Goal: Information Seeking & Learning: Find specific fact

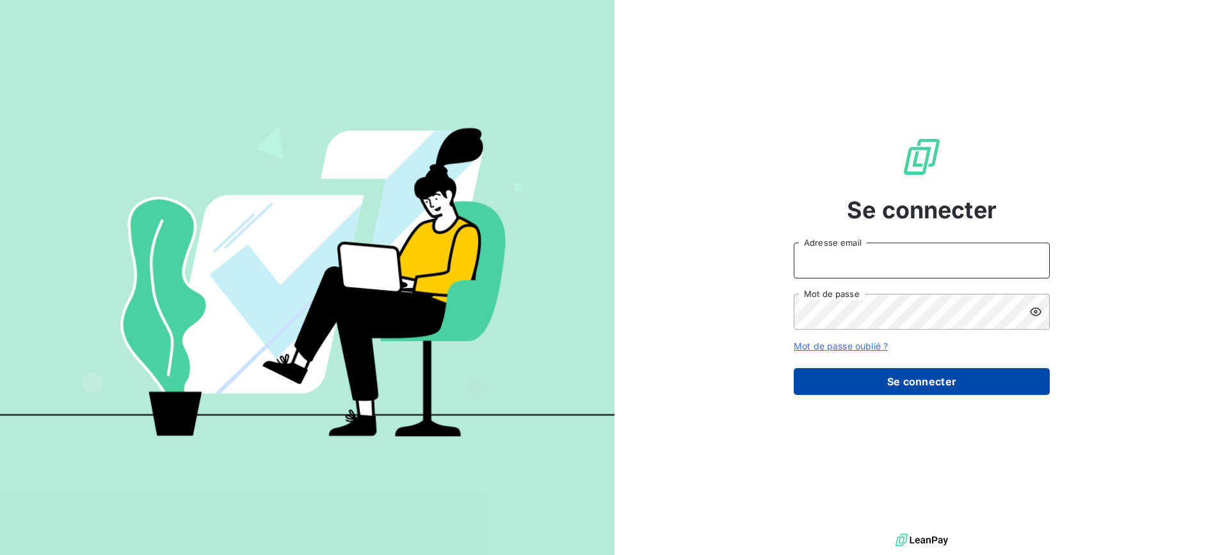
type input "[PERSON_NAME][EMAIL_ADDRESS][DOMAIN_NAME]"
click at [886, 380] on button "Se connecter" at bounding box center [922, 381] width 256 height 27
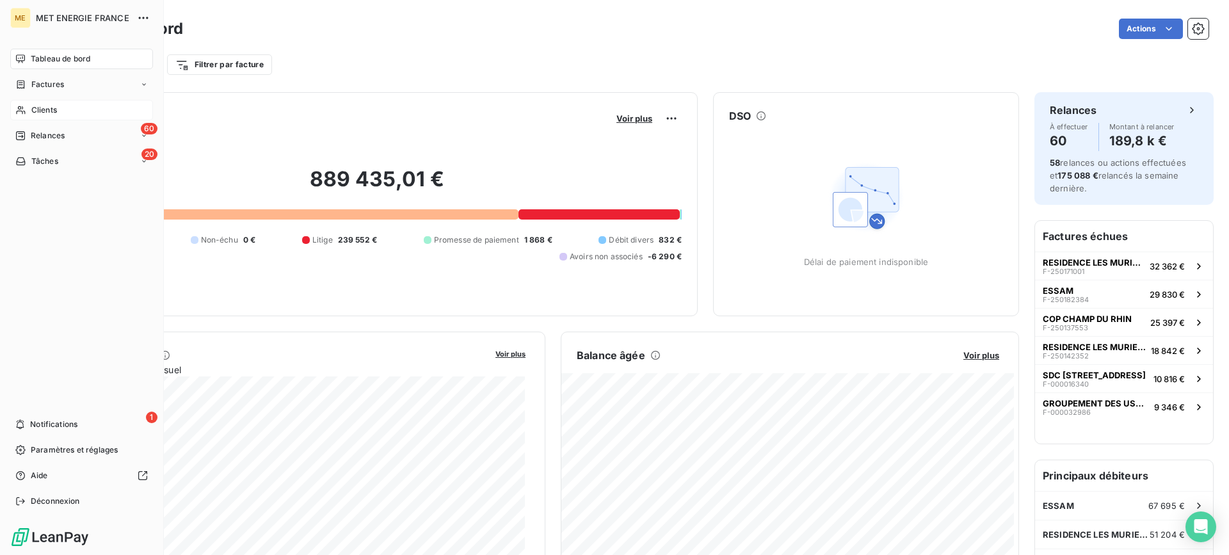
click at [48, 113] on span "Clients" at bounding box center [44, 110] width 26 height 12
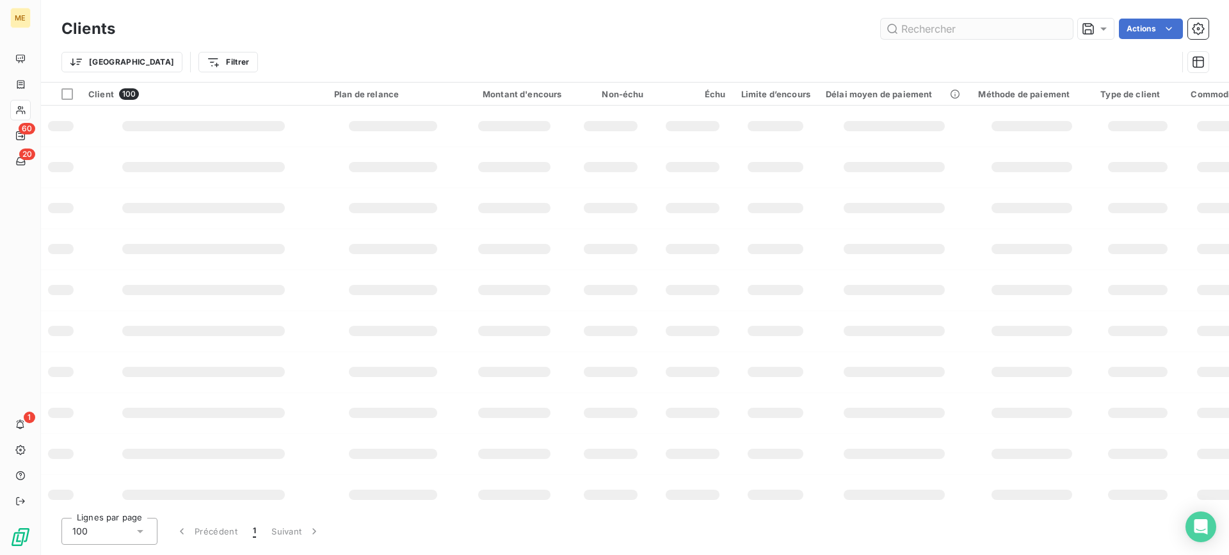
click at [937, 36] on input "text" at bounding box center [977, 29] width 192 height 20
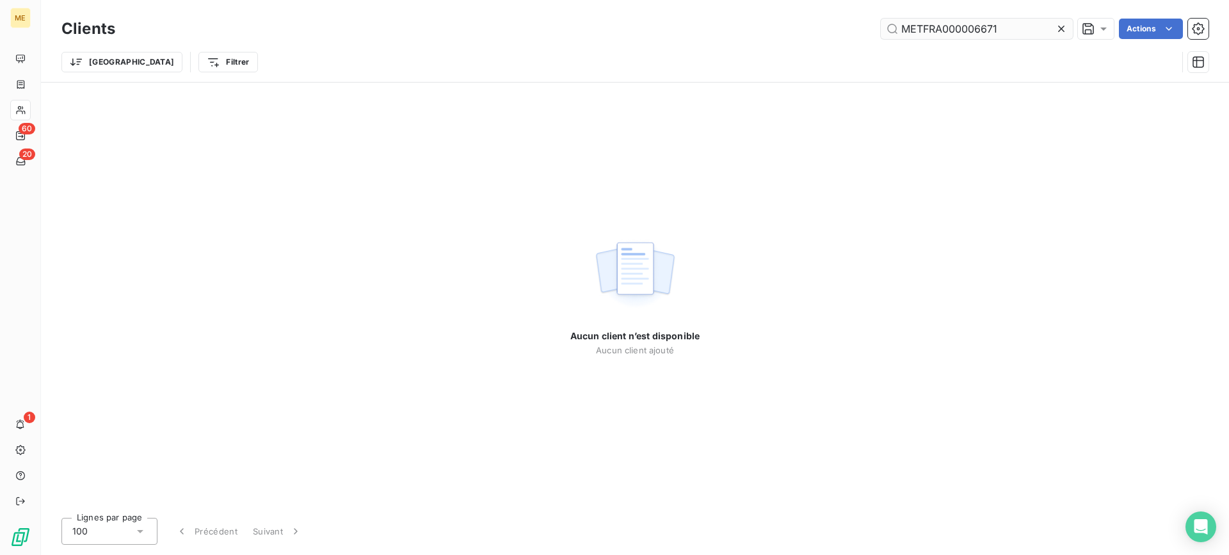
type input "METFRA000006671"
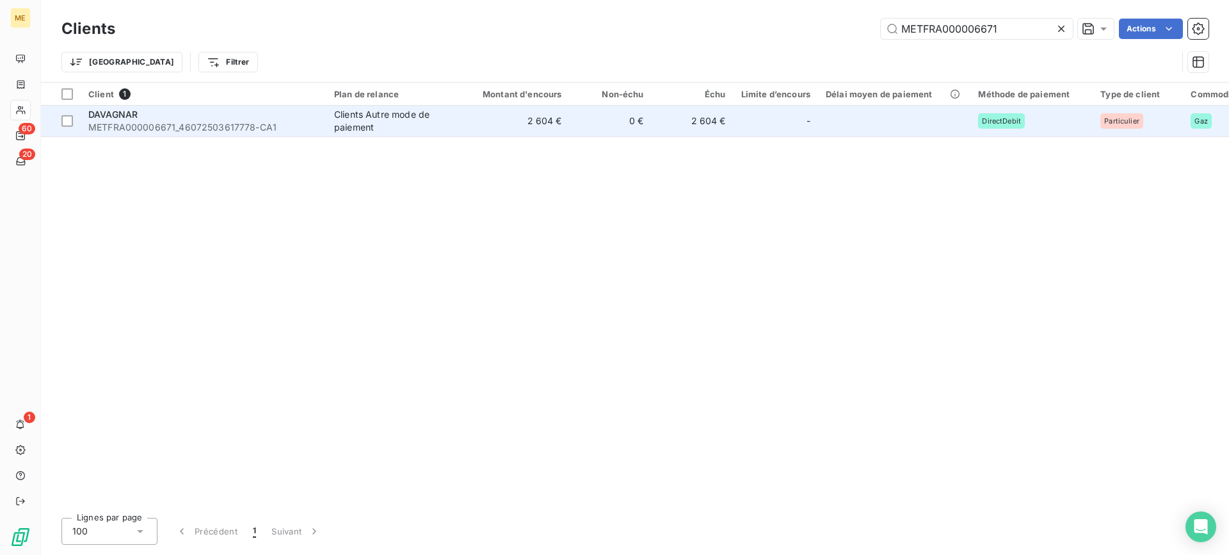
click at [701, 124] on td "2 604 €" at bounding box center [693, 121] width 82 height 31
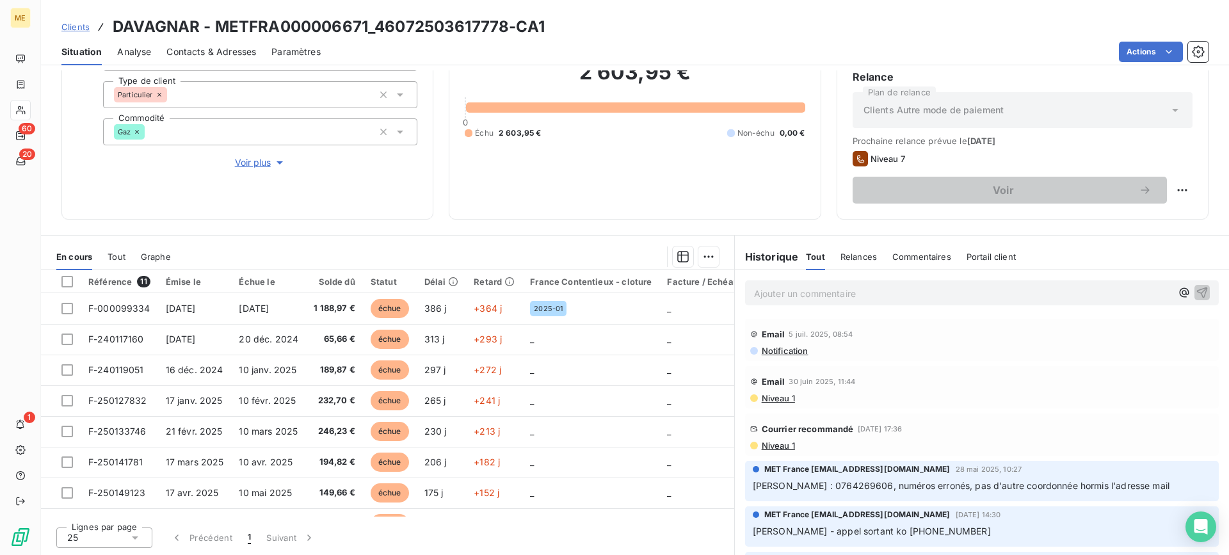
scroll to position [1024, 0]
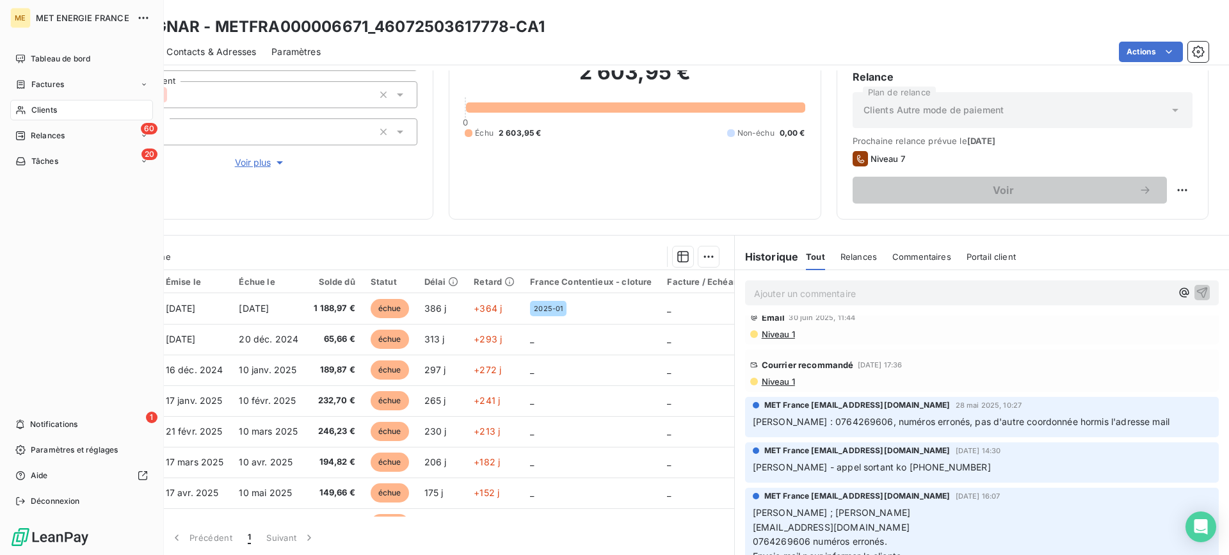
click at [47, 107] on span "Clients" at bounding box center [44, 110] width 26 height 12
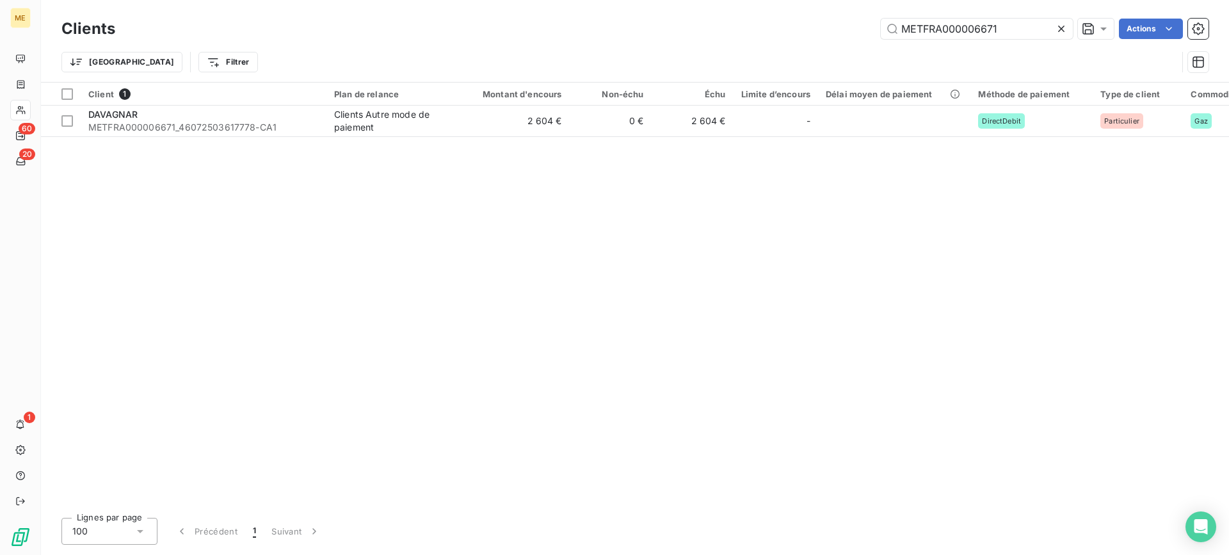
drag, startPoint x: 1010, startPoint y: 29, endPoint x: 809, endPoint y: 30, distance: 201.1
click at [810, 29] on div "METFRA000006671 Actions" at bounding box center [670, 29] width 1078 height 20
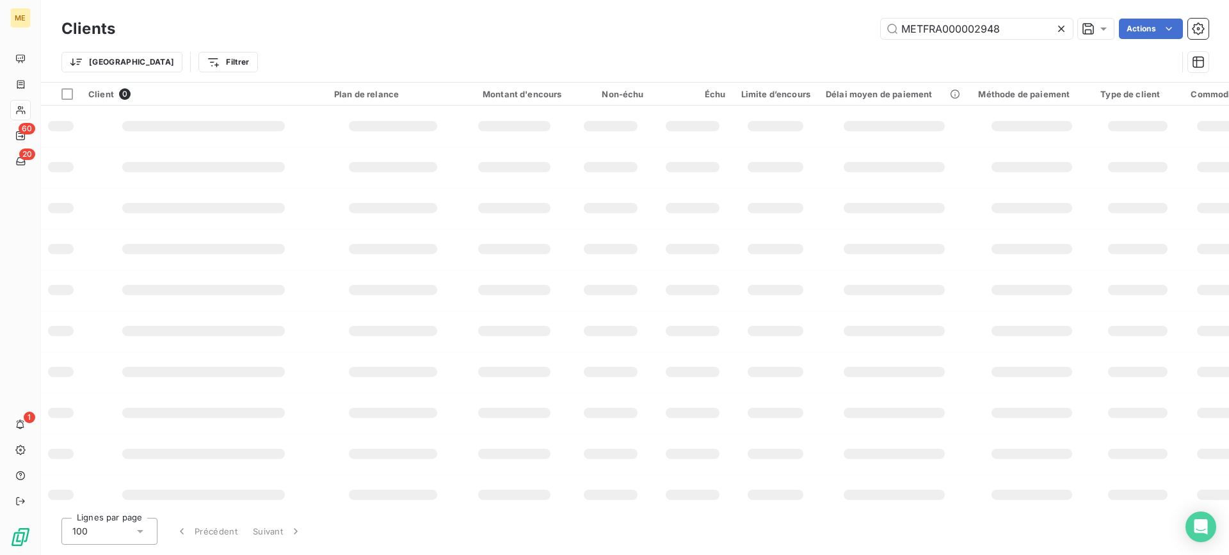
type input "METFRA000002948"
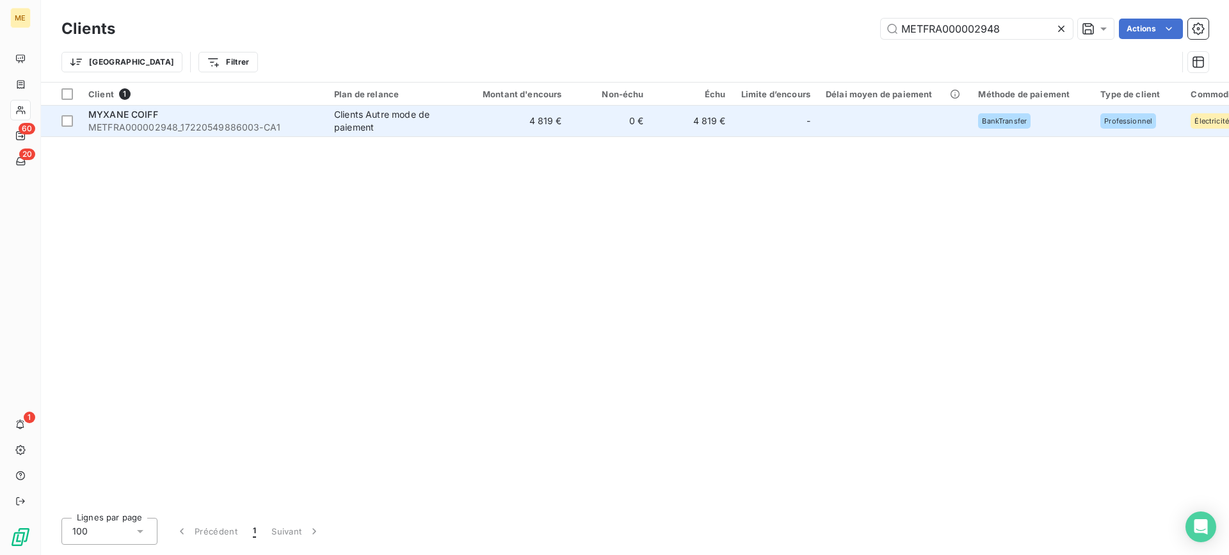
click at [218, 128] on span "METFRA000002948_17220549886003-CA1" at bounding box center [203, 127] width 231 height 13
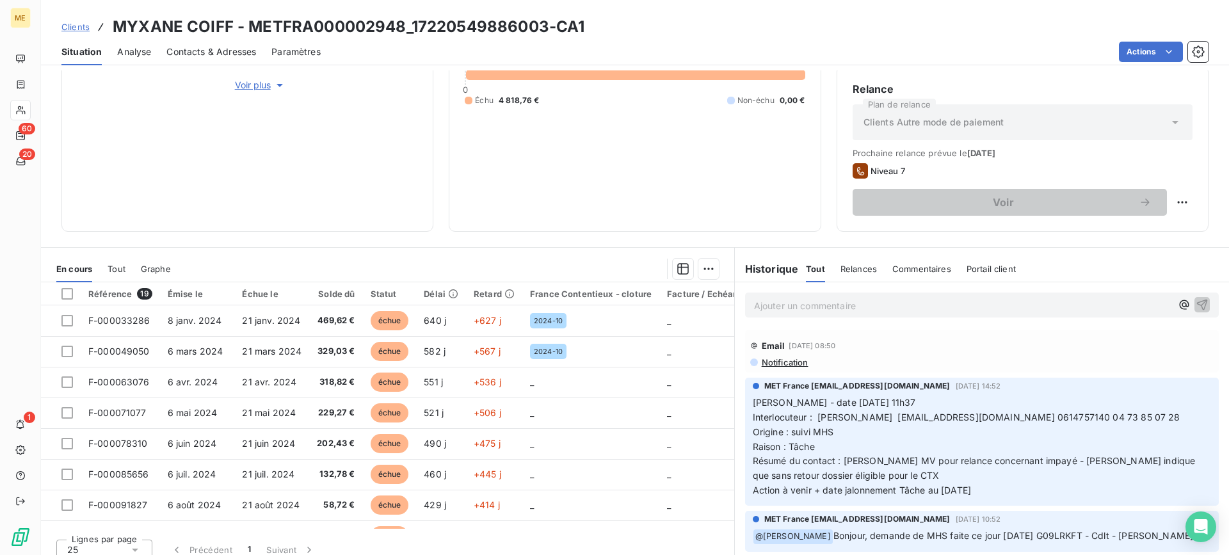
scroll to position [64, 0]
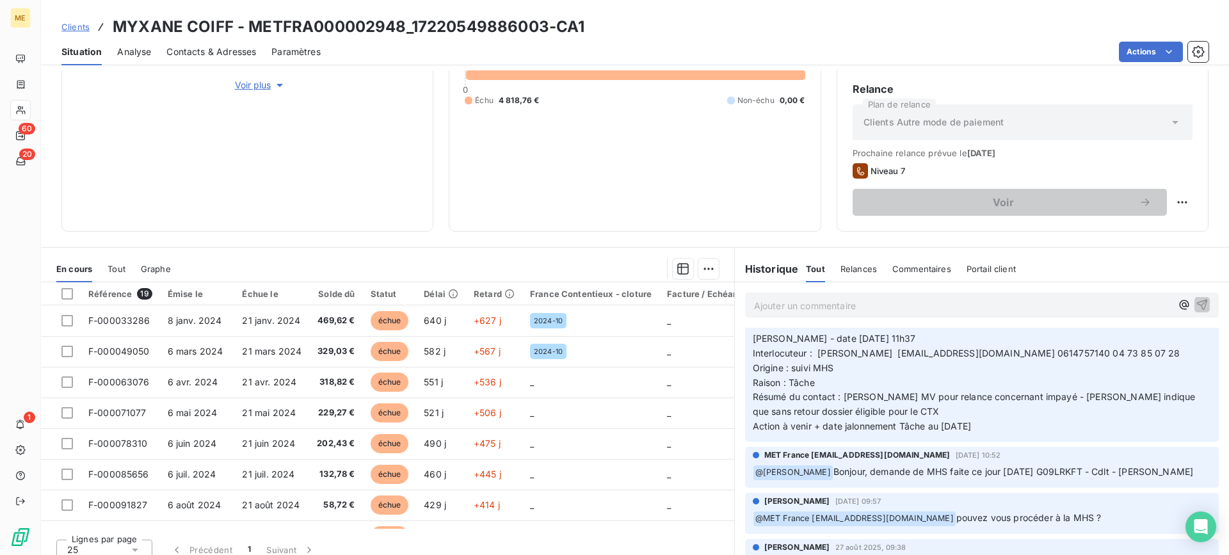
drag, startPoint x: 1004, startPoint y: 432, endPoint x: 755, endPoint y: 332, distance: 268.4
click at [735, 332] on div "MET France [EMAIL_ADDRESS][DOMAIN_NAME] [DATE] 14:52 [PERSON_NAME] - date [DATE…" at bounding box center [982, 377] width 494 height 133
copy p "[PERSON_NAME] - date [DATE] 11h37 Interlocuteur : [PERSON_NAME] [EMAIL_ADDRESS]…"
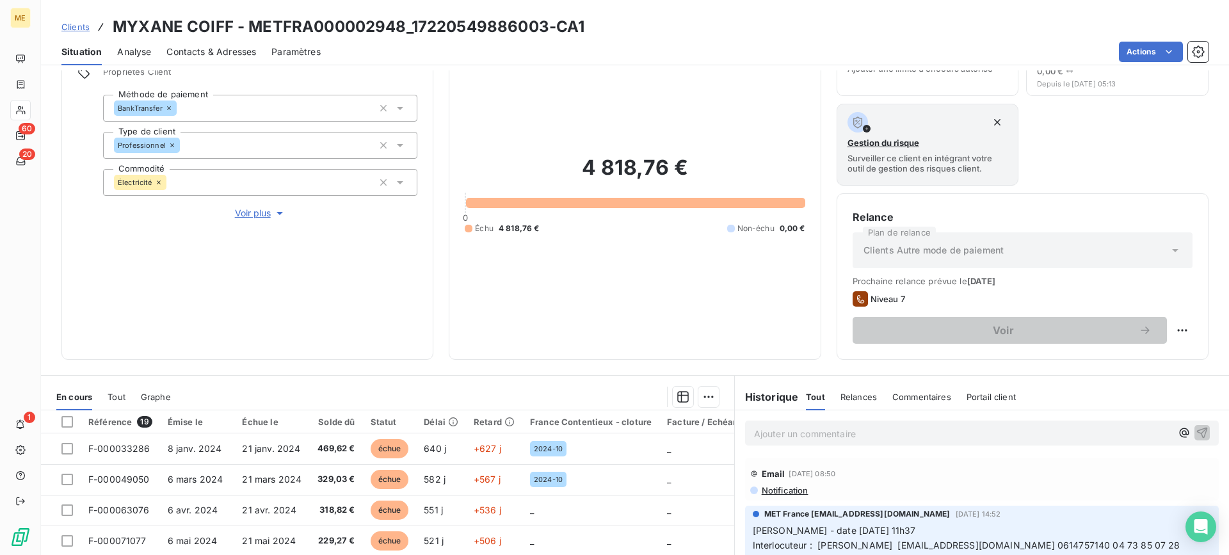
scroll to position [192, 0]
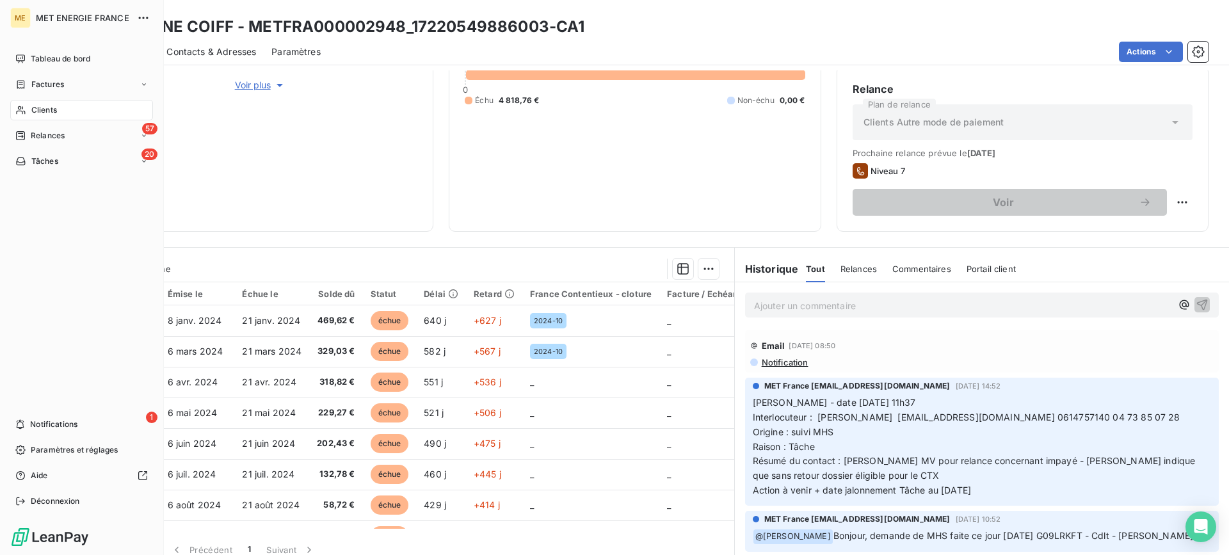
click at [39, 113] on span "Clients" at bounding box center [44, 110] width 26 height 12
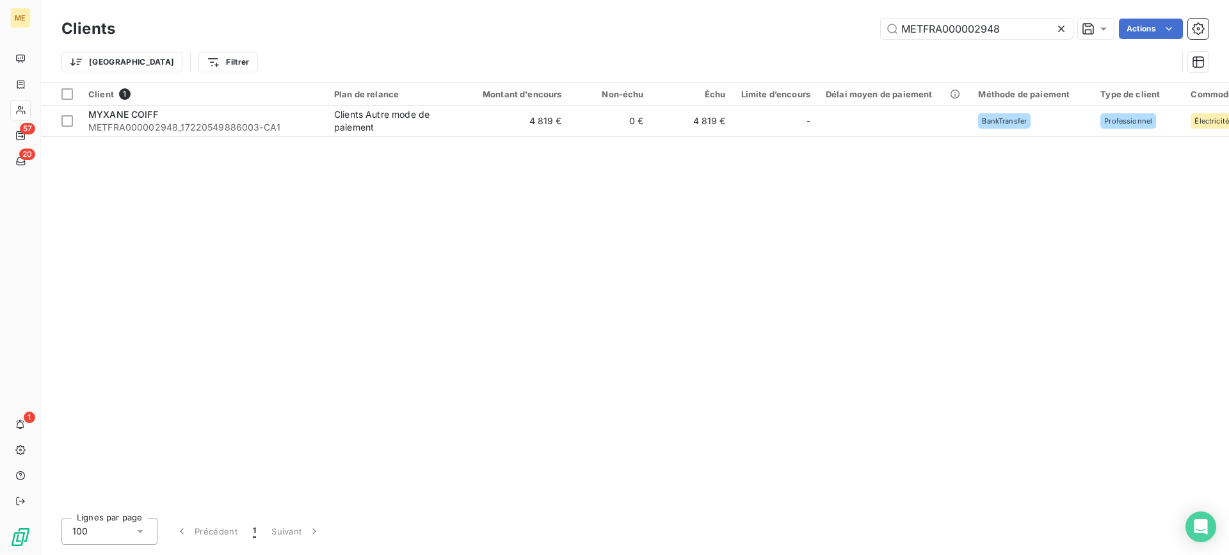
drag, startPoint x: 1006, startPoint y: 23, endPoint x: 851, endPoint y: 25, distance: 155.0
click at [851, 25] on div "METFRA000002948 Actions" at bounding box center [670, 29] width 1078 height 20
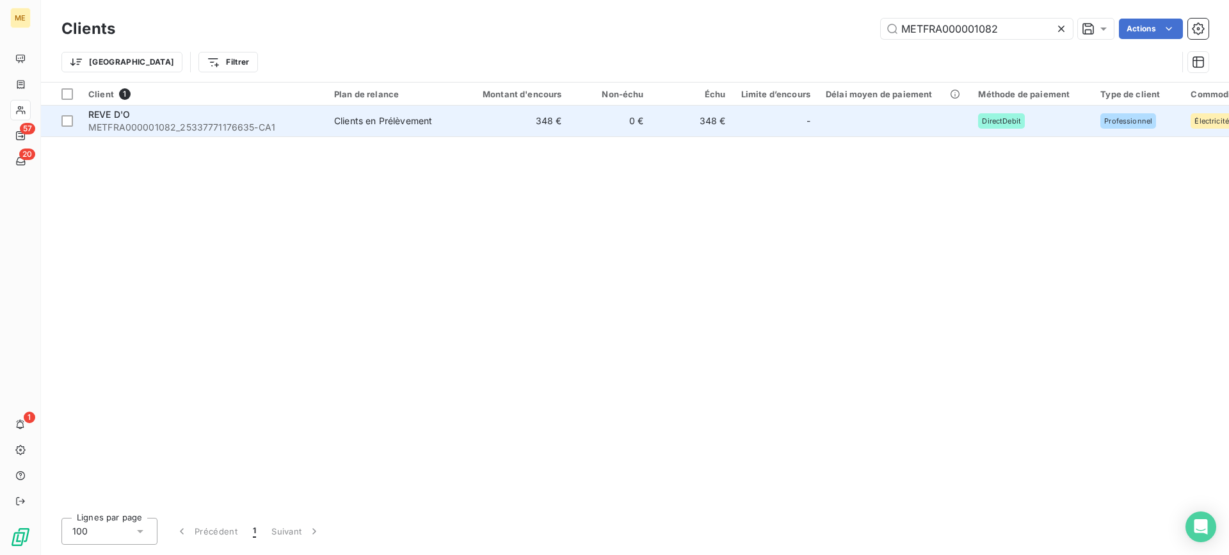
type input "METFRA000001082"
drag, startPoint x: 562, startPoint y: 122, endPoint x: 569, endPoint y: 122, distance: 7.0
click at [562, 122] on td "348 €" at bounding box center [515, 121] width 110 height 31
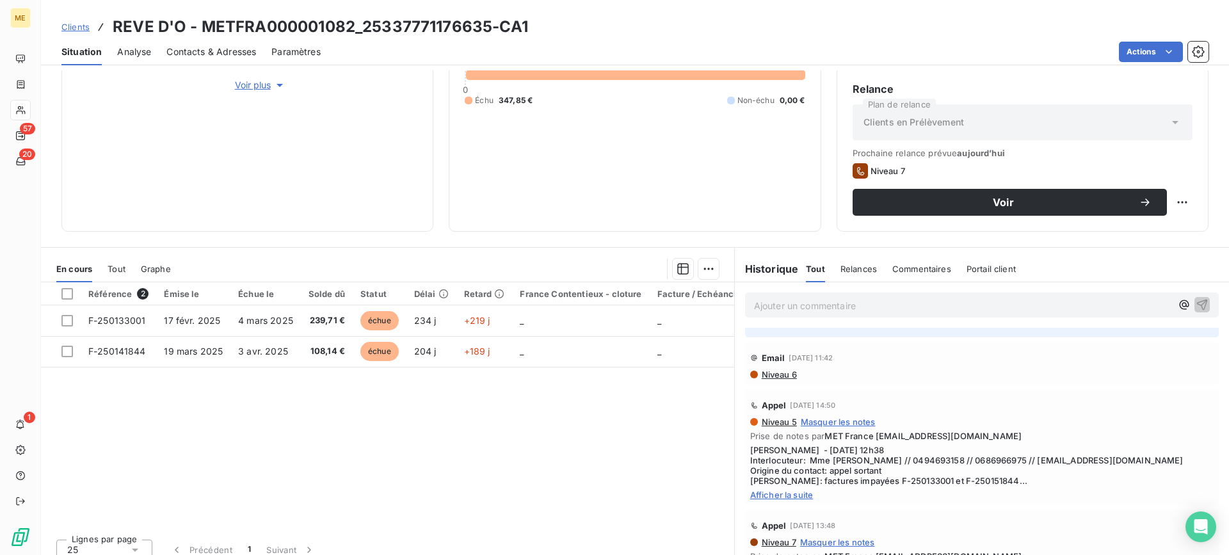
scroll to position [192, 0]
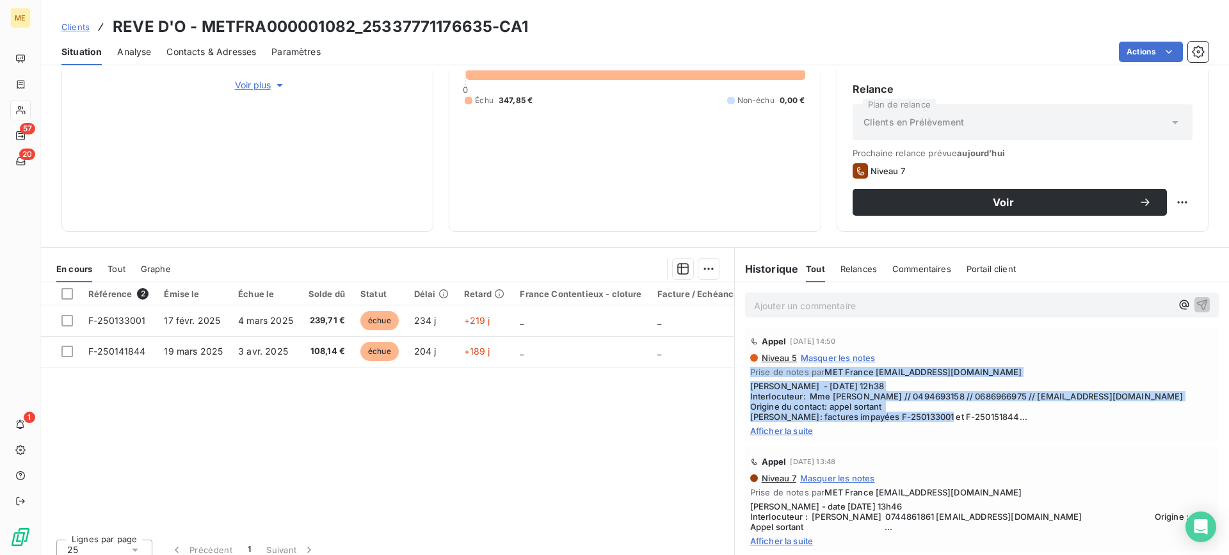
drag, startPoint x: 994, startPoint y: 418, endPoint x: 742, endPoint y: 373, distance: 255.6
click at [745, 373] on div "Appel [DATE] 14:50 Niveau 5 Masquer les notes Prise de notes par MET France [EM…" at bounding box center [982, 383] width 474 height 115
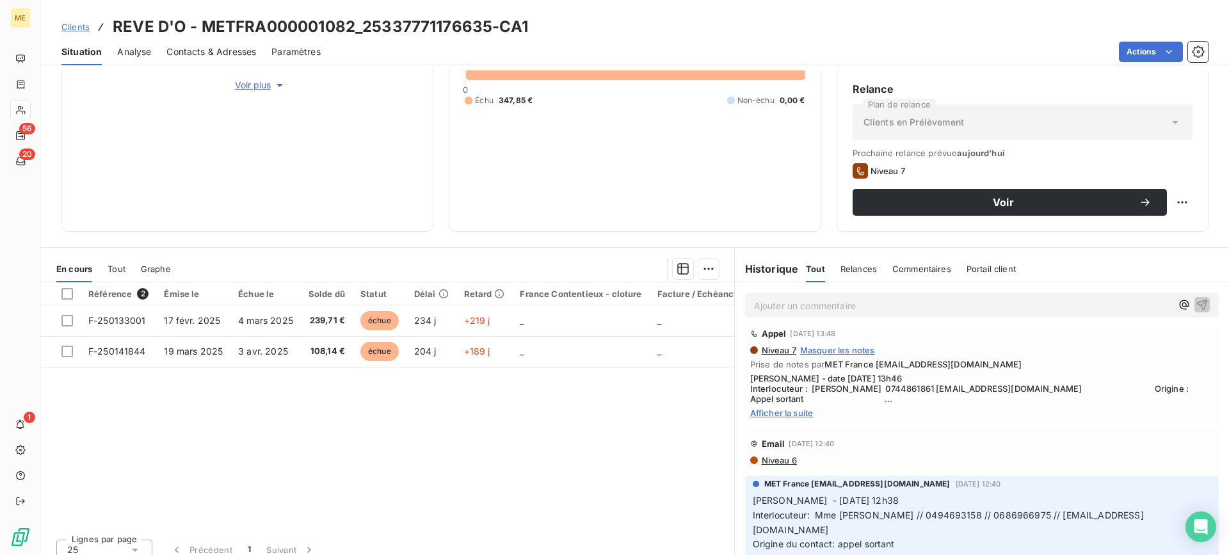
scroll to position [0, 0]
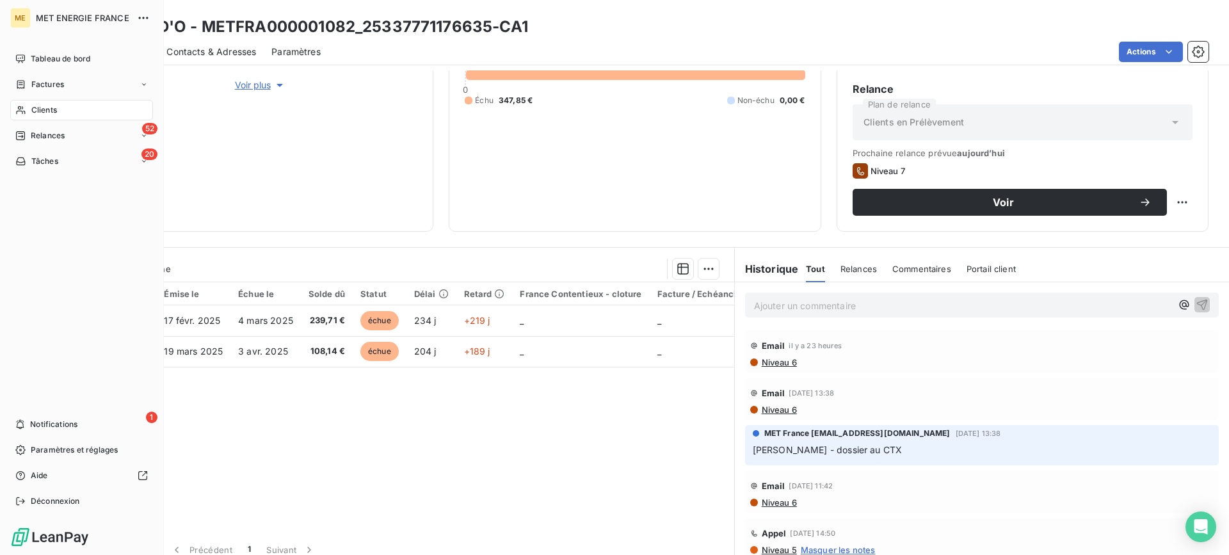
drag, startPoint x: 47, startPoint y: 105, endPoint x: 102, endPoint y: 105, distance: 55.1
click at [47, 105] on span "Clients" at bounding box center [44, 110] width 26 height 12
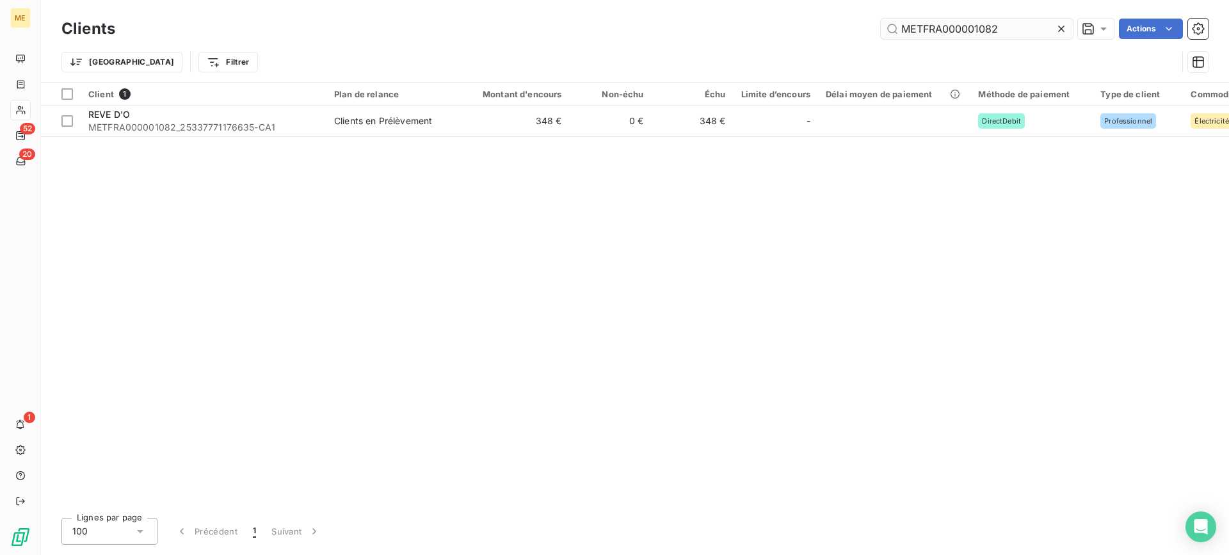
drag, startPoint x: 1001, startPoint y: 26, endPoint x: 882, endPoint y: 26, distance: 119.1
click at [882, 26] on input "METFRA000001082" at bounding box center [977, 29] width 192 height 20
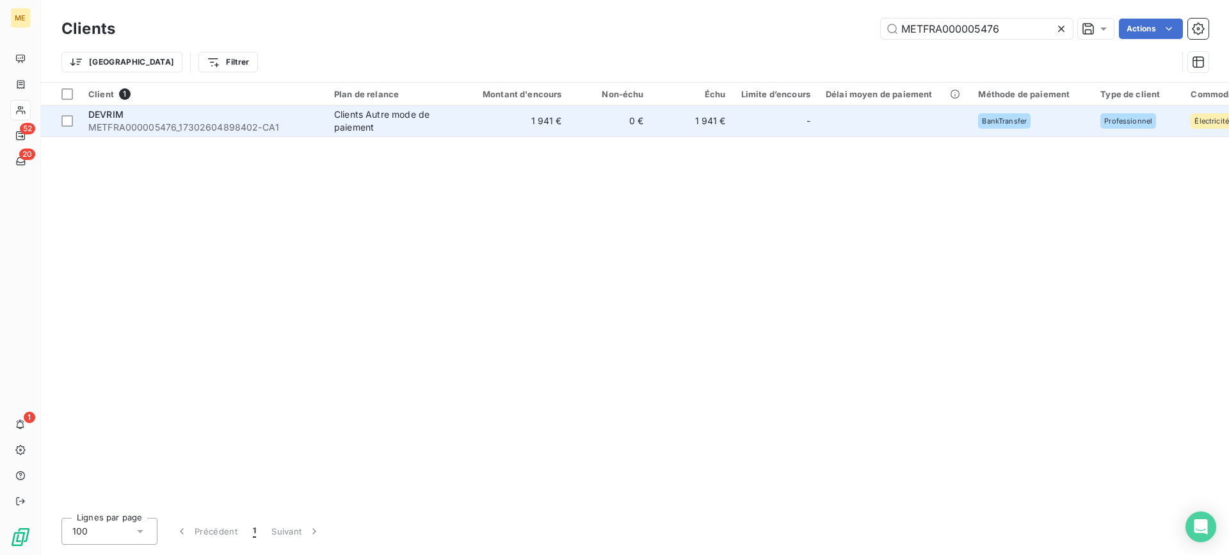
type input "METFRA000005476"
click at [430, 129] on div "Clients Autre mode de paiement" at bounding box center [393, 121] width 118 height 26
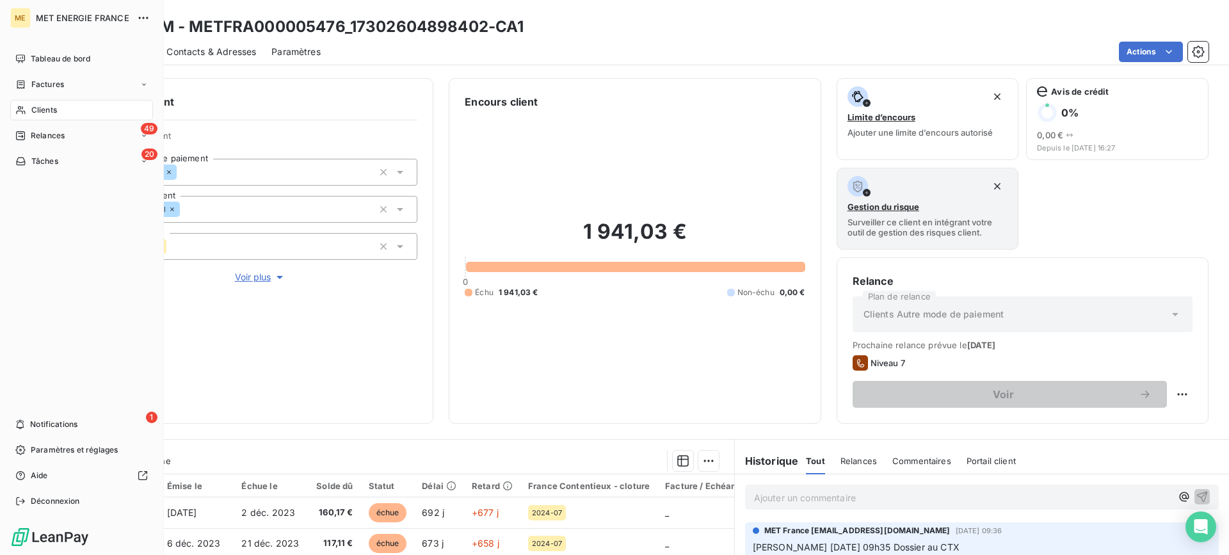
drag, startPoint x: 42, startPoint y: 108, endPoint x: 74, endPoint y: 109, distance: 31.4
click at [42, 108] on span "Clients" at bounding box center [44, 110] width 26 height 12
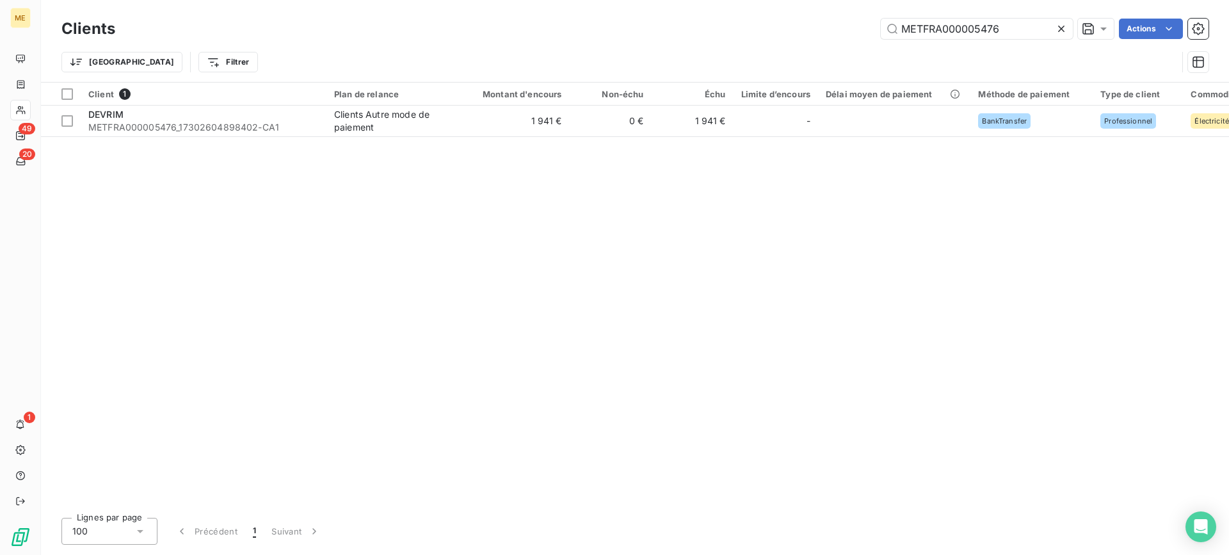
drag, startPoint x: 1000, startPoint y: 29, endPoint x: 852, endPoint y: 29, distance: 147.9
click at [852, 29] on div "METFRA000005476 Actions" at bounding box center [670, 29] width 1078 height 20
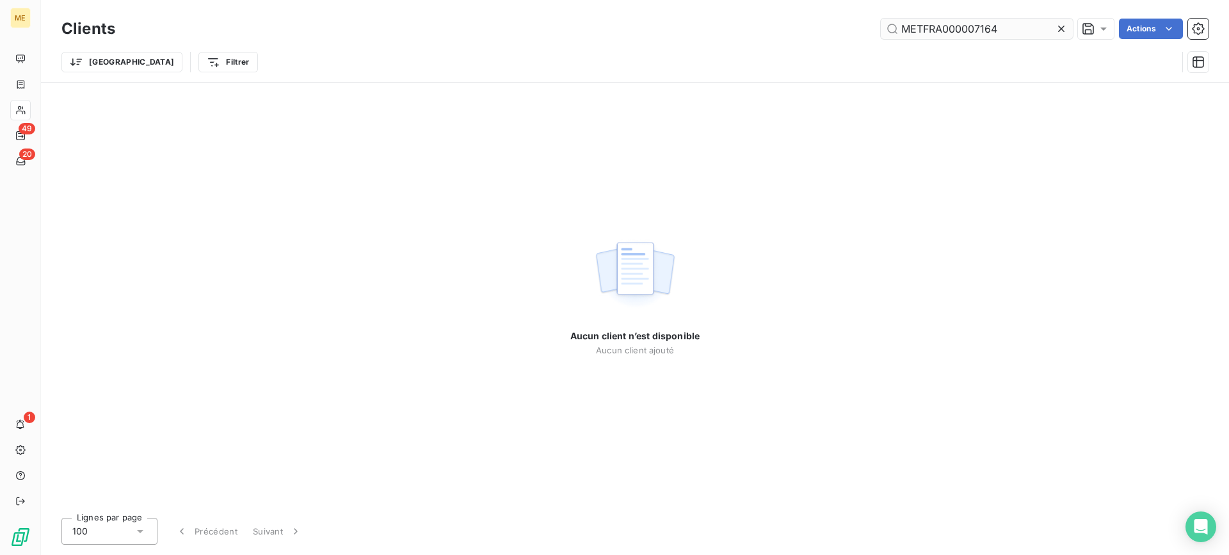
click at [1033, 33] on input "METFRA000007164" at bounding box center [977, 29] width 192 height 20
type input "METFRA000007164"
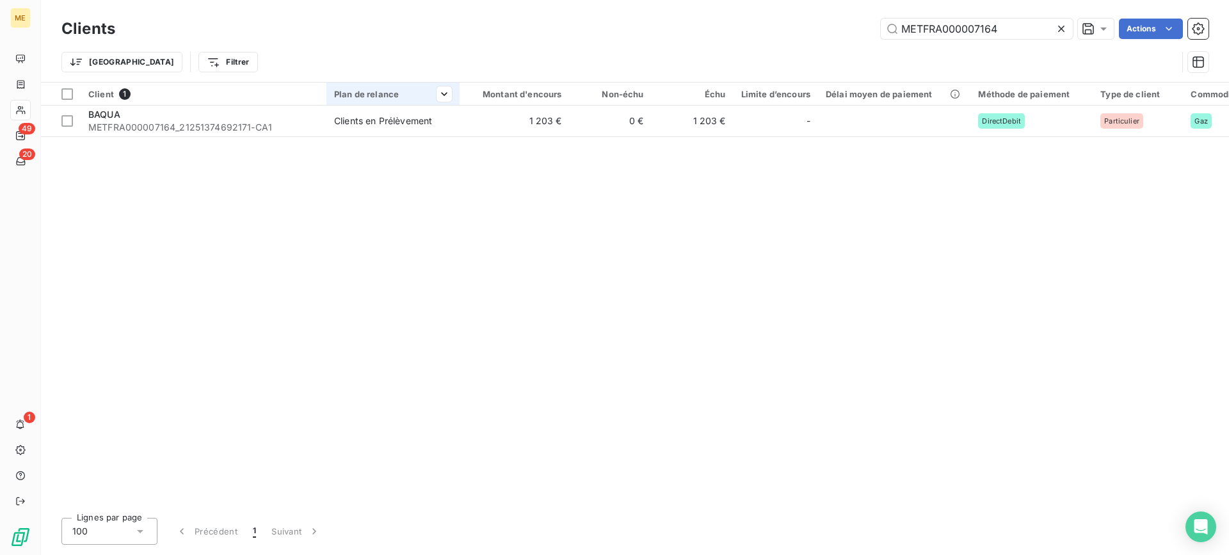
drag, startPoint x: 419, startPoint y: 129, endPoint x: 419, endPoint y: 95, distance: 34.6
click at [419, 129] on td "Clients en Prélèvement" at bounding box center [393, 121] width 133 height 31
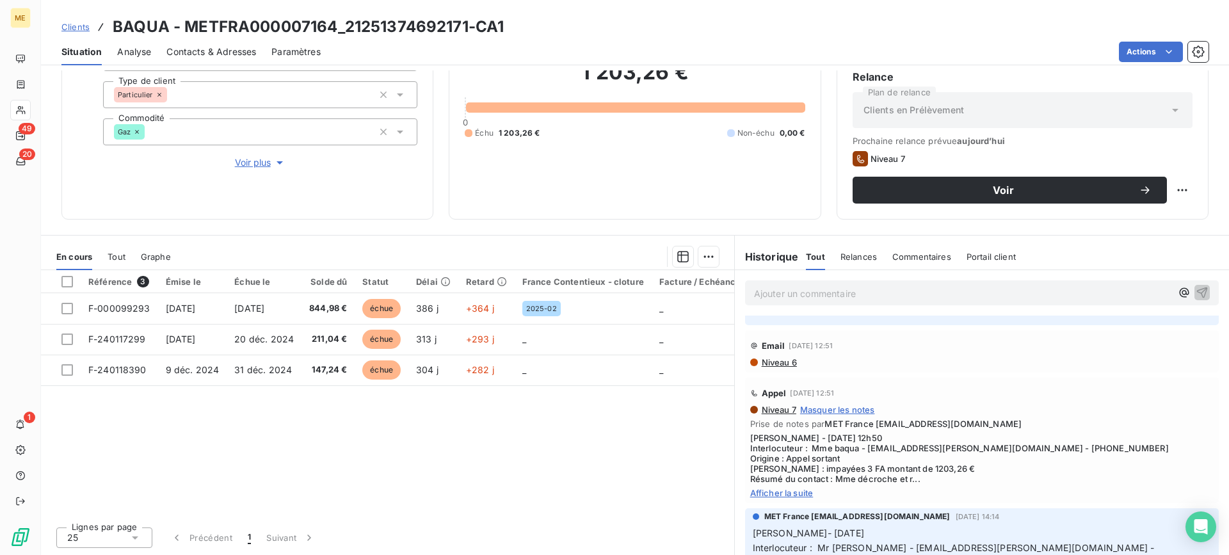
scroll to position [192, 0]
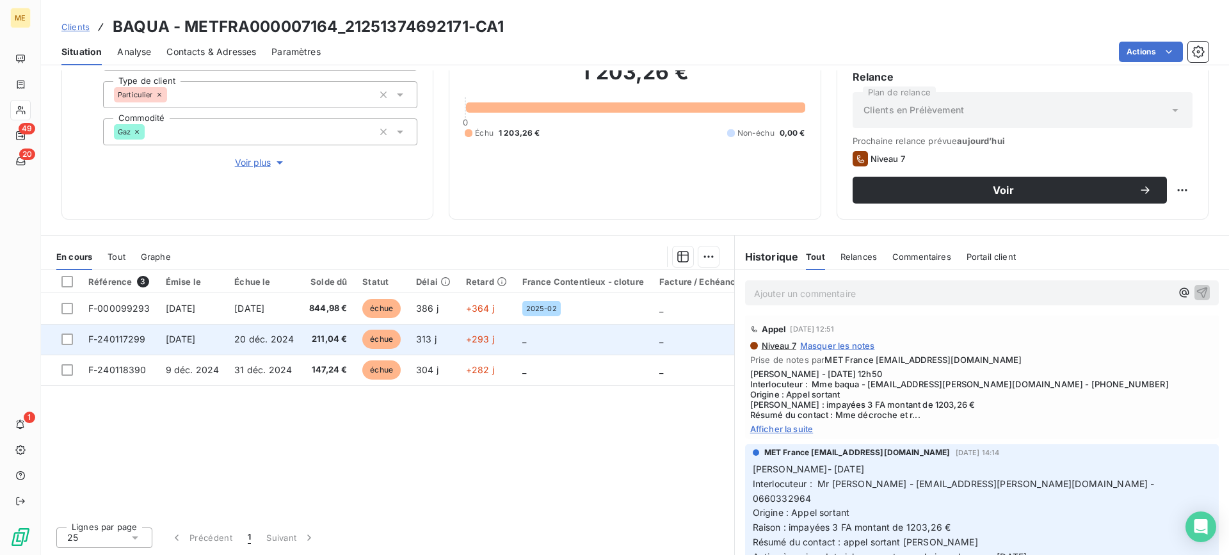
click at [129, 341] on span "F-240117299" at bounding box center [117, 339] width 58 height 11
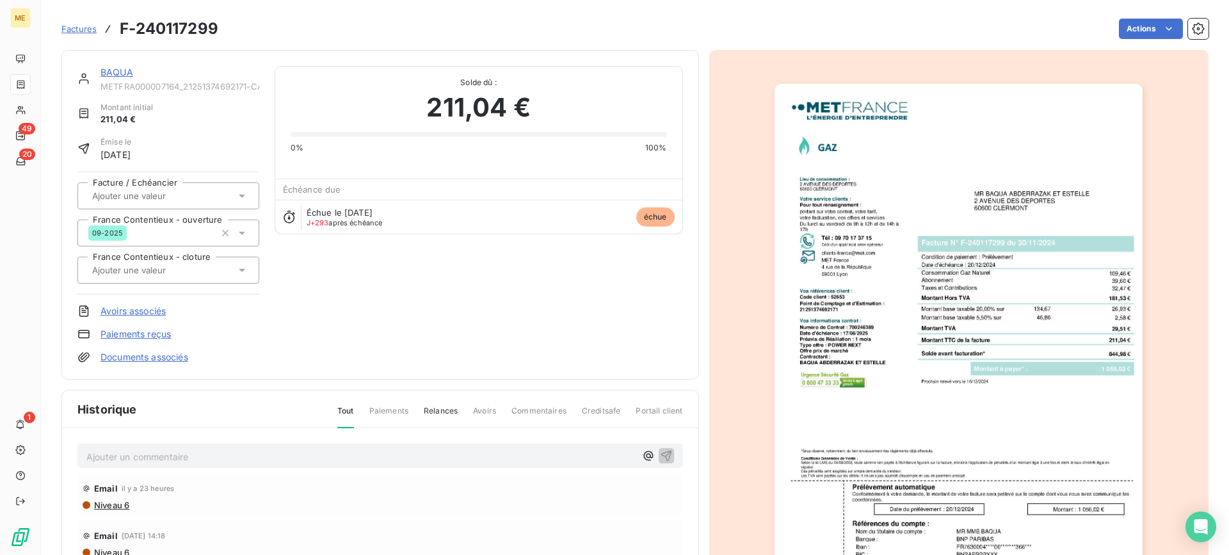
click at [1027, 216] on img "button" at bounding box center [959, 344] width 368 height 521
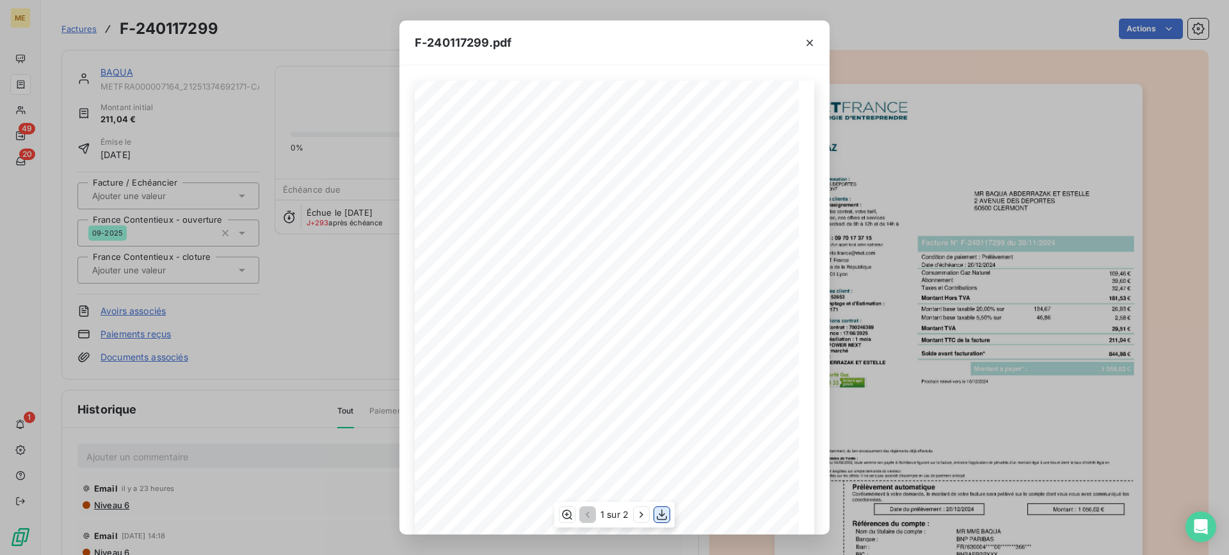
click at [662, 516] on icon "button" at bounding box center [662, 514] width 10 height 11
drag, startPoint x: 812, startPoint y: 44, endPoint x: 255, endPoint y: 277, distance: 603.5
click at [812, 44] on icon "button" at bounding box center [810, 42] width 13 height 13
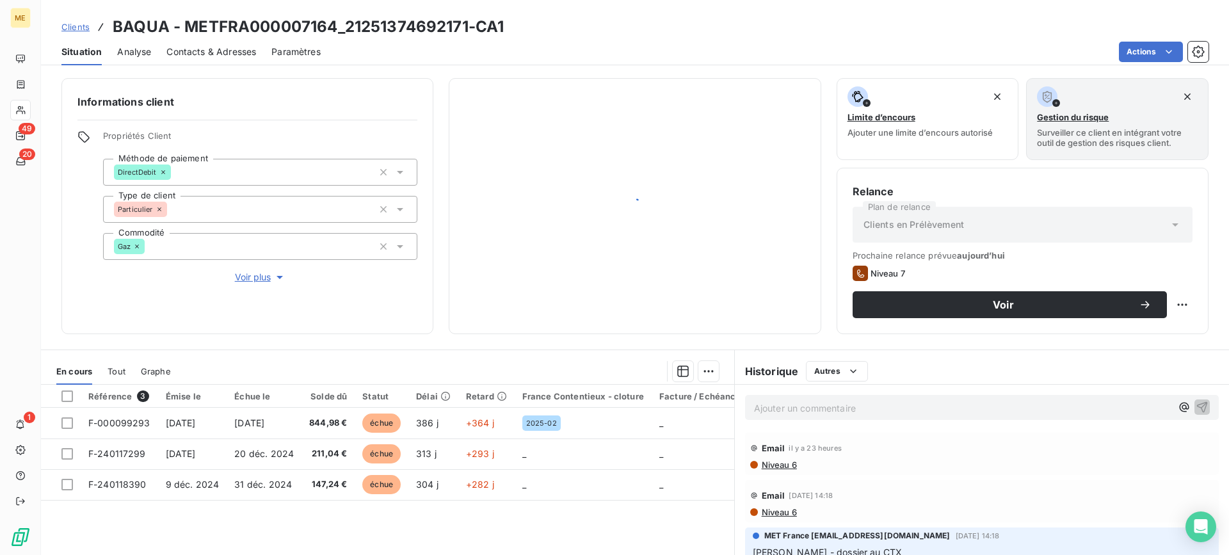
scroll to position [115, 0]
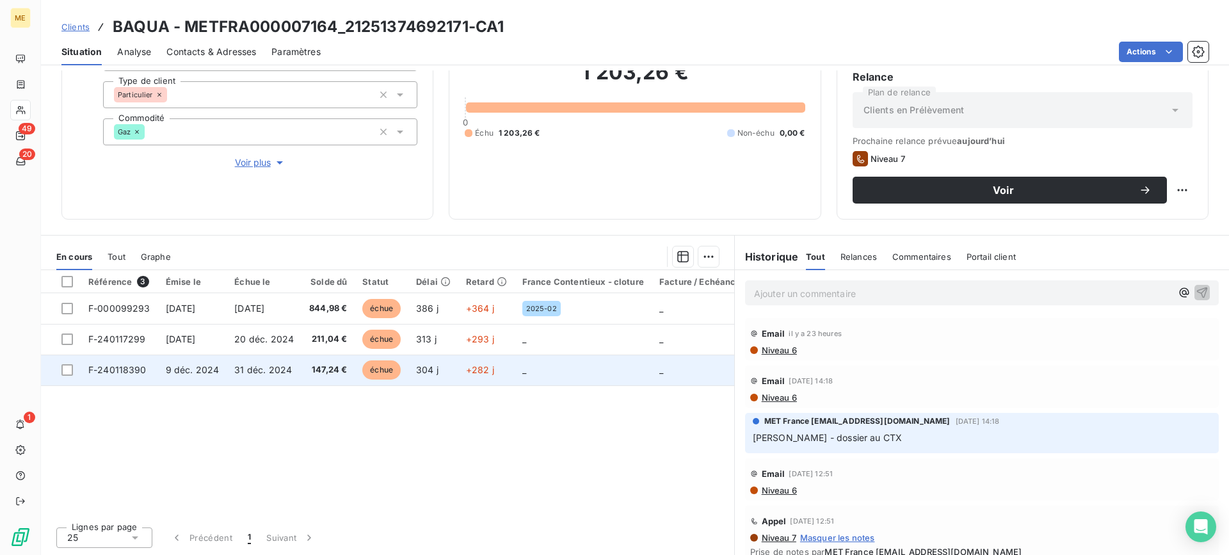
click at [122, 368] on span "F-240118390" at bounding box center [117, 369] width 58 height 11
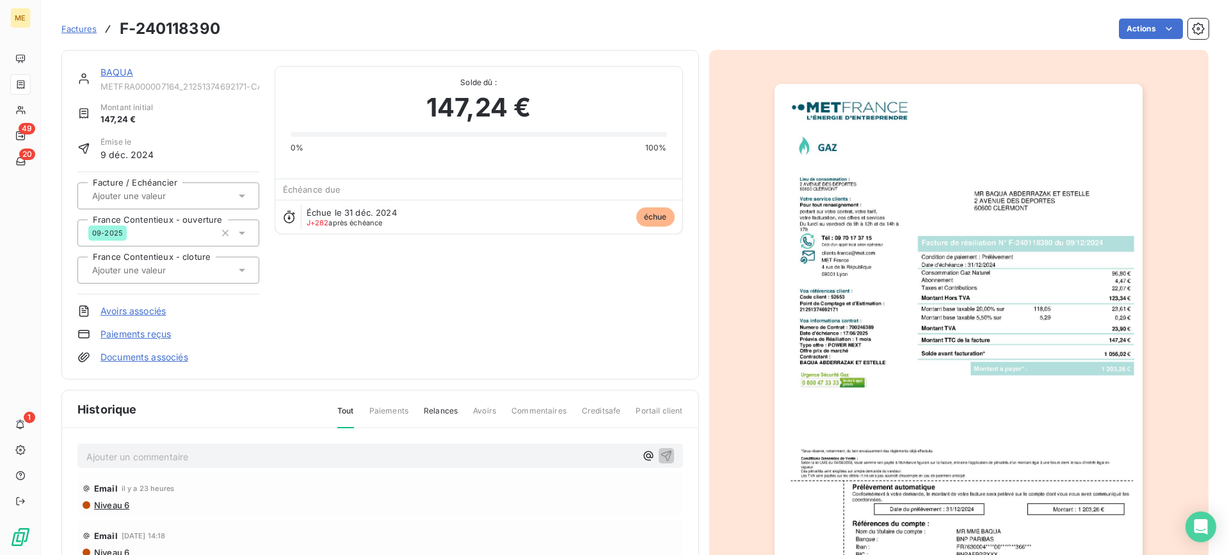
click at [987, 319] on img "button" at bounding box center [959, 344] width 368 height 521
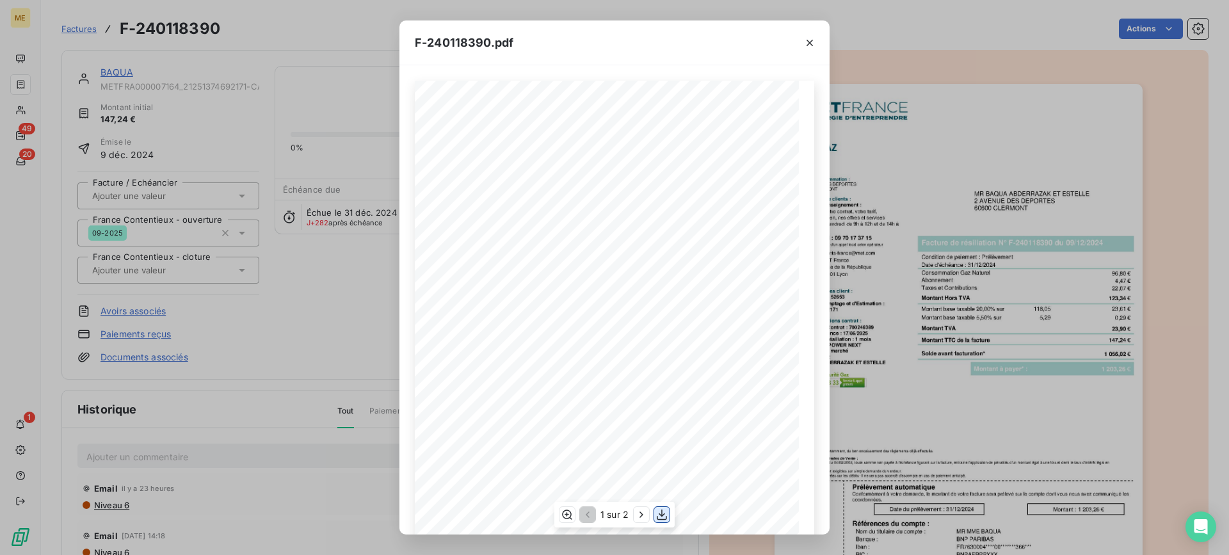
click at [663, 516] on icon "button" at bounding box center [662, 514] width 13 height 13
click at [811, 47] on icon "button" at bounding box center [810, 42] width 13 height 13
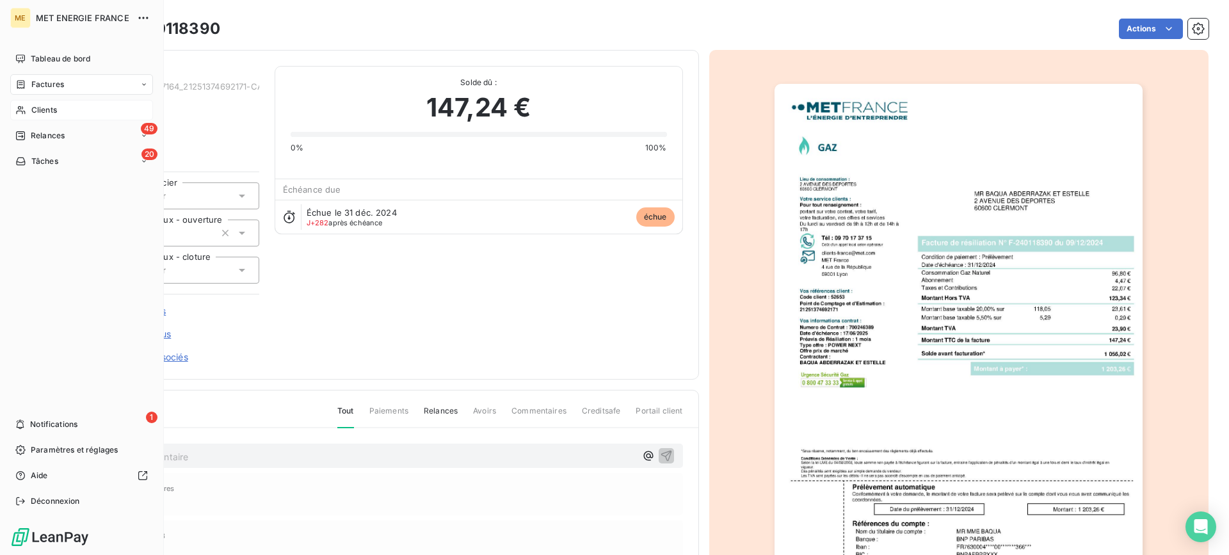
click at [56, 111] on span "Clients" at bounding box center [44, 110] width 26 height 12
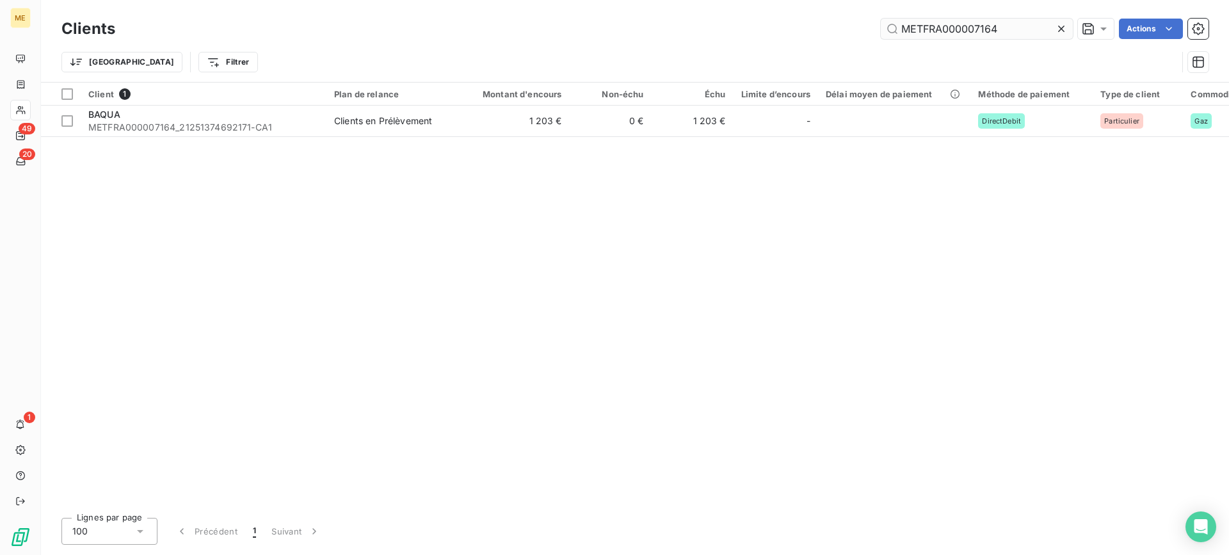
click at [992, 30] on input "METFRA000007164" at bounding box center [977, 29] width 192 height 20
drag, startPoint x: 1003, startPoint y: 29, endPoint x: 789, endPoint y: 29, distance: 213.9
click at [789, 29] on div "METFRA000007164 Actions" at bounding box center [670, 29] width 1078 height 20
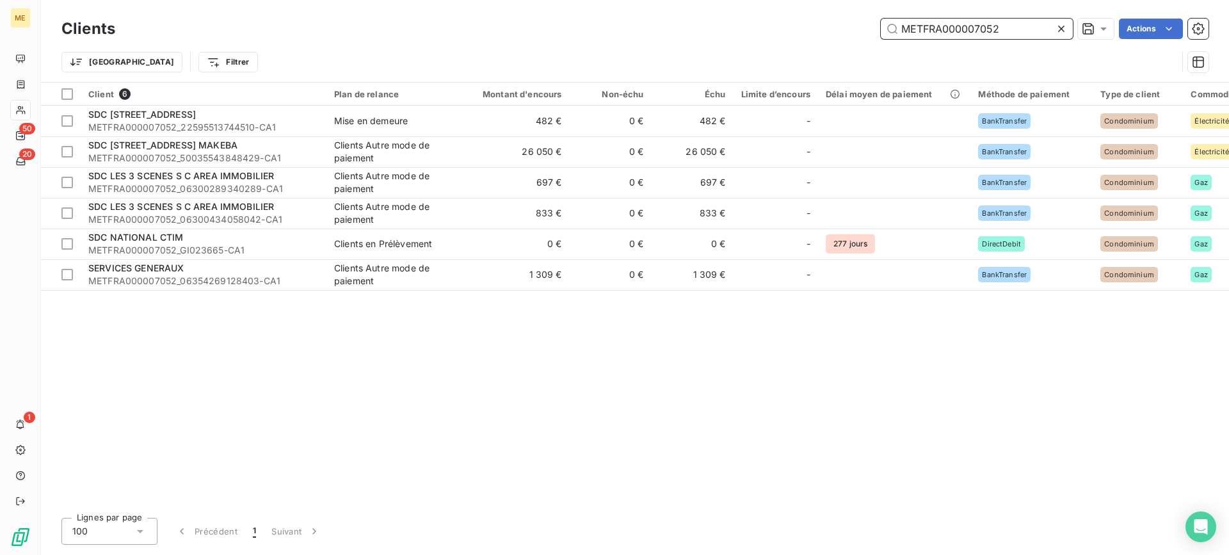
drag, startPoint x: 996, startPoint y: 28, endPoint x: 861, endPoint y: 31, distance: 134.5
click at [862, 30] on div "METFRA000007052 Actions" at bounding box center [670, 29] width 1078 height 20
type input "2"
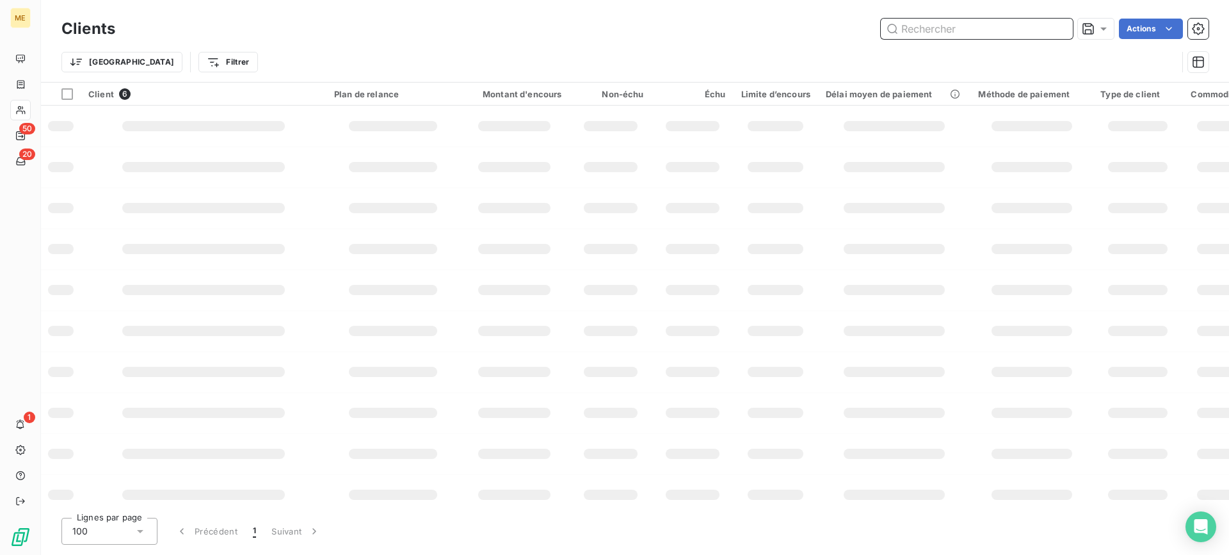
paste input "METFRA000003405"
type input "METFRA000003405"
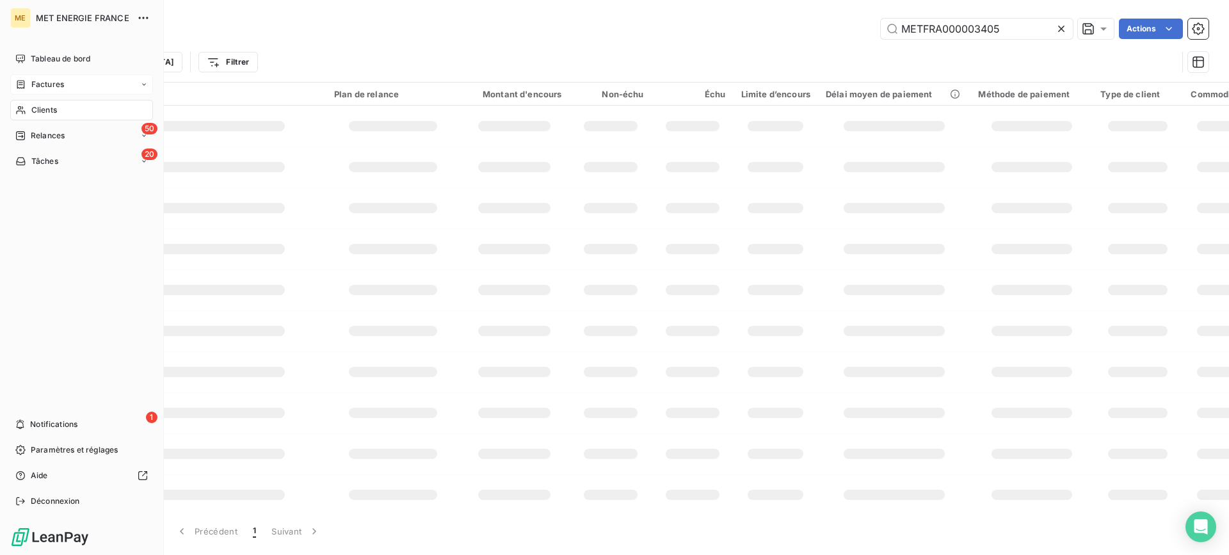
click at [66, 88] on div "Factures" at bounding box center [81, 84] width 143 height 20
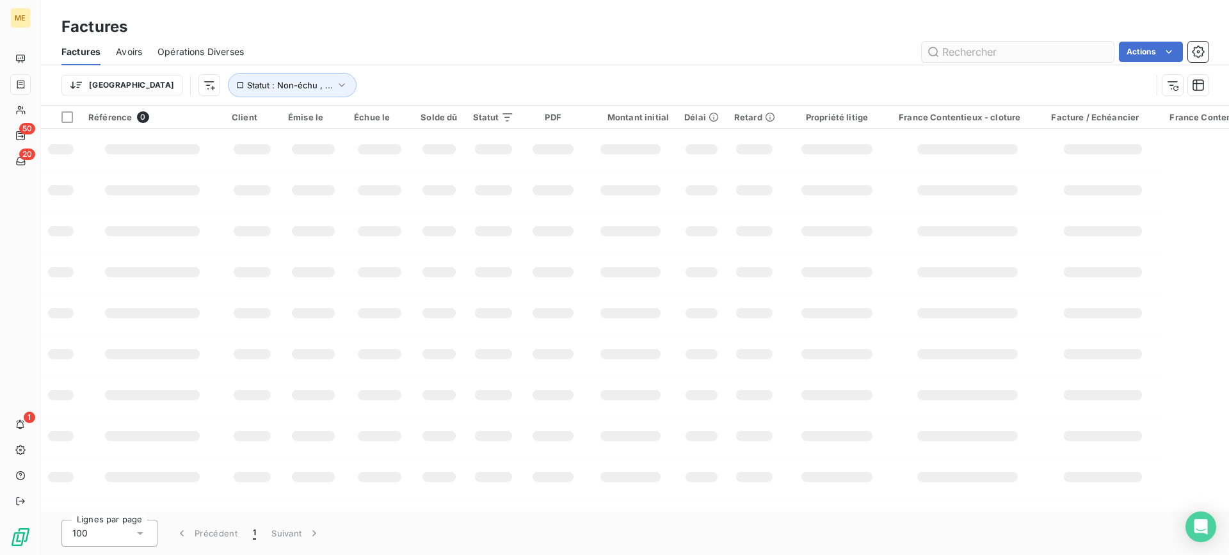
click at [1010, 51] on input "text" at bounding box center [1018, 52] width 192 height 20
type input "F-000078490"
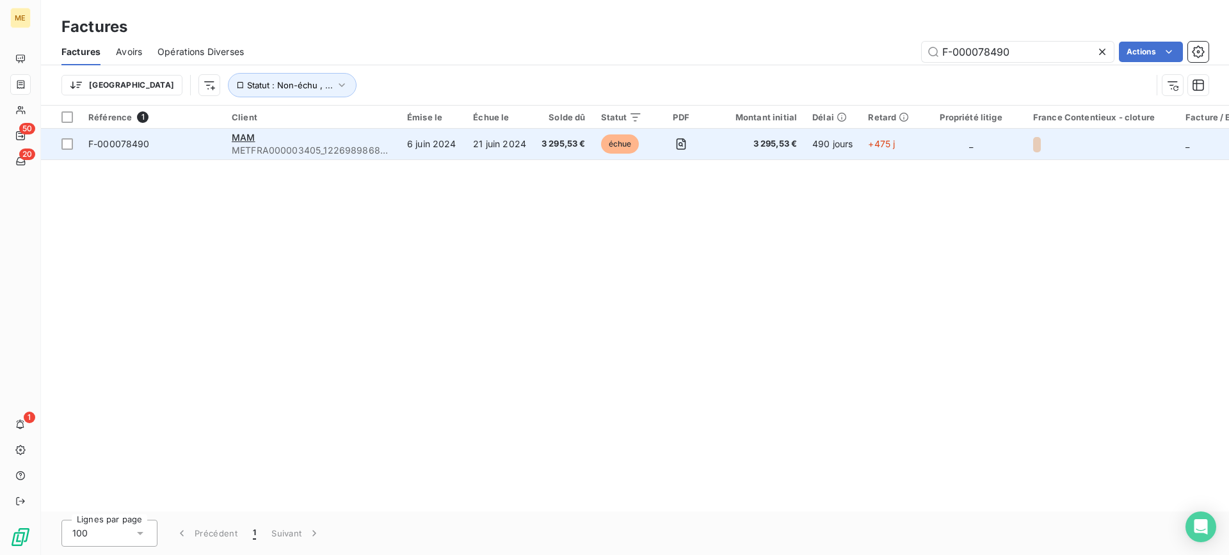
click at [444, 147] on td "6 juin 2024" at bounding box center [433, 144] width 66 height 31
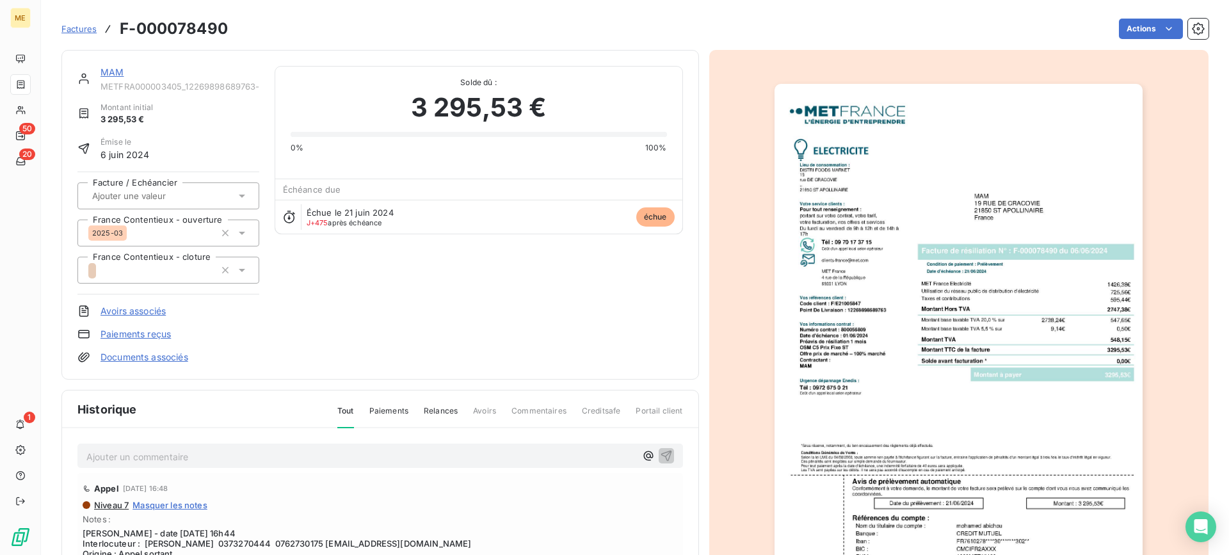
click at [918, 245] on img "button" at bounding box center [959, 344] width 368 height 521
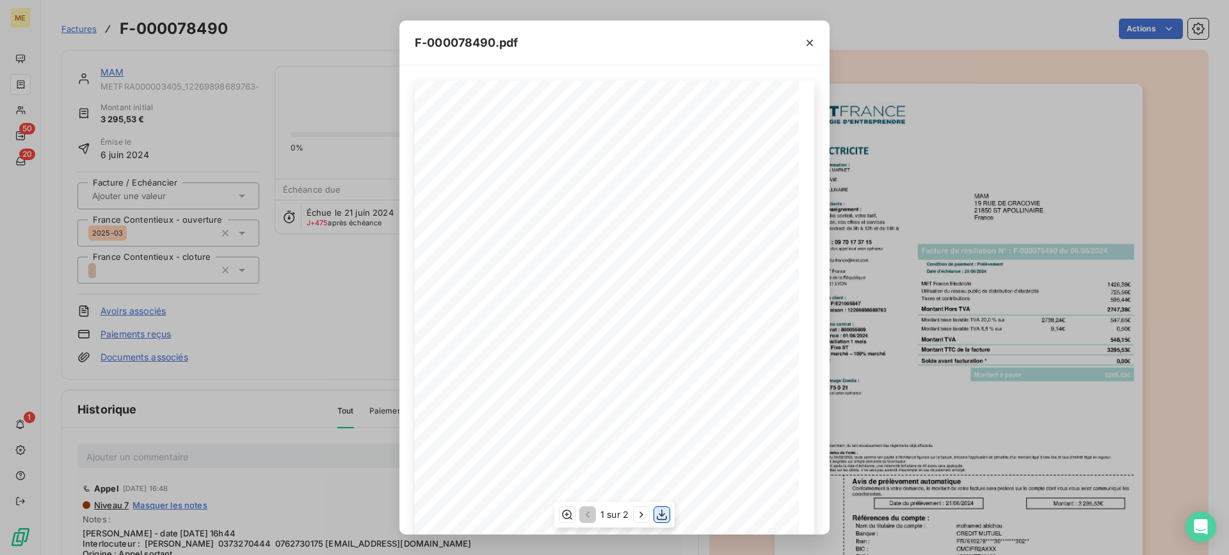
click at [666, 516] on icon "button" at bounding box center [662, 514] width 13 height 13
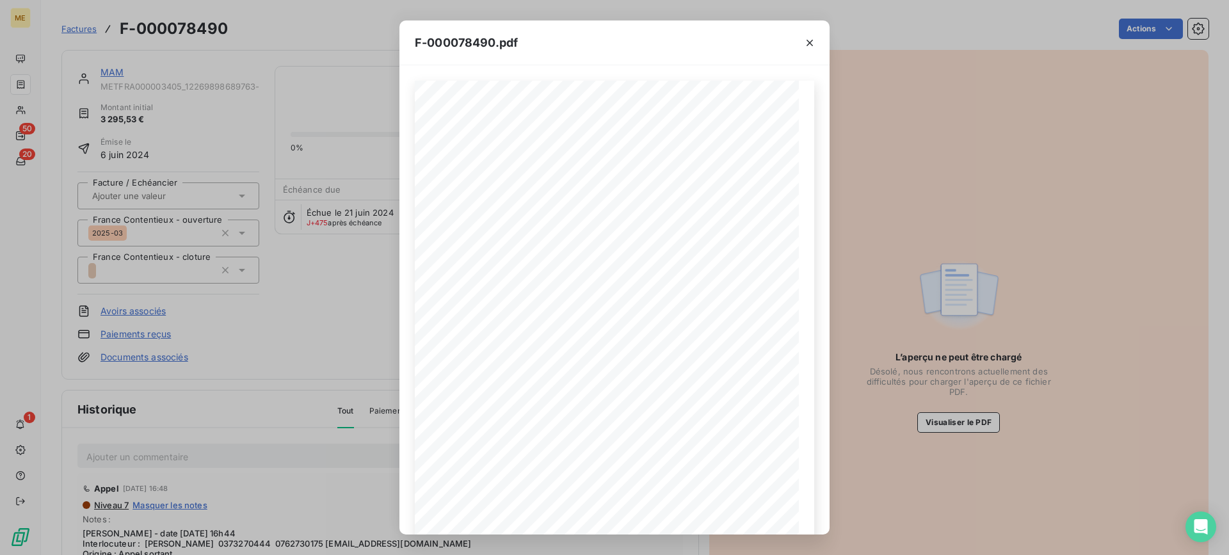
drag, startPoint x: 811, startPoint y: 43, endPoint x: 1118, endPoint y: 88, distance: 310.0
click at [811, 44] on icon "button" at bounding box center [810, 42] width 13 height 13
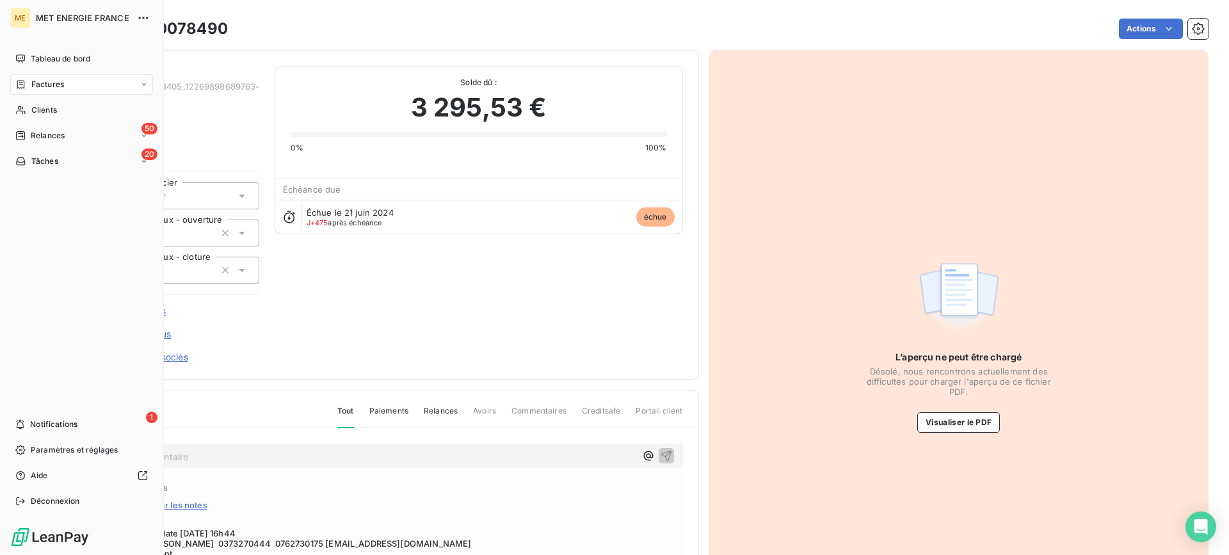
click at [42, 90] on div "Factures" at bounding box center [81, 84] width 143 height 20
click at [55, 111] on span "Factures" at bounding box center [47, 110] width 33 height 12
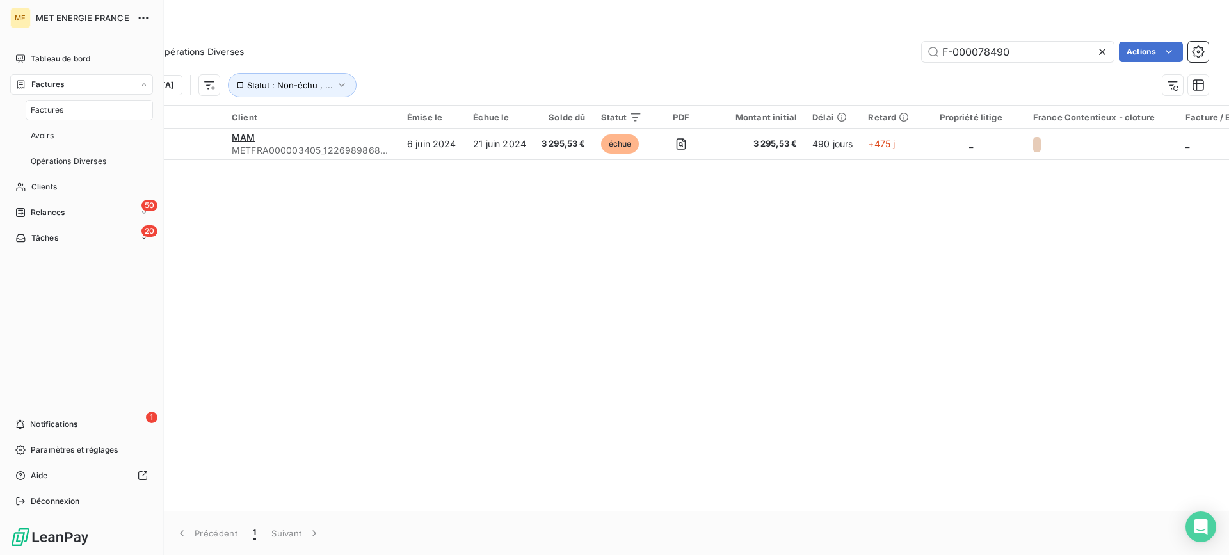
click at [36, 83] on span "Factures" at bounding box center [47, 85] width 33 height 12
click at [35, 118] on div "Clients" at bounding box center [81, 110] width 143 height 20
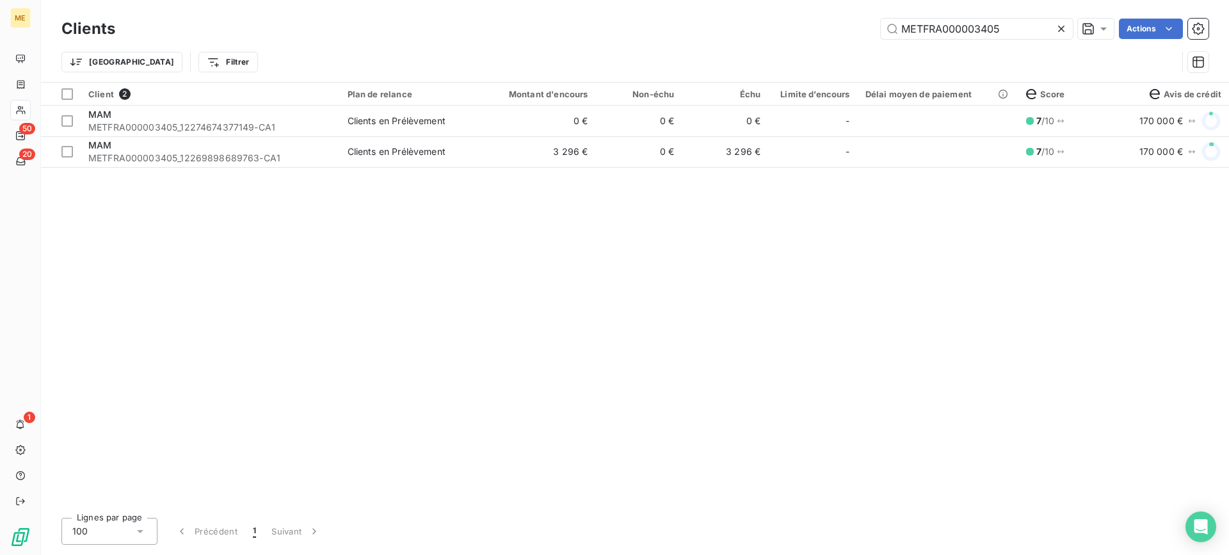
drag, startPoint x: 930, startPoint y: 29, endPoint x: 815, endPoint y: 29, distance: 114.6
click at [815, 29] on div "METFRA000003405 Actions" at bounding box center [670, 29] width 1078 height 20
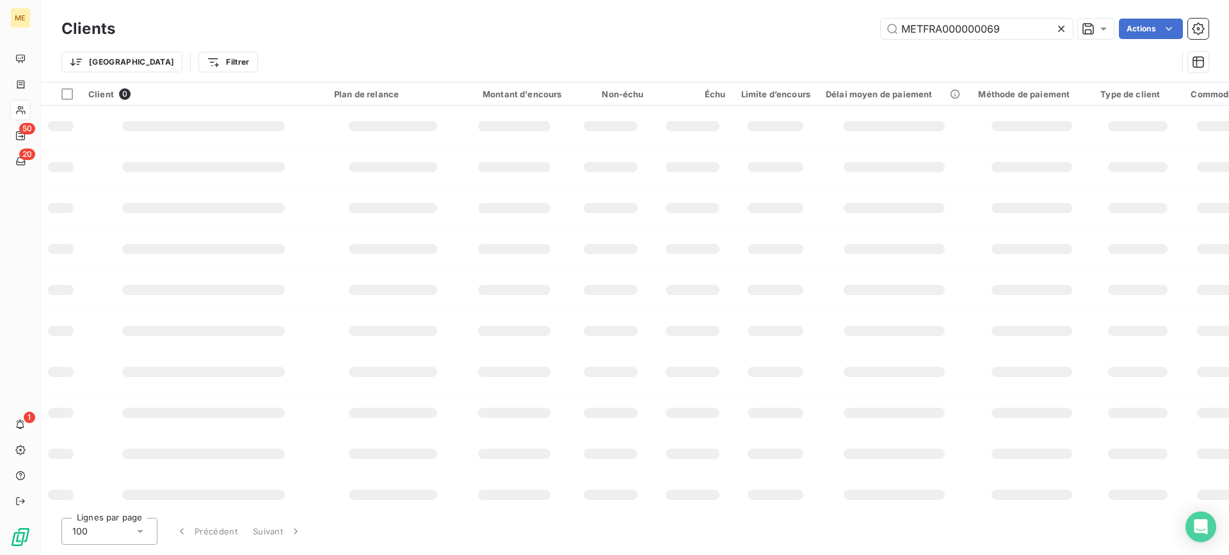
type input "METFRA000000069"
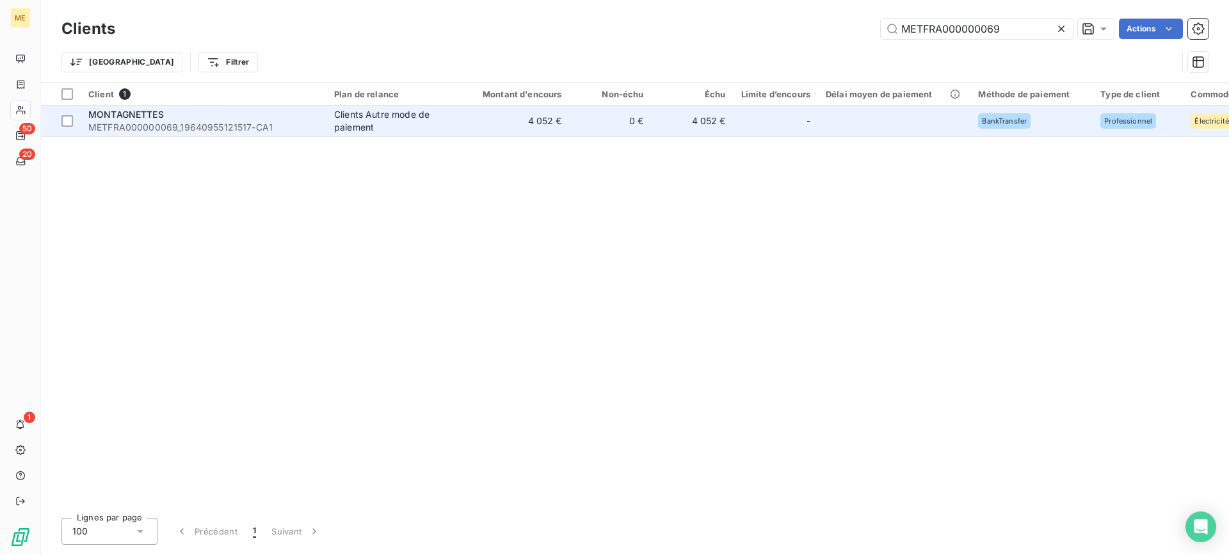
click at [592, 117] on td "0 €" at bounding box center [611, 121] width 82 height 31
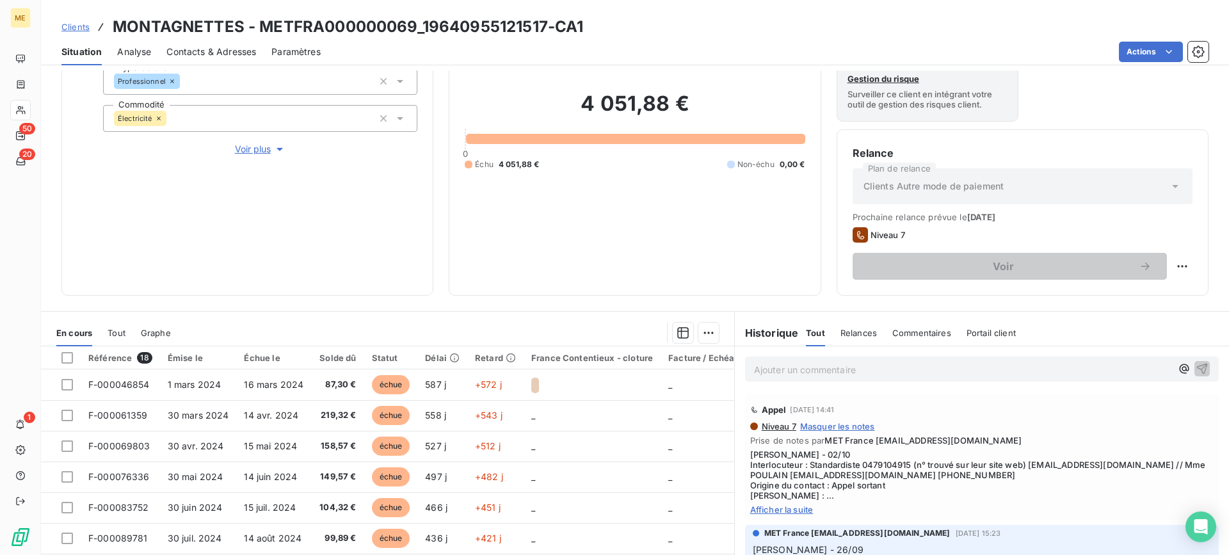
scroll to position [192, 0]
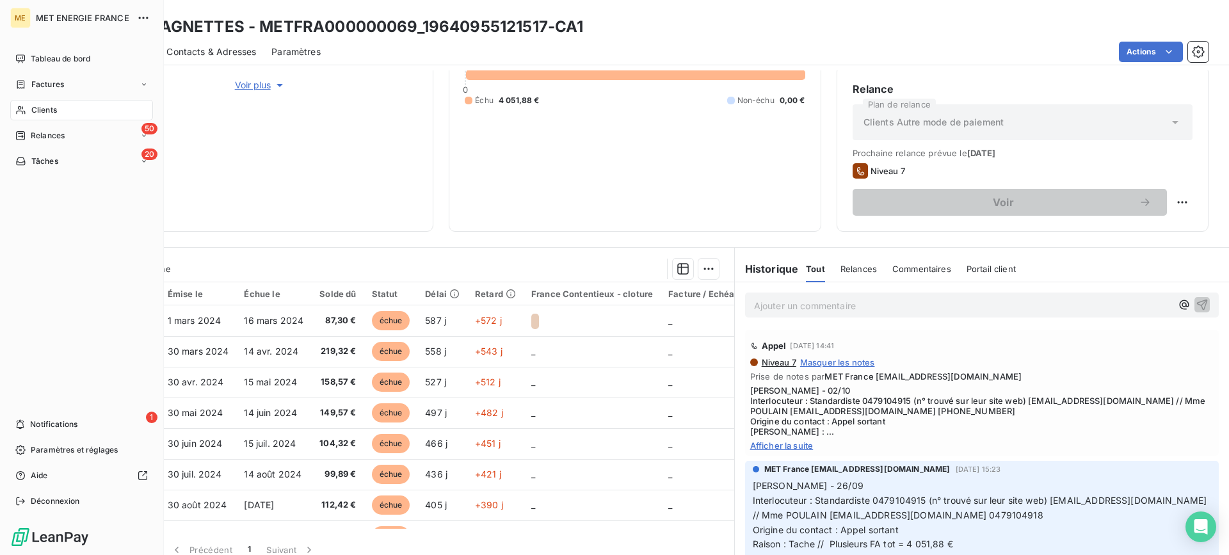
drag, startPoint x: 39, startPoint y: 115, endPoint x: 47, endPoint y: 117, distance: 8.1
click at [39, 115] on span "Clients" at bounding box center [44, 110] width 26 height 12
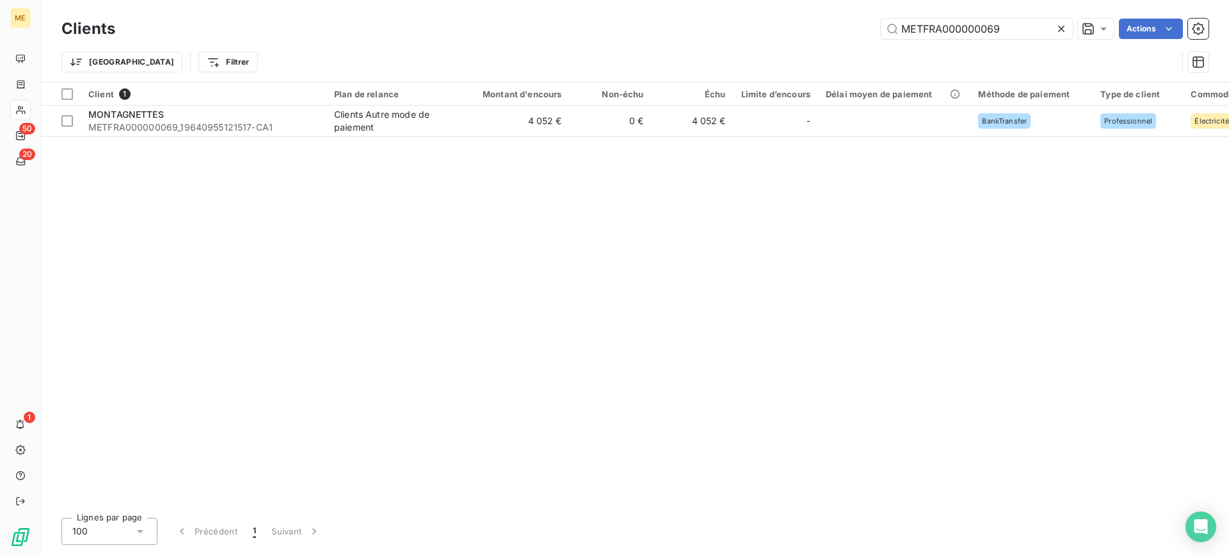
drag, startPoint x: 1000, startPoint y: 29, endPoint x: 836, endPoint y: 31, distance: 163.3
click at [836, 31] on div "METFRA000000069 Actions" at bounding box center [670, 29] width 1078 height 20
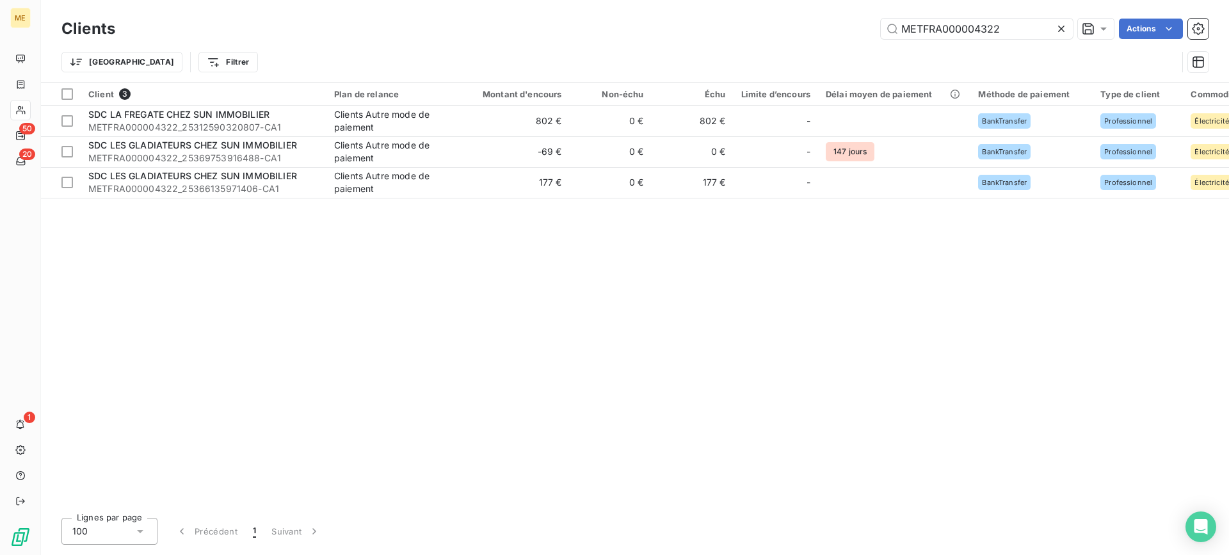
type input "METFRA000004322"
click at [515, 326] on div "Client 3 Plan de relance Montant d'encours Non-échu Échu Limite d’encours Délai…" at bounding box center [635, 295] width 1188 height 425
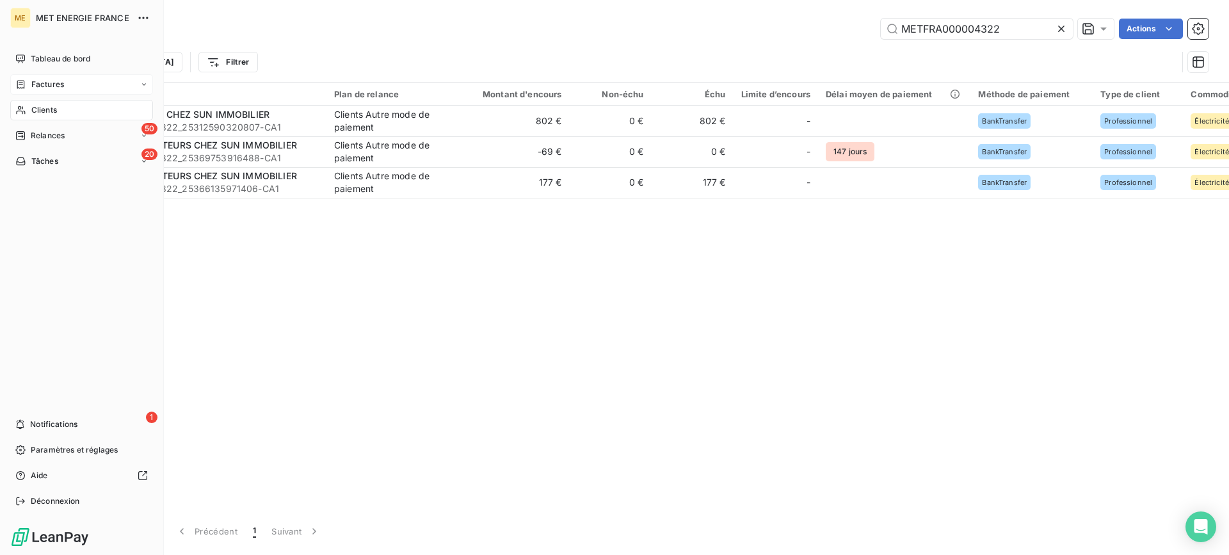
click at [47, 81] on span "Factures" at bounding box center [47, 85] width 33 height 12
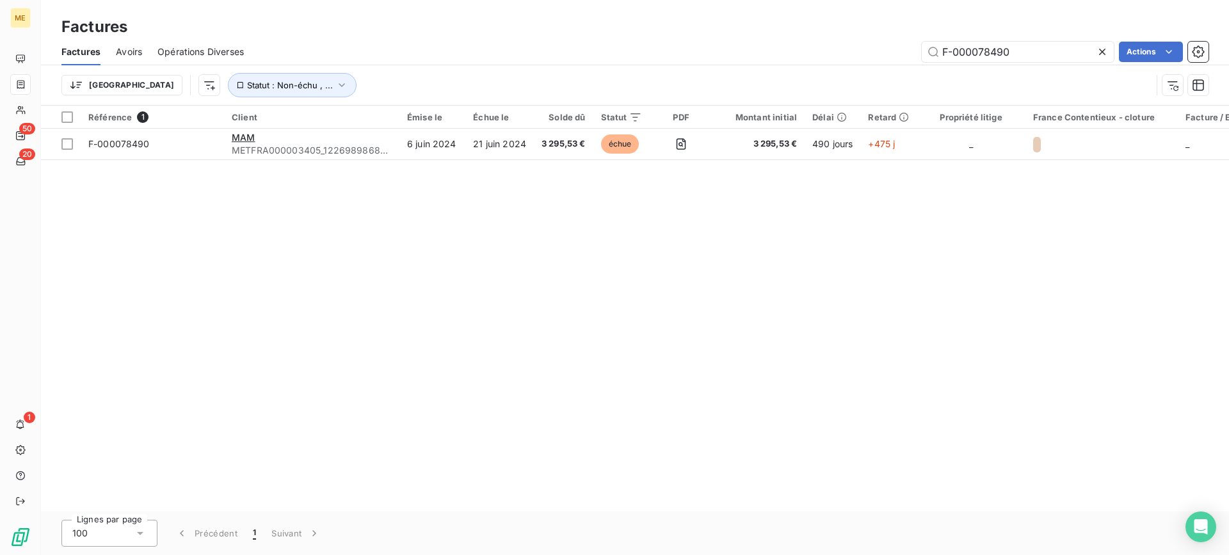
drag, startPoint x: 1023, startPoint y: 49, endPoint x: 844, endPoint y: 49, distance: 178.6
click at [846, 49] on div "F-000078490 Actions" at bounding box center [734, 52] width 950 height 20
type input "F-250144683"
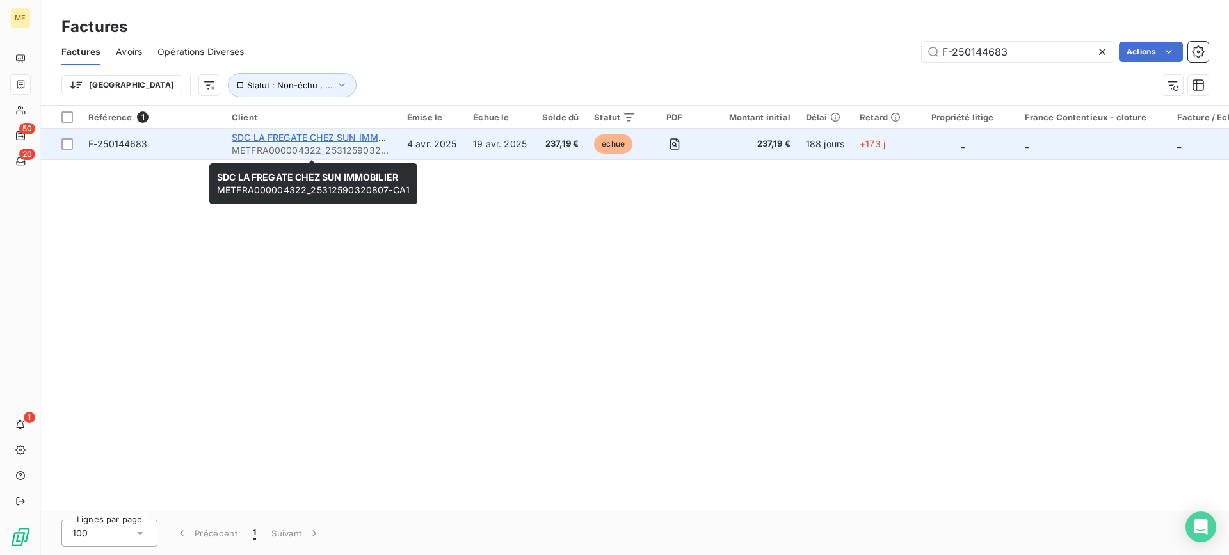
click at [325, 138] on span "SDC LA FREGATE CHEZ SUN IMMOBILIER" at bounding box center [322, 137] width 181 height 11
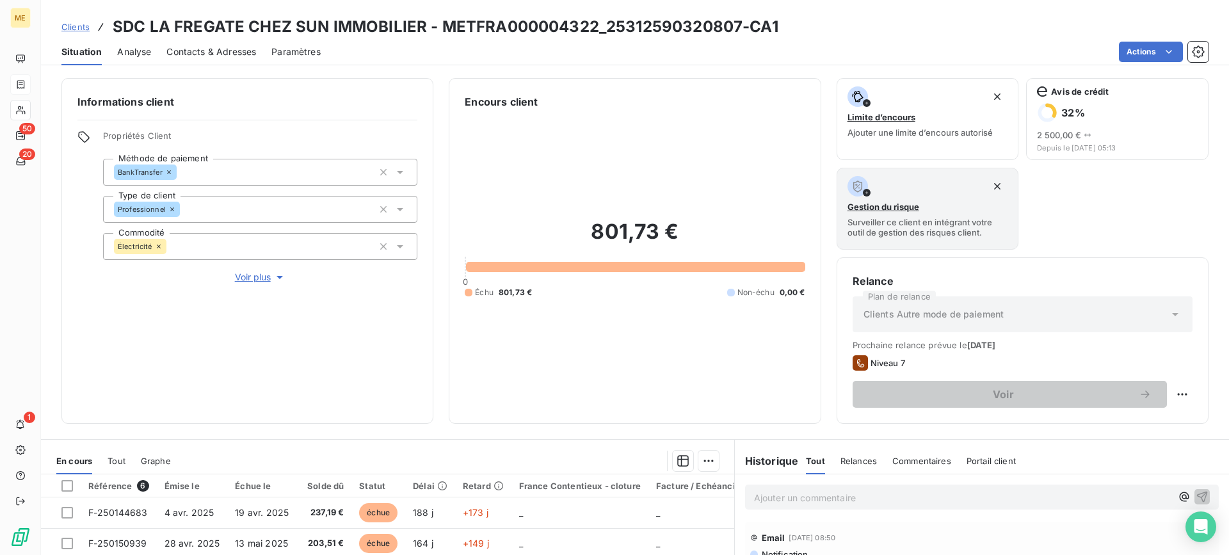
scroll to position [192, 0]
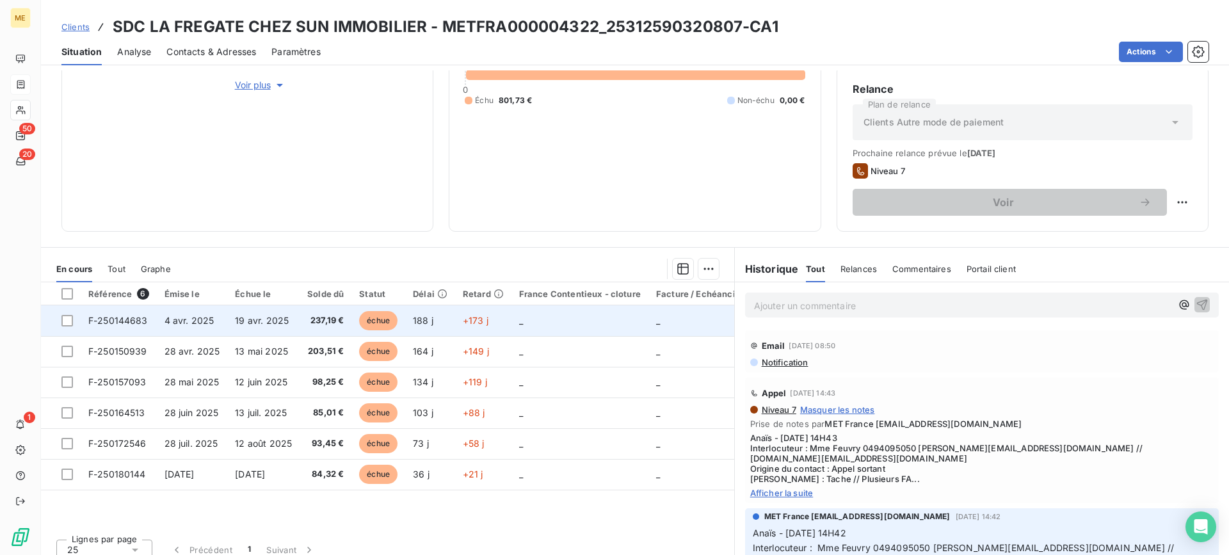
click at [278, 318] on span "19 avr. 2025" at bounding box center [262, 320] width 54 height 11
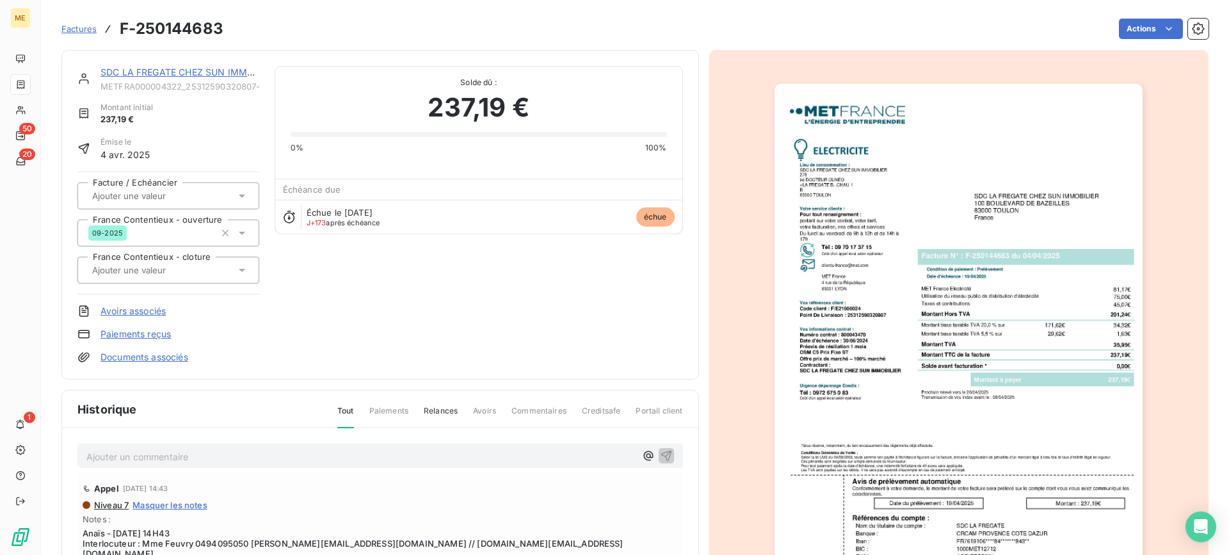
click at [943, 244] on img "button" at bounding box center [959, 344] width 368 height 521
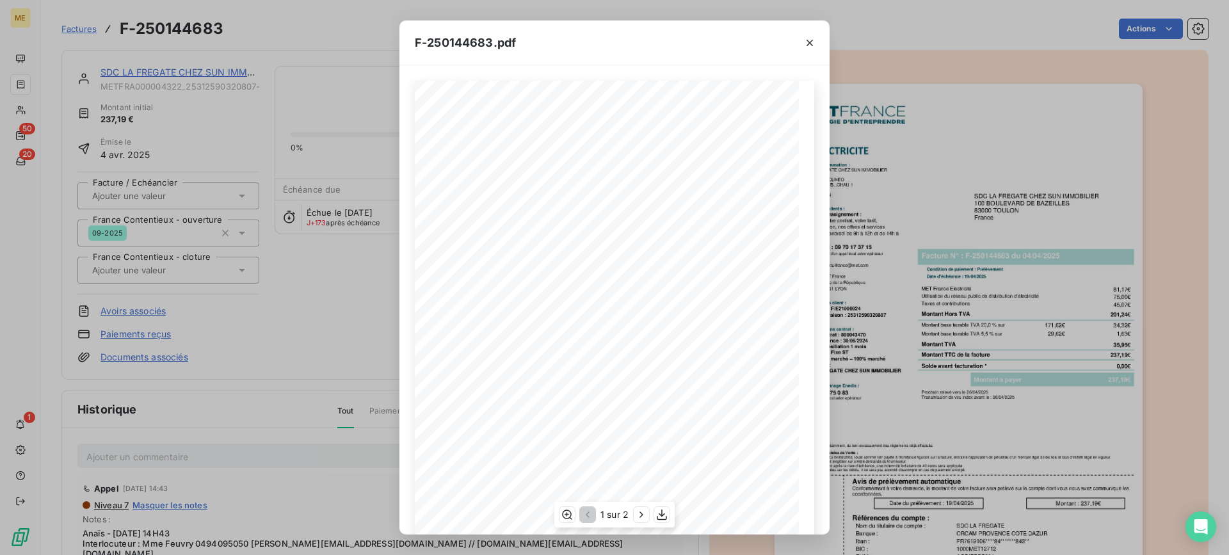
scroll to position [104, 0]
click at [662, 517] on icon "button" at bounding box center [662, 514] width 13 height 13
drag, startPoint x: 813, startPoint y: 41, endPoint x: 738, endPoint y: 93, distance: 91.1
click at [813, 41] on icon "button" at bounding box center [810, 42] width 13 height 13
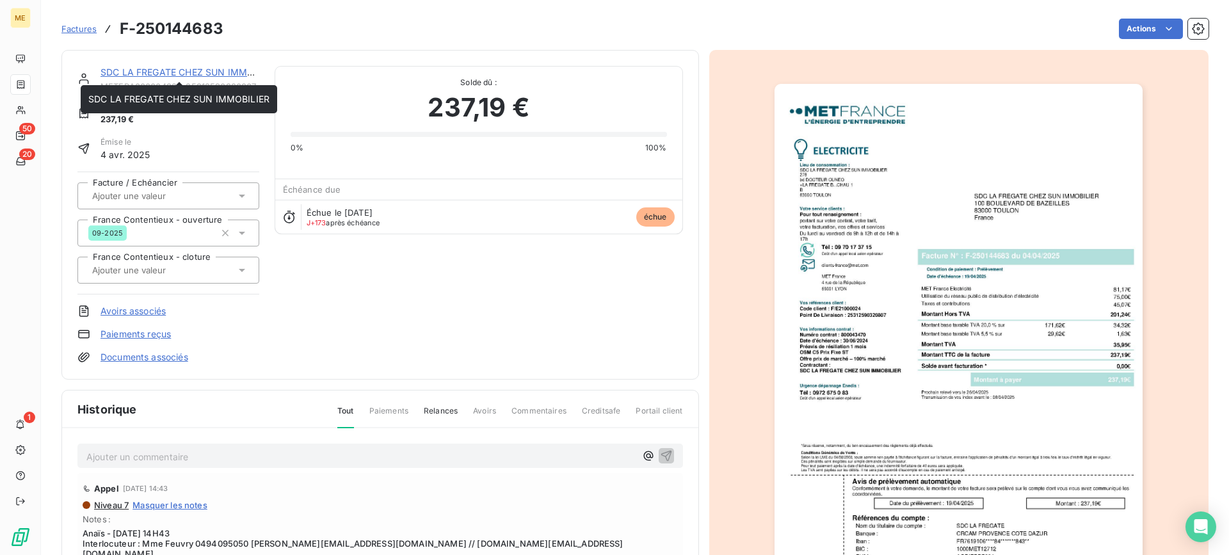
click at [145, 73] on link "SDC LA FREGATE CHEZ SUN IMMOBILIER" at bounding box center [191, 72] width 181 height 11
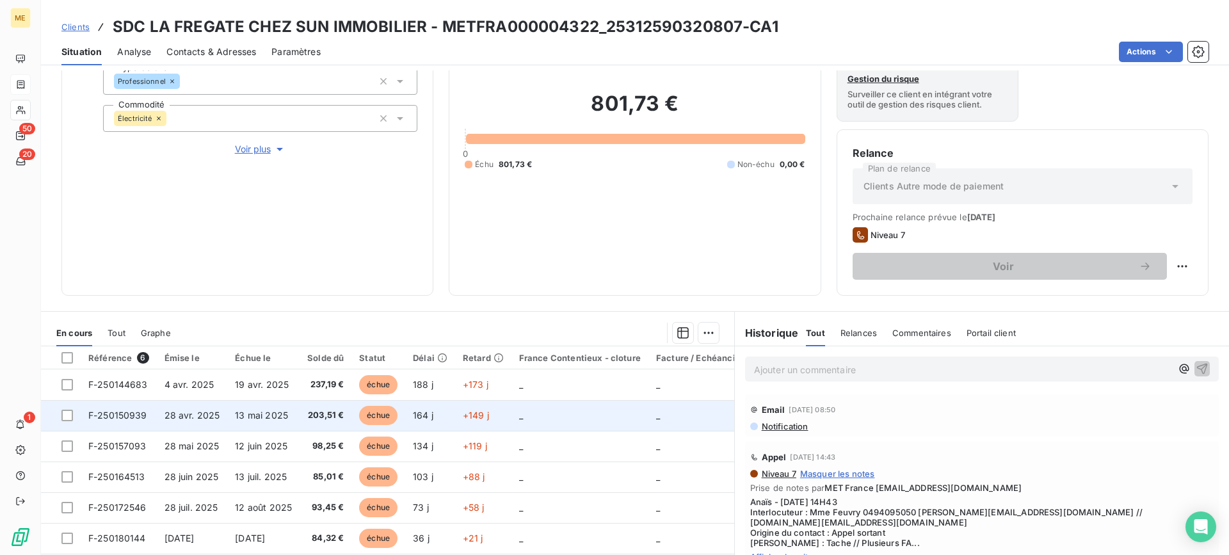
scroll to position [192, 0]
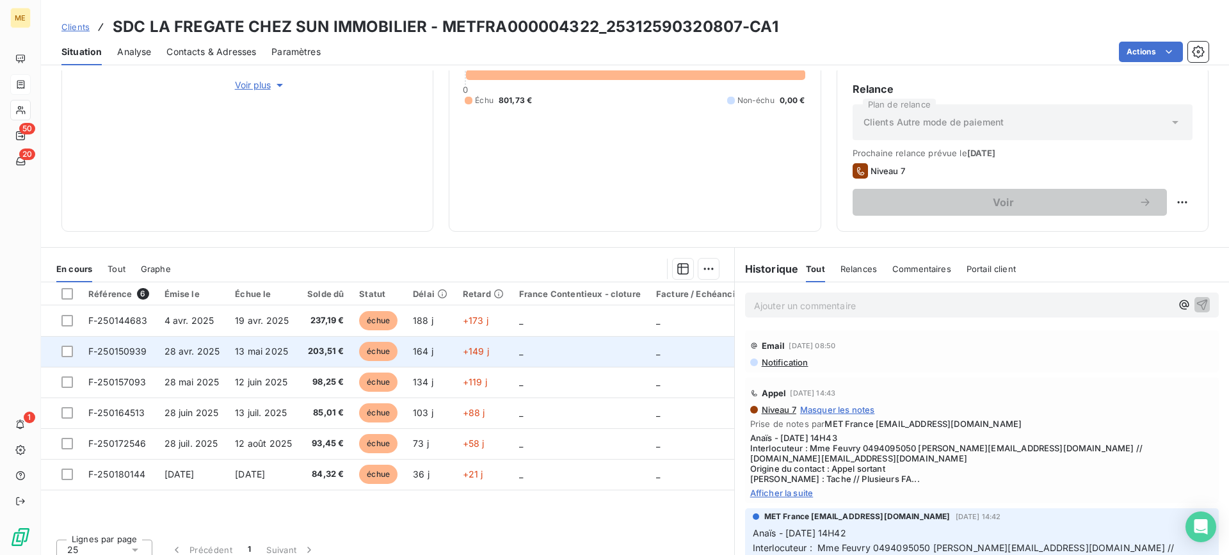
click at [142, 353] on span "F-250150939" at bounding box center [117, 351] width 59 height 11
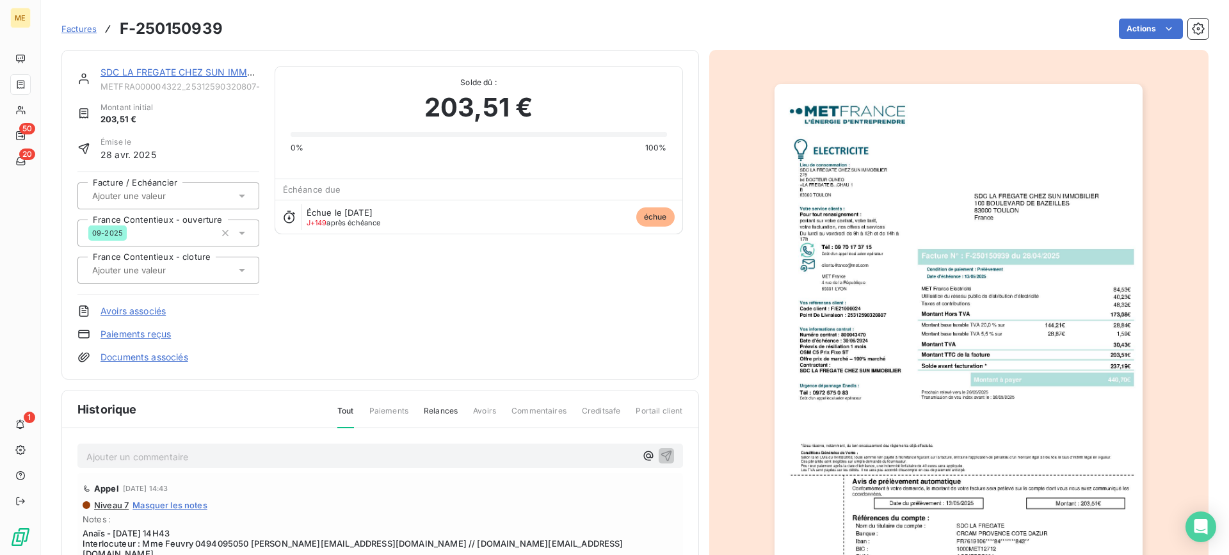
click at [984, 193] on img "button" at bounding box center [959, 344] width 368 height 521
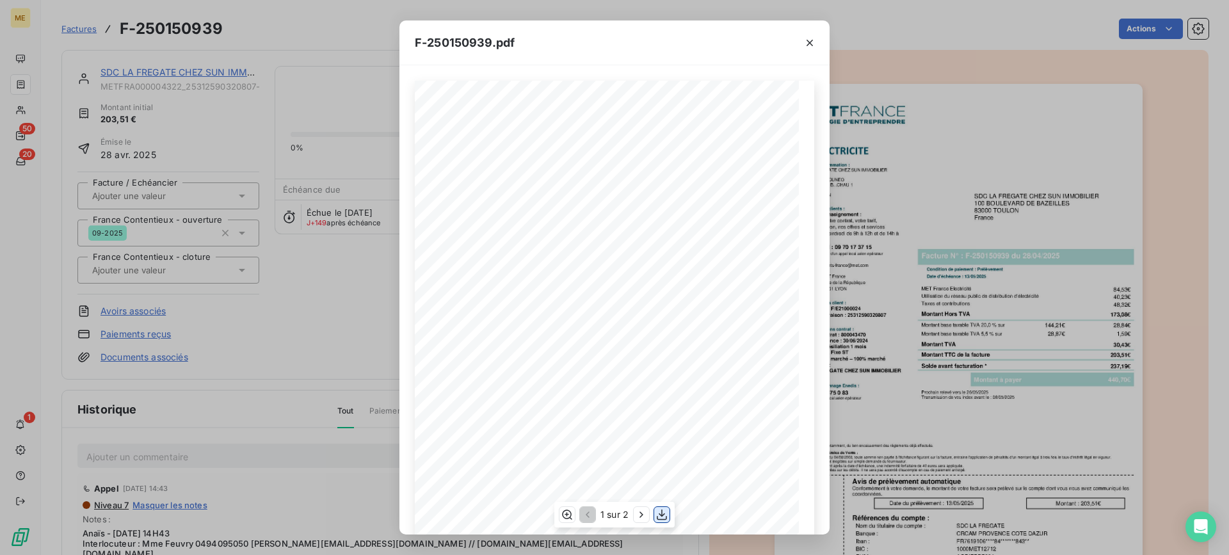
click at [664, 514] on icon "button" at bounding box center [662, 514] width 10 height 11
drag, startPoint x: 811, startPoint y: 40, endPoint x: 683, endPoint y: 6, distance: 131.9
click at [809, 40] on icon "button" at bounding box center [810, 42] width 13 height 13
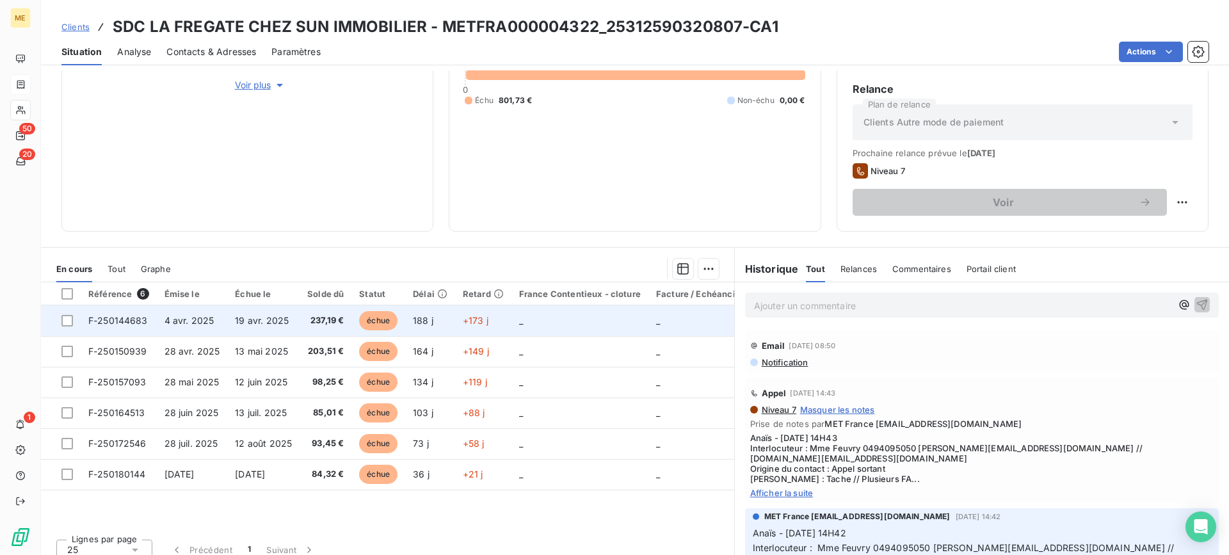
scroll to position [204, 0]
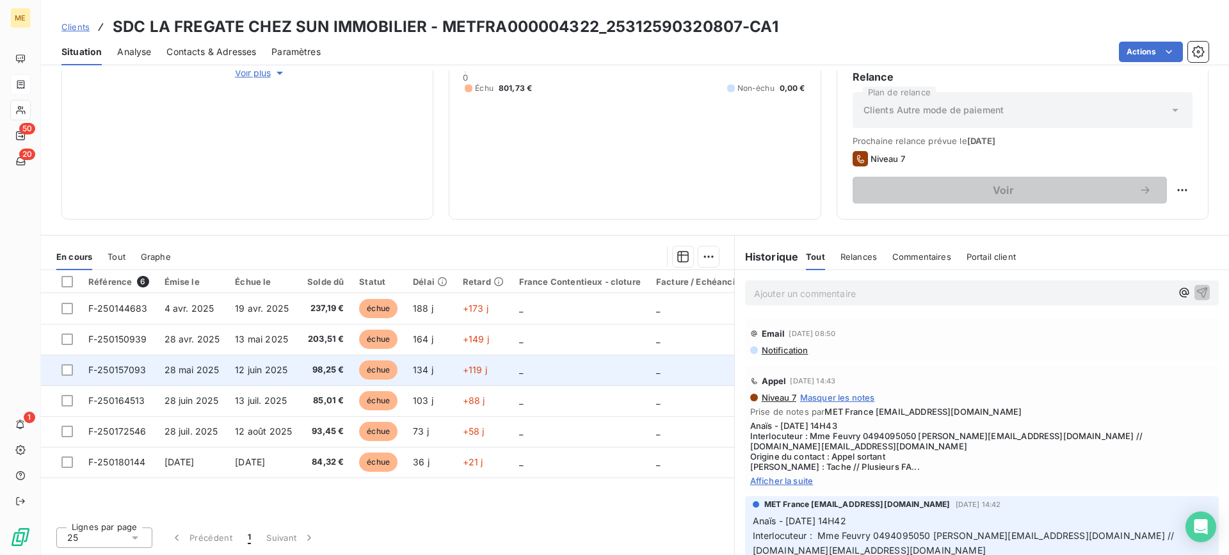
click at [124, 370] on span "F-250157093" at bounding box center [117, 369] width 58 height 11
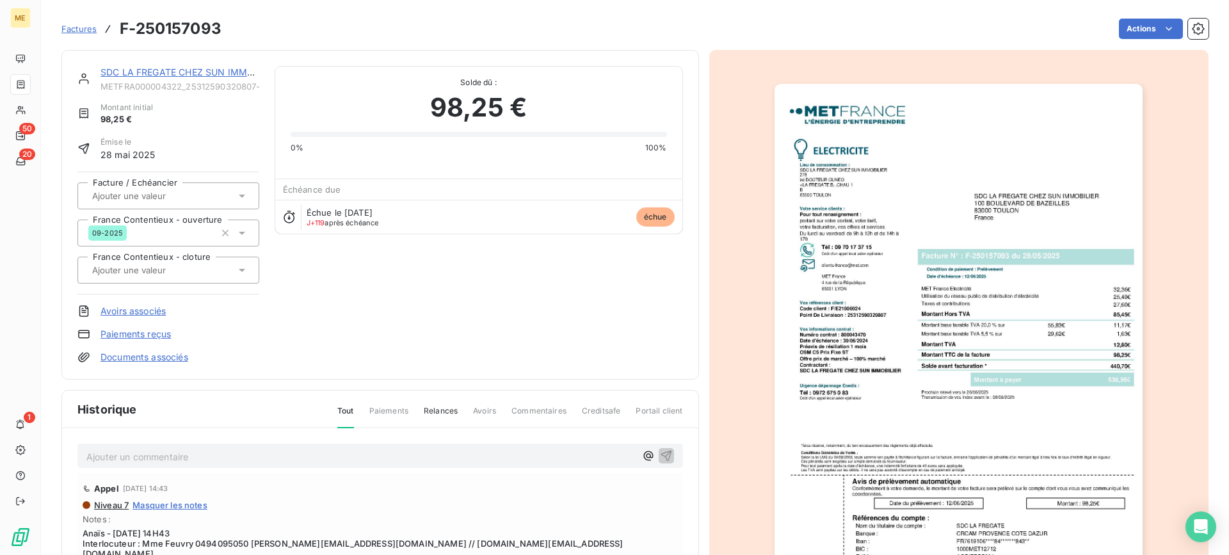
click at [1035, 189] on img "button" at bounding box center [959, 344] width 368 height 521
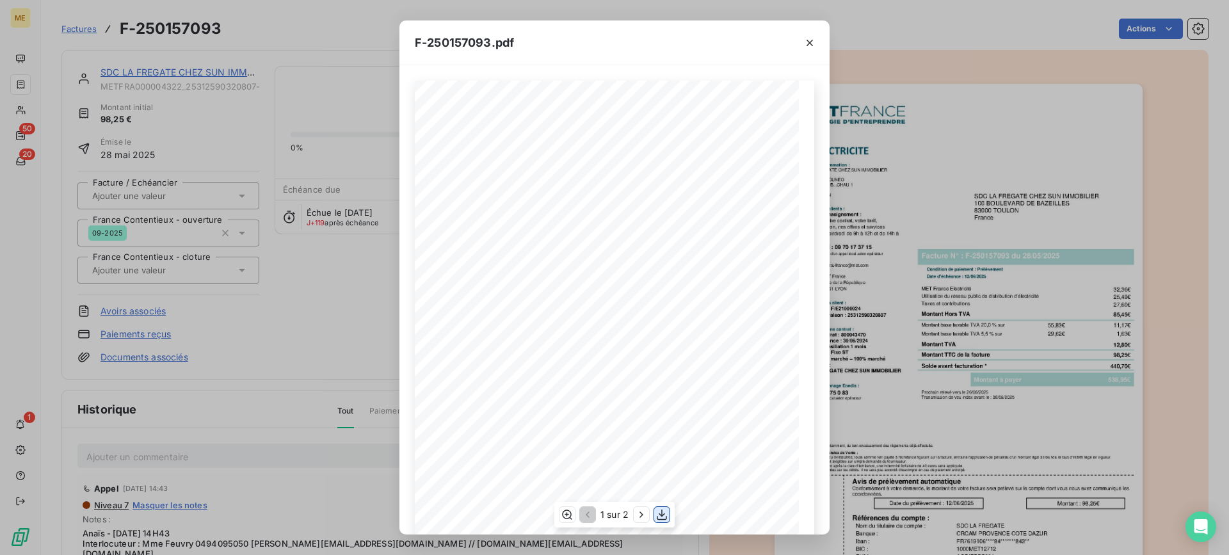
click at [657, 515] on icon "button" at bounding box center [662, 514] width 13 height 13
drag, startPoint x: 812, startPoint y: 42, endPoint x: 631, endPoint y: 7, distance: 184.5
click at [812, 42] on icon "button" at bounding box center [810, 42] width 13 height 13
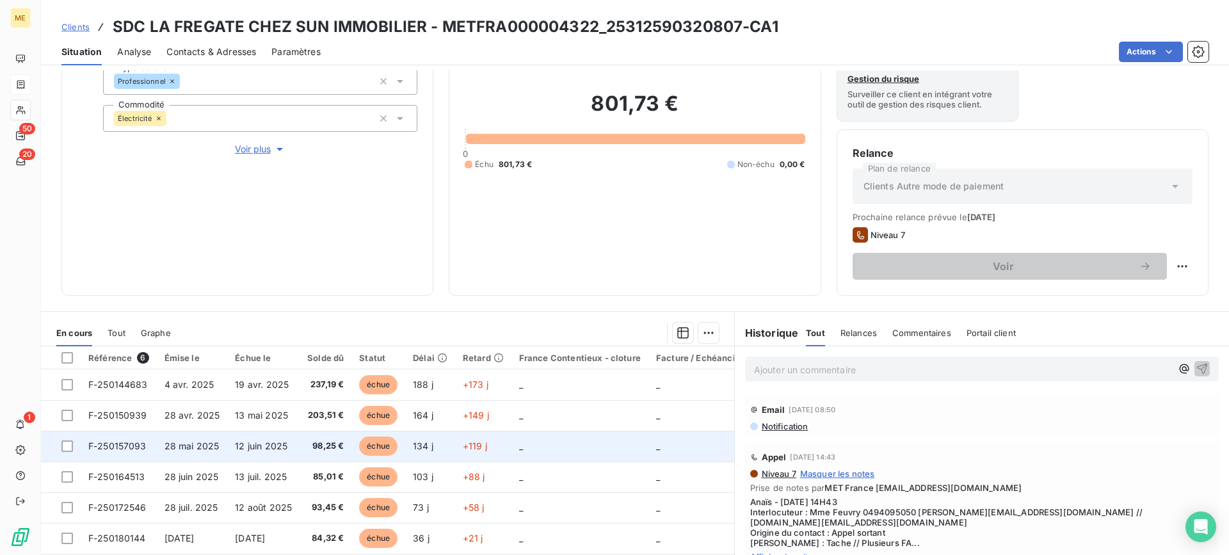
scroll to position [204, 0]
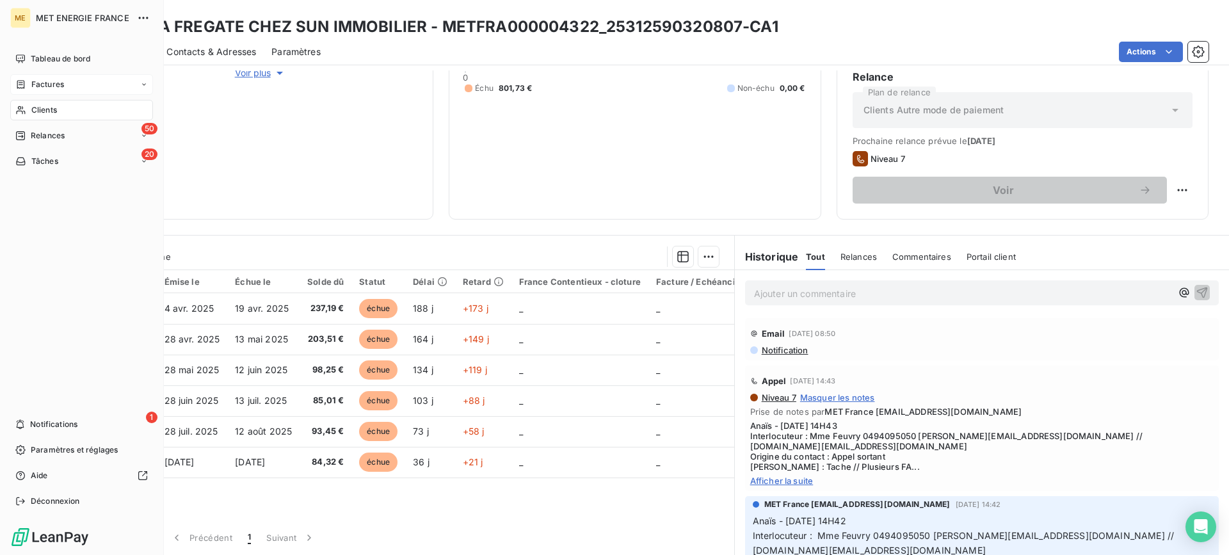
click at [32, 84] on span "Factures" at bounding box center [47, 85] width 33 height 12
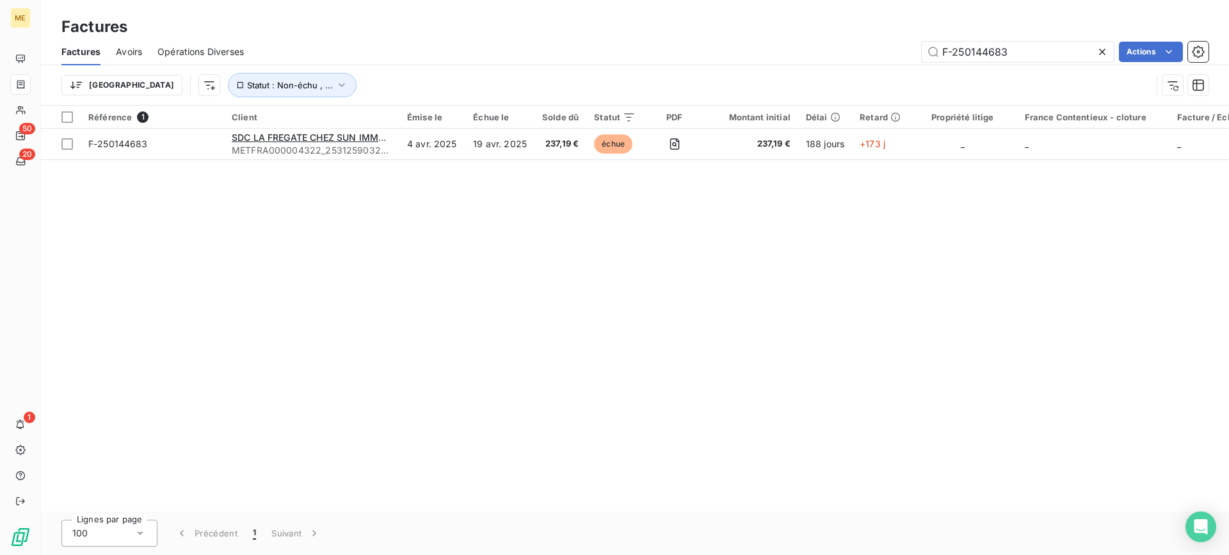
drag, startPoint x: 1008, startPoint y: 53, endPoint x: 872, endPoint y: 51, distance: 135.8
click at [873, 51] on div "F-250144683 Actions" at bounding box center [734, 52] width 950 height 20
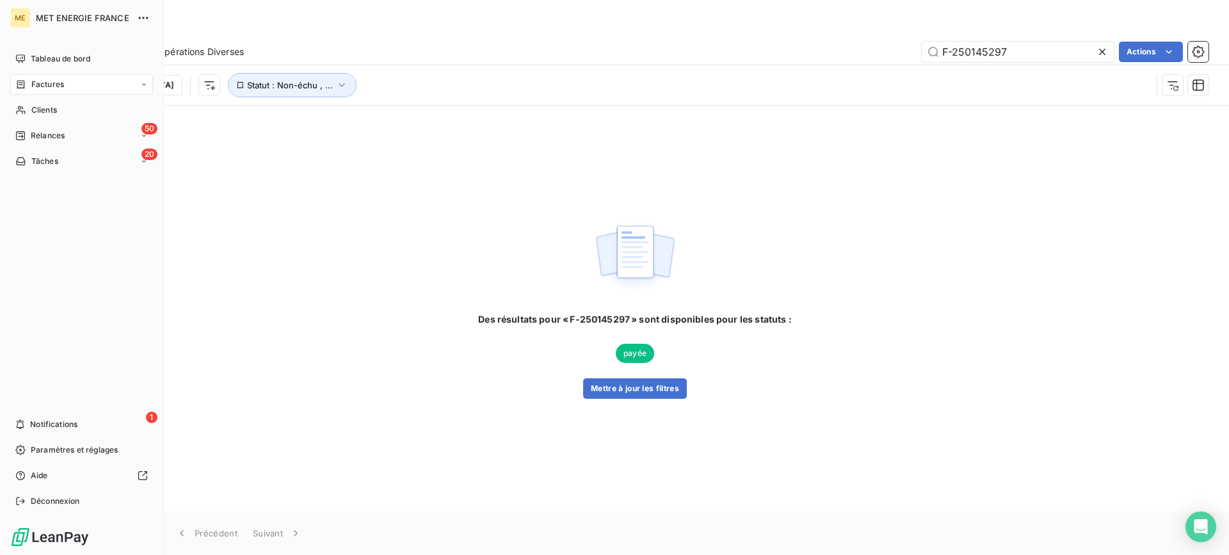
drag, startPoint x: 56, startPoint y: 88, endPoint x: 93, endPoint y: 82, distance: 38.3
click at [56, 88] on span "Factures" at bounding box center [47, 85] width 33 height 12
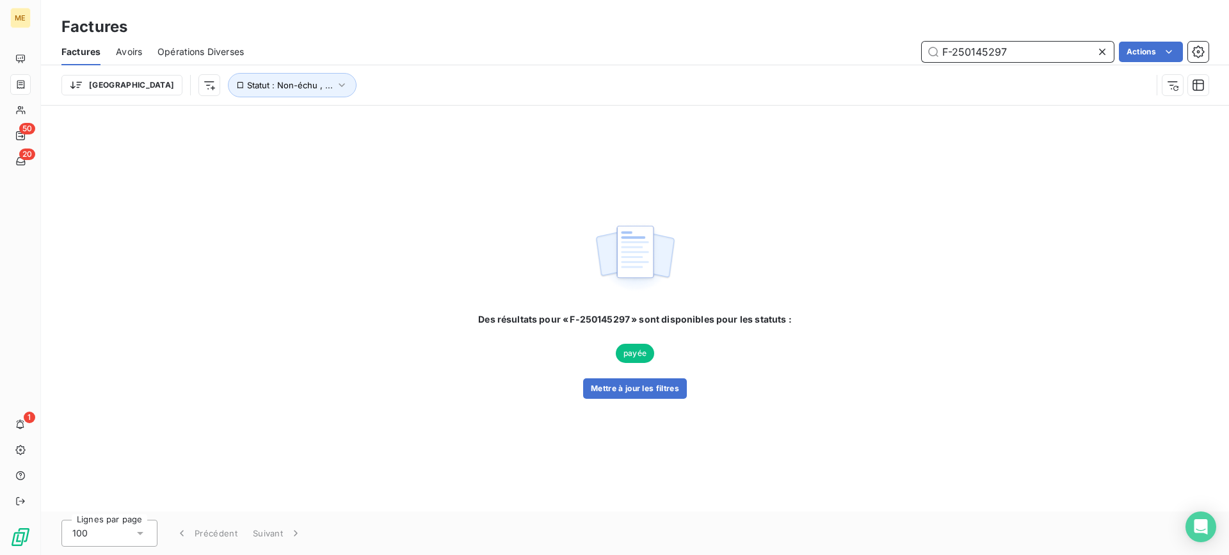
drag, startPoint x: 1012, startPoint y: 51, endPoint x: 887, endPoint y: 50, distance: 125.5
click at [887, 50] on div "F-250145297 Actions" at bounding box center [734, 52] width 950 height 20
paste input "72546"
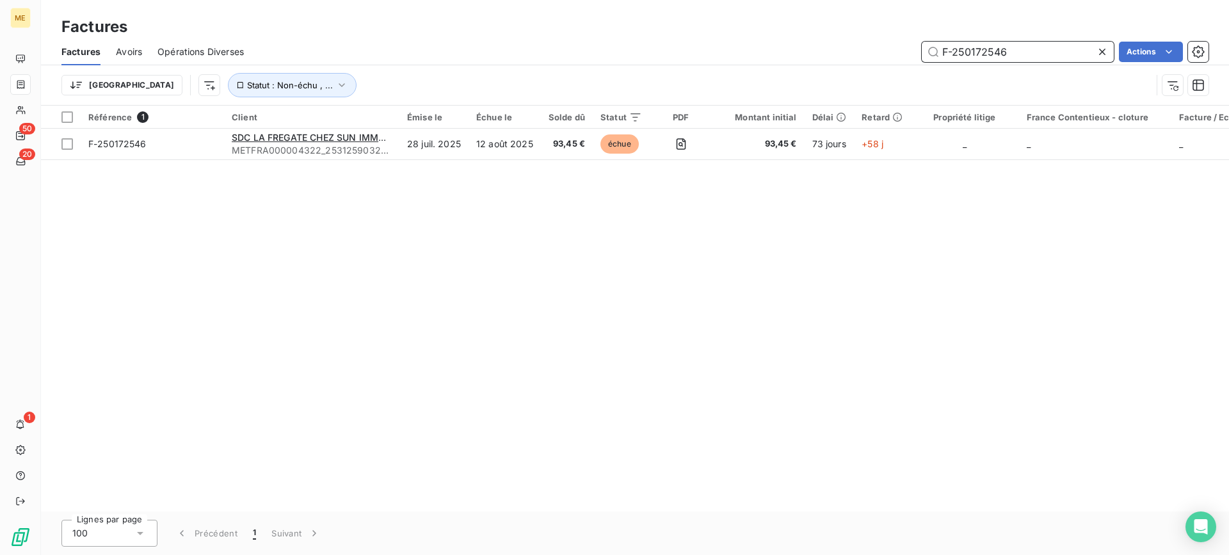
drag, startPoint x: 998, startPoint y: 54, endPoint x: 891, endPoint y: 47, distance: 107.1
click at [891, 47] on div "F-250172546 Actions" at bounding box center [734, 52] width 950 height 20
paste input "64513"
drag, startPoint x: 1014, startPoint y: 50, endPoint x: 862, endPoint y: 50, distance: 151.1
click at [862, 50] on div "F-250164513 Actions" at bounding box center [734, 52] width 950 height 20
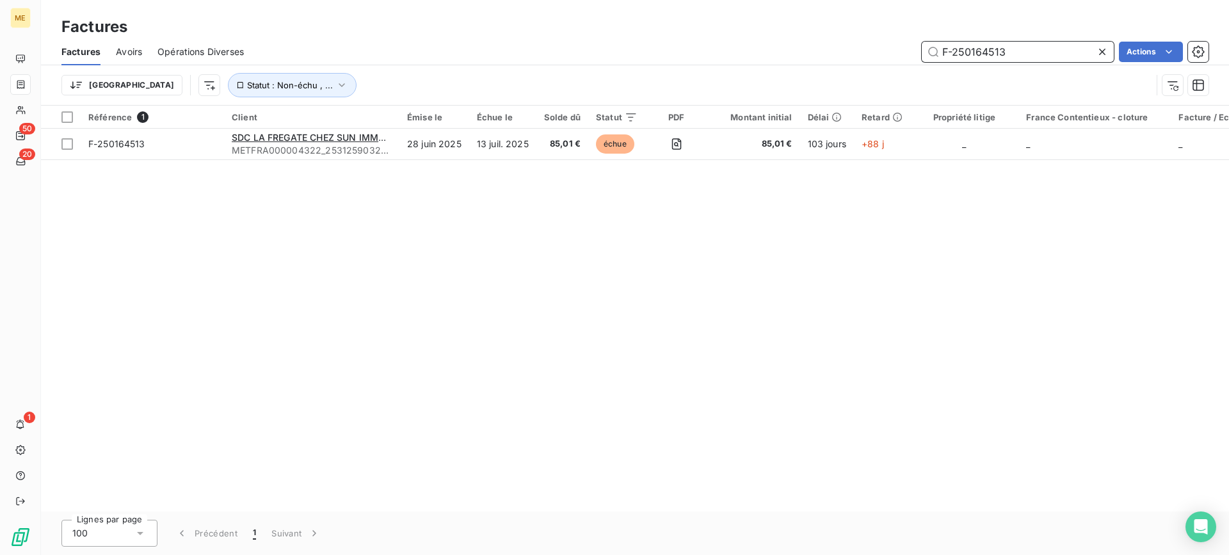
paste input "53288"
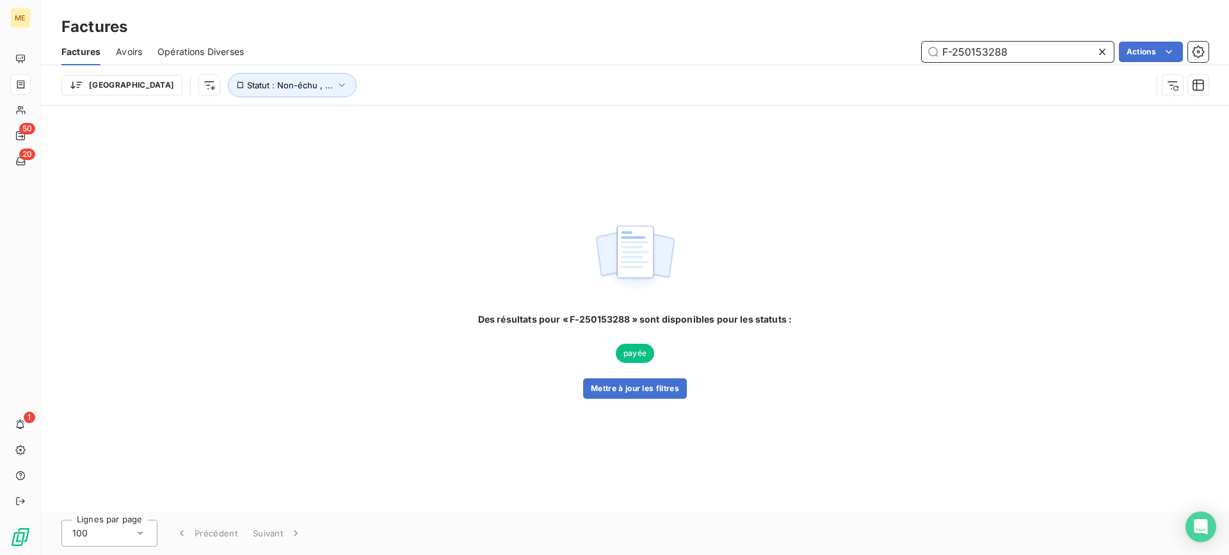
drag, startPoint x: 982, startPoint y: 49, endPoint x: 861, endPoint y: 49, distance: 121.0
click at [861, 49] on div "F-250153288 Actions" at bounding box center [734, 52] width 950 height 20
paste input "60141"
drag, startPoint x: 1023, startPoint y: 51, endPoint x: 864, endPoint y: 56, distance: 159.5
click at [864, 56] on div "F-250160141 Actions" at bounding box center [734, 52] width 950 height 20
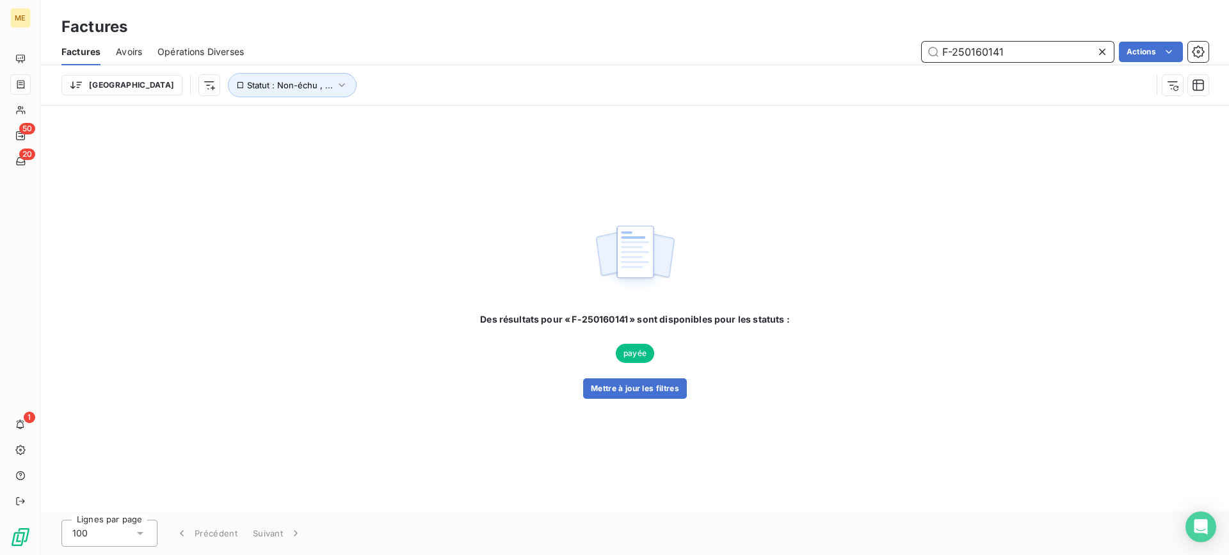
paste input "57608"
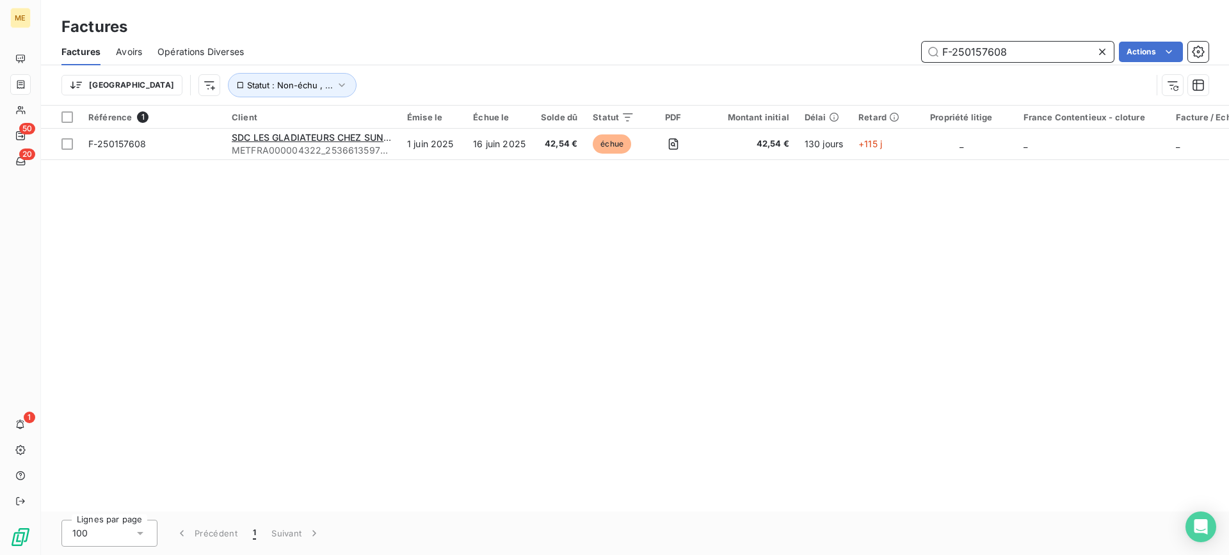
drag, startPoint x: 1014, startPoint y: 54, endPoint x: 807, endPoint y: 53, distance: 207.5
click at [807, 53] on div "F-250157608 Actions" at bounding box center [734, 52] width 950 height 20
paste input "39181"
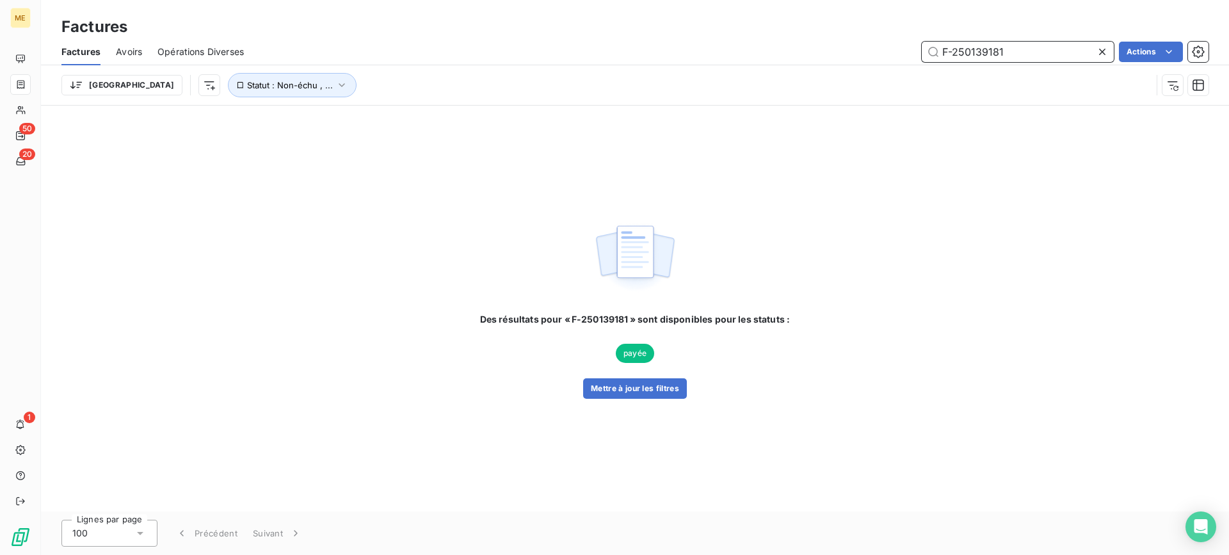
drag, startPoint x: 1016, startPoint y: 51, endPoint x: 833, endPoint y: 51, distance: 182.5
click at [833, 51] on div "F-250139181 Actions" at bounding box center [734, 52] width 950 height 20
paste input "65590"
drag, startPoint x: 1023, startPoint y: 56, endPoint x: 931, endPoint y: 60, distance: 92.3
click at [904, 54] on div "F-250165590 Actions" at bounding box center [734, 52] width 950 height 20
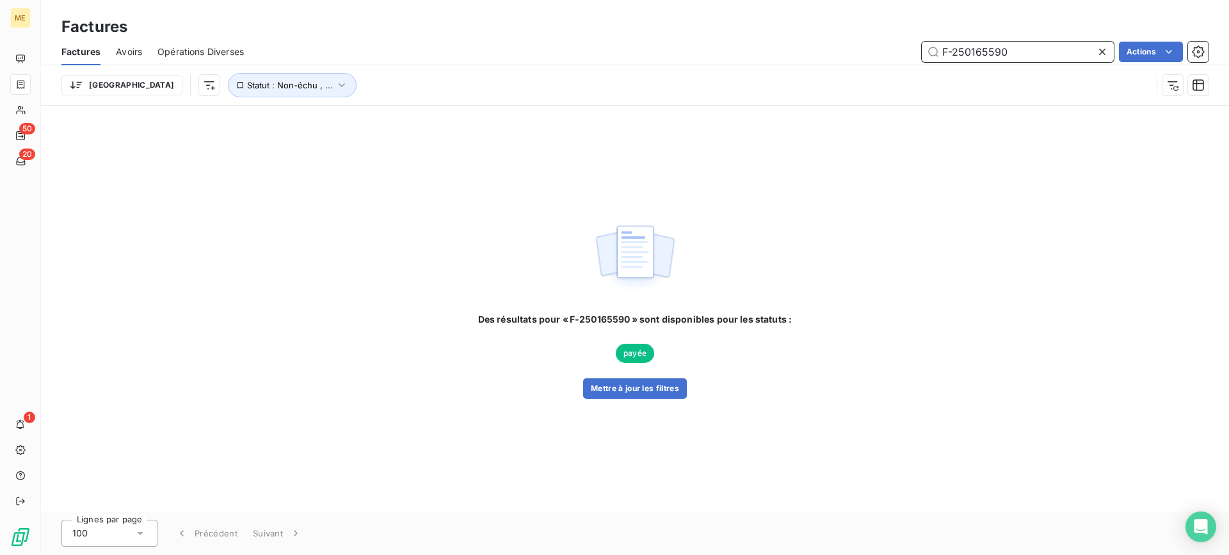
paste input "25255"
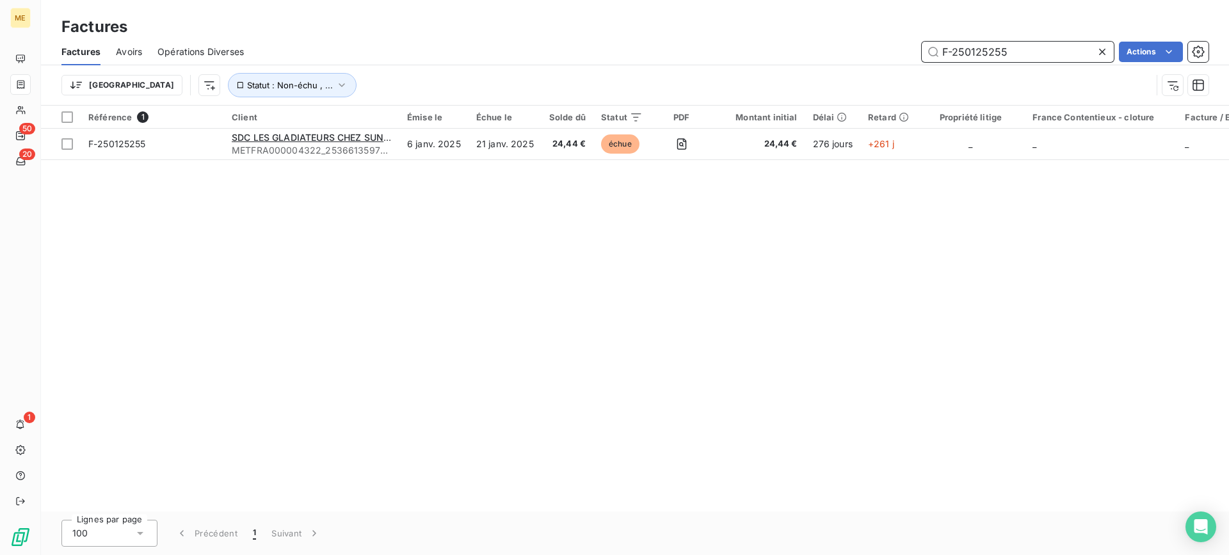
drag, startPoint x: 1008, startPoint y: 51, endPoint x: 867, endPoint y: 43, distance: 141.1
click at [867, 43] on div "F-250125255 Actions" at bounding box center [734, 52] width 950 height 20
paste input "37937"
drag, startPoint x: 1029, startPoint y: 54, endPoint x: 886, endPoint y: 51, distance: 143.5
click at [886, 51] on div "F-250137937 Actions" at bounding box center [734, 52] width 950 height 20
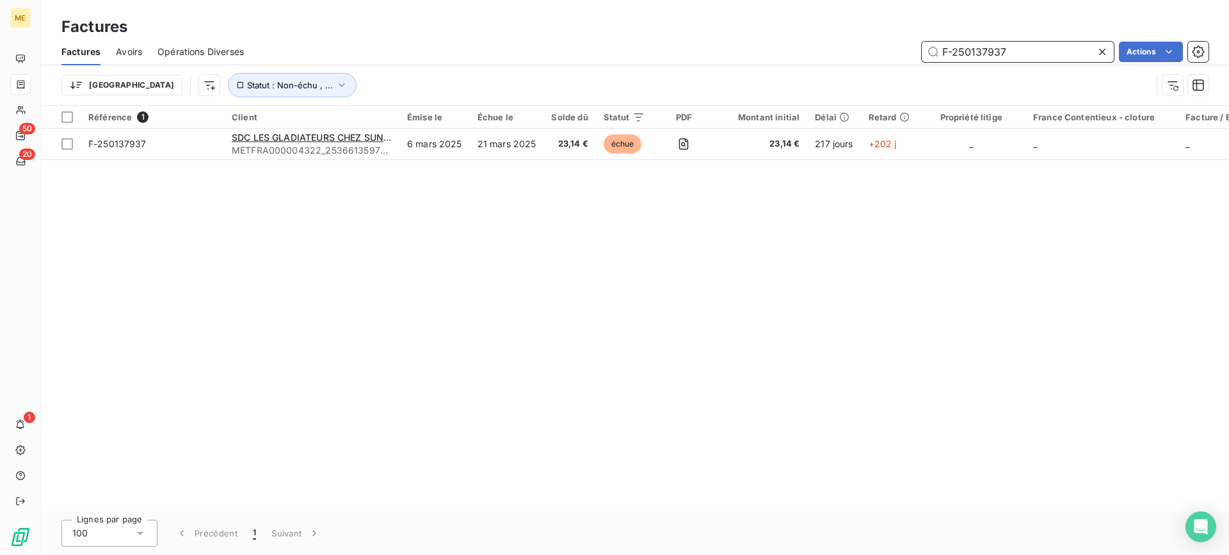
paste input "1646"
drag, startPoint x: 1016, startPoint y: 55, endPoint x: 848, endPoint y: 40, distance: 169.1
click at [848, 40] on div "Factures Avoirs Opérations Diverses F-250131646 Actions" at bounding box center [635, 51] width 1188 height 27
paste input "45295"
drag, startPoint x: 1014, startPoint y: 53, endPoint x: 941, endPoint y: 74, distance: 76.2
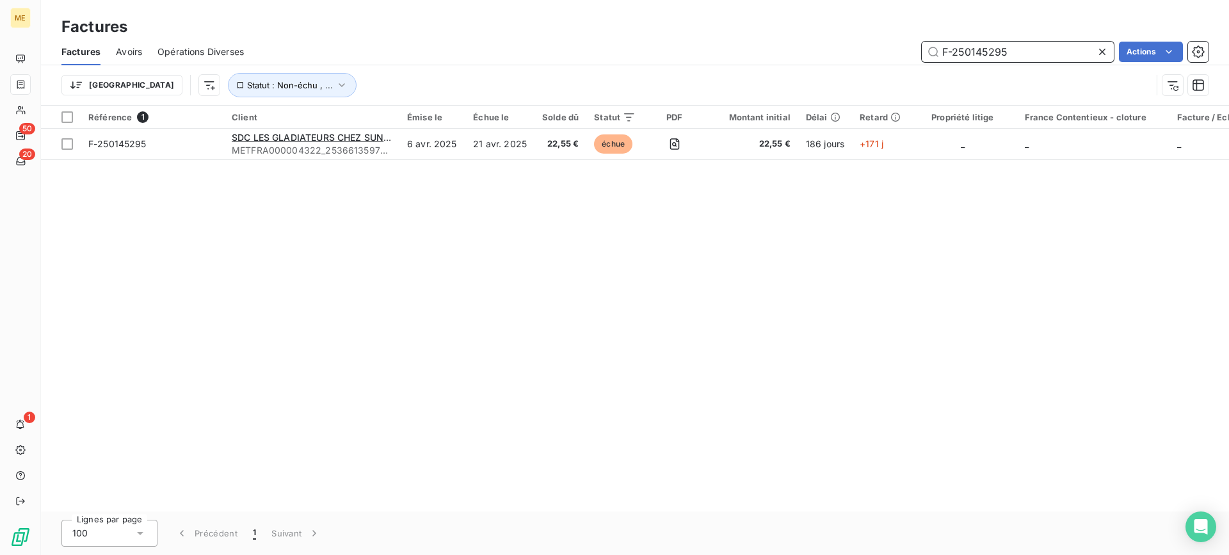
click at [884, 47] on div "F-250145295 Actions" at bounding box center [734, 52] width 950 height 20
paste input "40121198"
drag, startPoint x: 994, startPoint y: 53, endPoint x: 868, endPoint y: 35, distance: 128.0
click at [868, 35] on div "Factures Factures Avoirs Opérations Diverses F-240121198 Actions Trier Statut :…" at bounding box center [635, 53] width 1188 height 106
paste input "50152990"
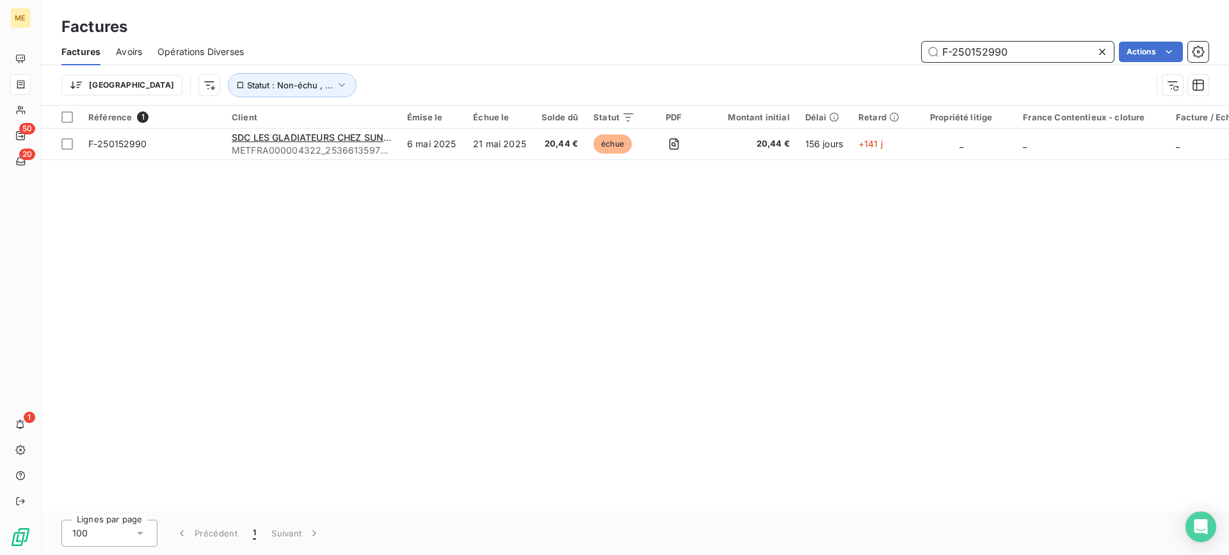
drag, startPoint x: 1028, startPoint y: 51, endPoint x: 905, endPoint y: 49, distance: 123.6
click at [905, 49] on div "F-250152990 Actions" at bounding box center [734, 52] width 950 height 20
paste input "72546"
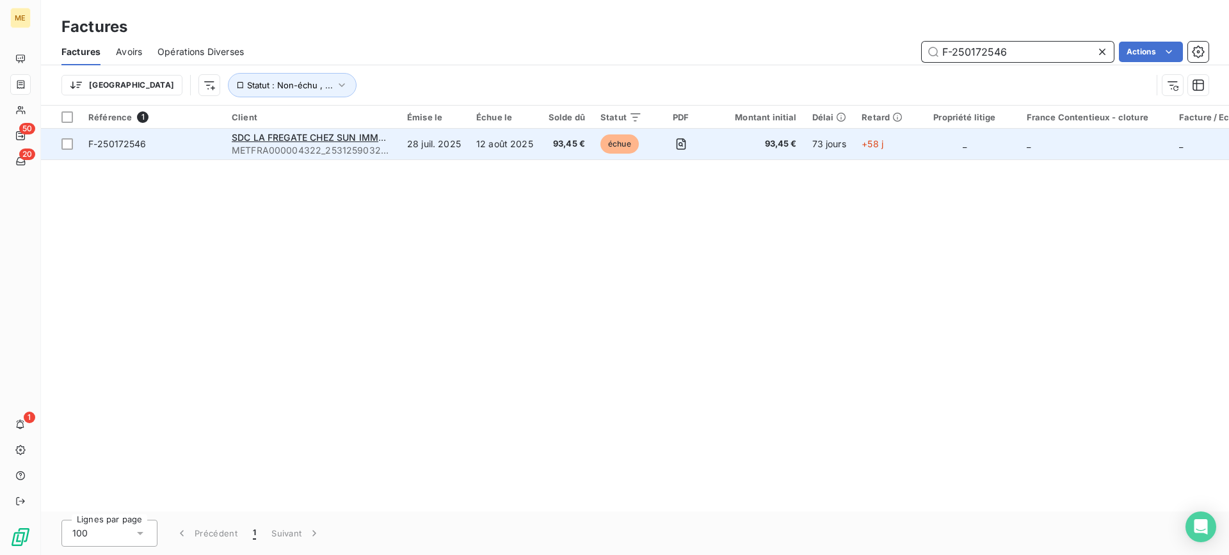
type input "F-250172546"
click at [538, 149] on td "12 août 2025" at bounding box center [505, 144] width 72 height 31
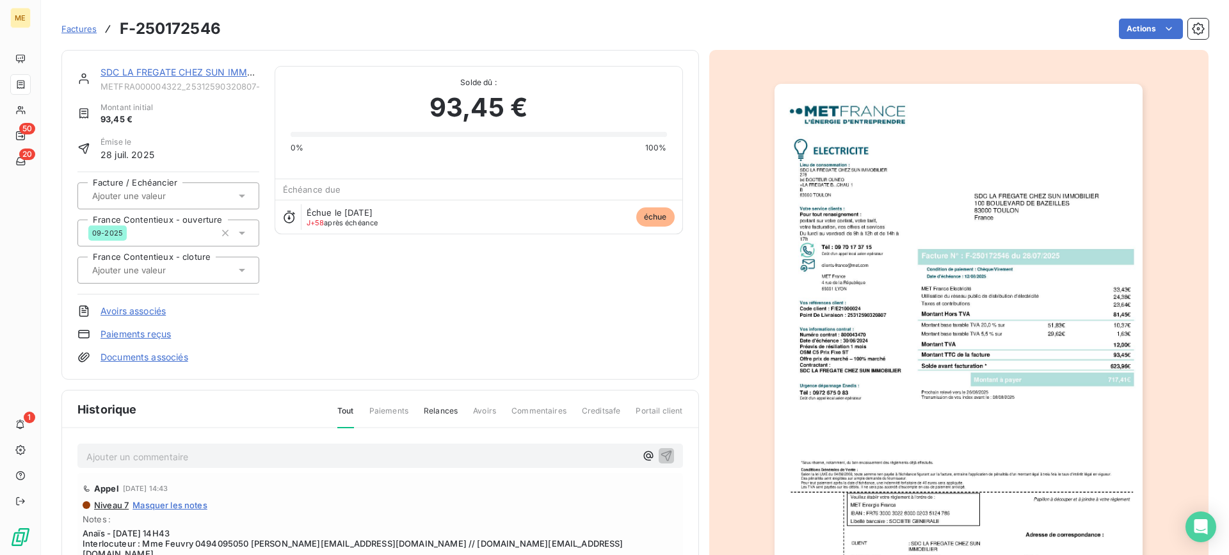
scroll to position [154, 0]
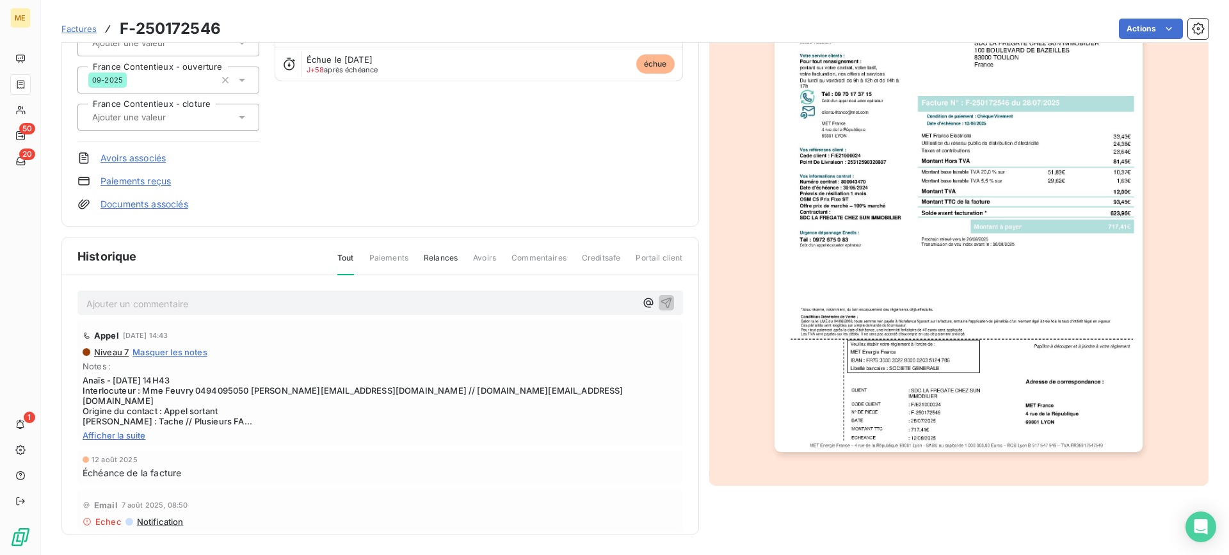
click at [903, 250] on img "button" at bounding box center [959, 191] width 368 height 521
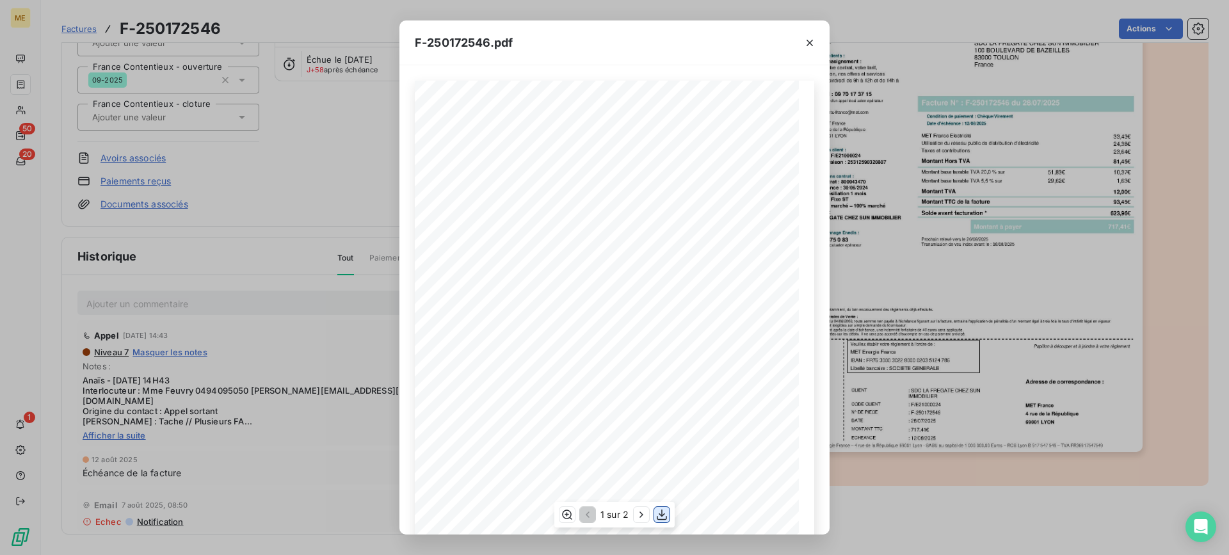
click at [661, 514] on icon "button" at bounding box center [662, 514] width 13 height 13
click at [807, 39] on icon "button" at bounding box center [810, 42] width 13 height 13
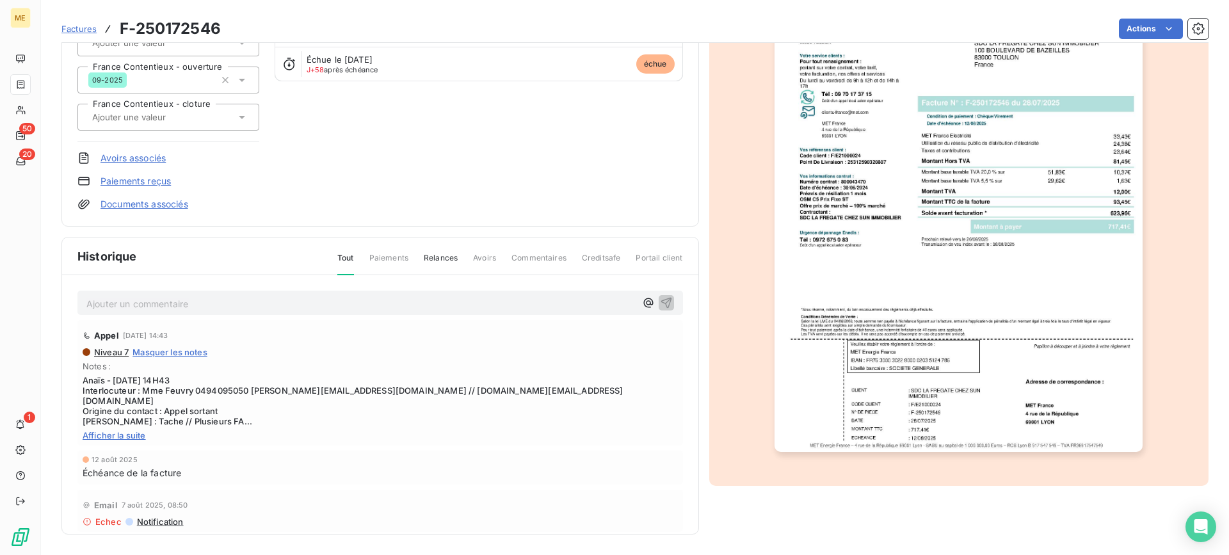
click at [699, 267] on div "SDC LA FREGATE CHEZ SUN IMMOBILIER METFRA000004322_25312590320807-CA1 Montant i…" at bounding box center [634, 211] width 1147 height 645
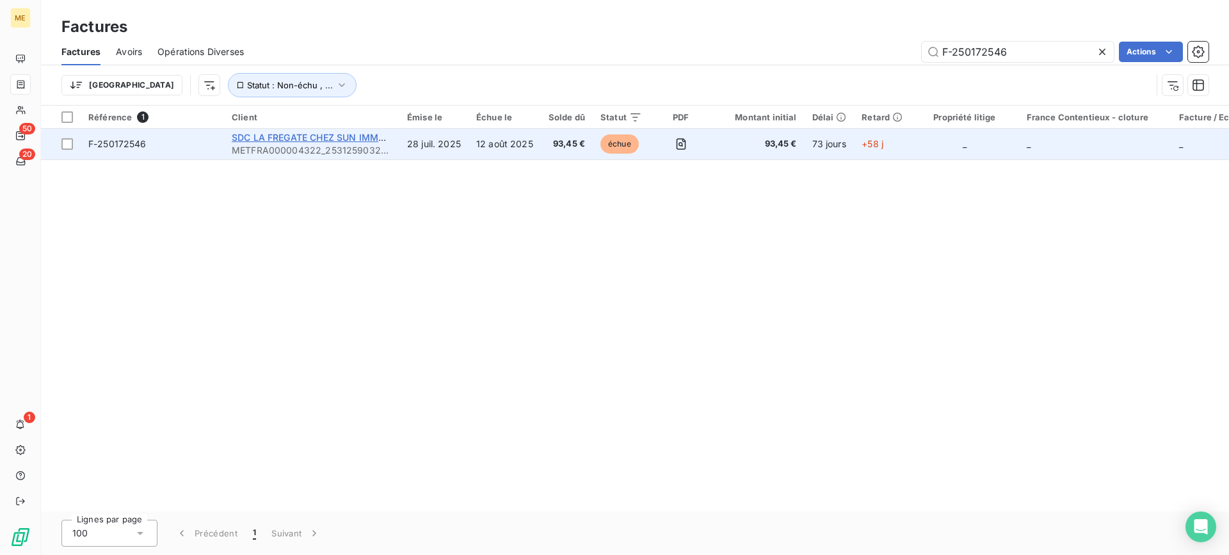
click at [259, 136] on span "SDC LA FREGATE CHEZ SUN IMMOBILIER" at bounding box center [322, 137] width 181 height 11
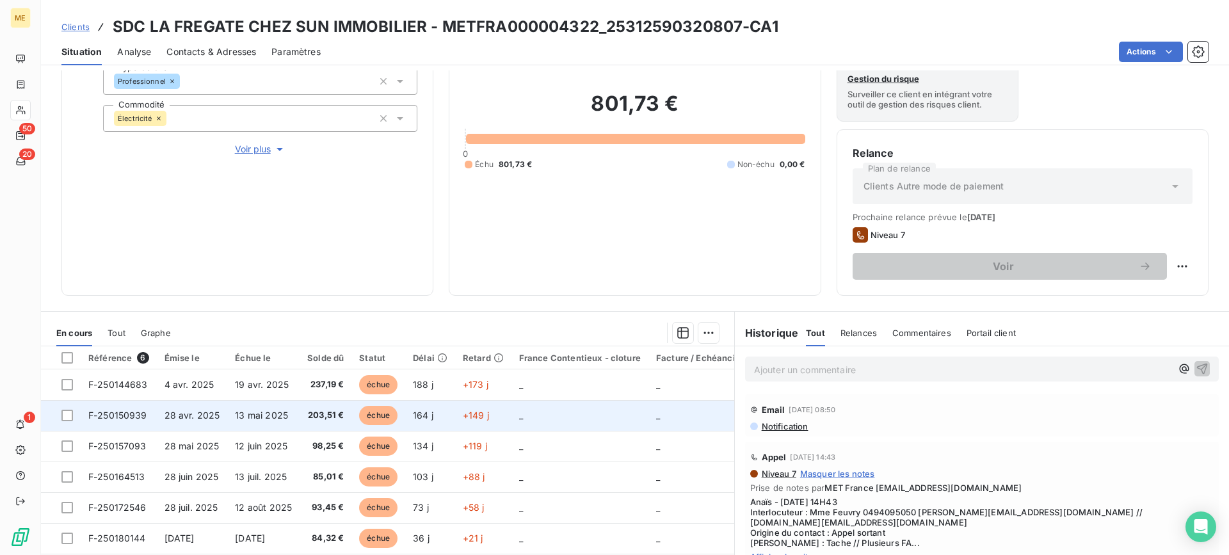
scroll to position [204, 0]
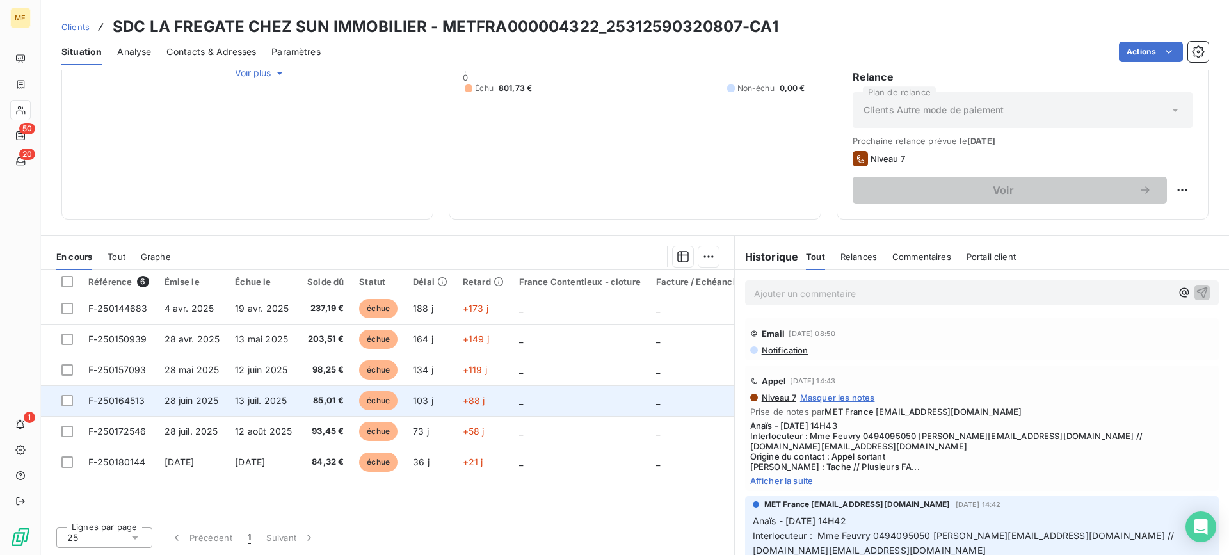
click at [126, 401] on span "F-250164513" at bounding box center [116, 400] width 57 height 11
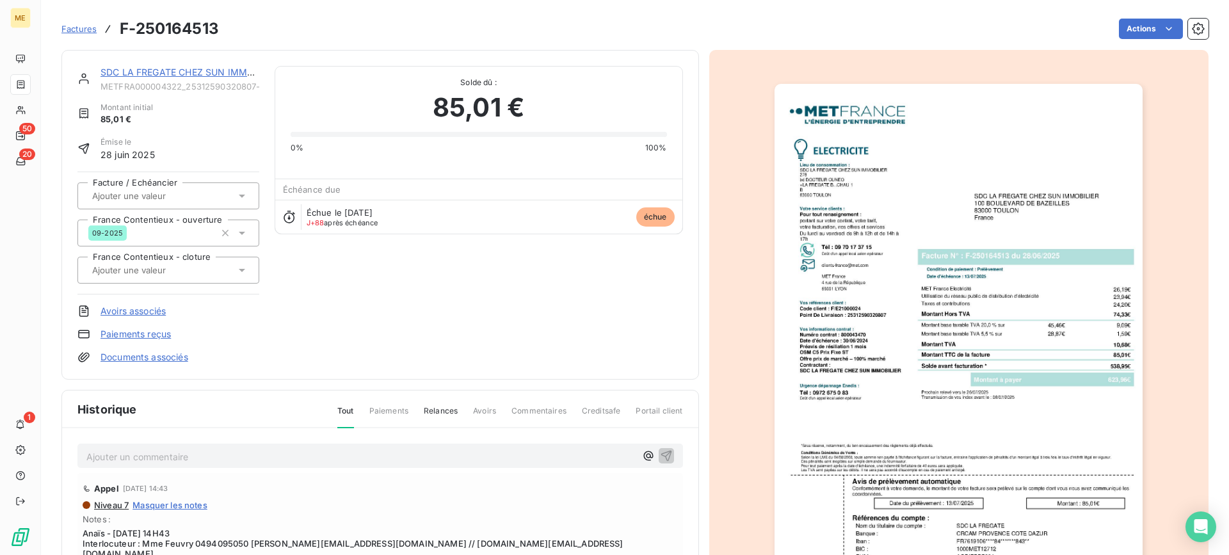
click at [985, 504] on img "button" at bounding box center [959, 344] width 368 height 521
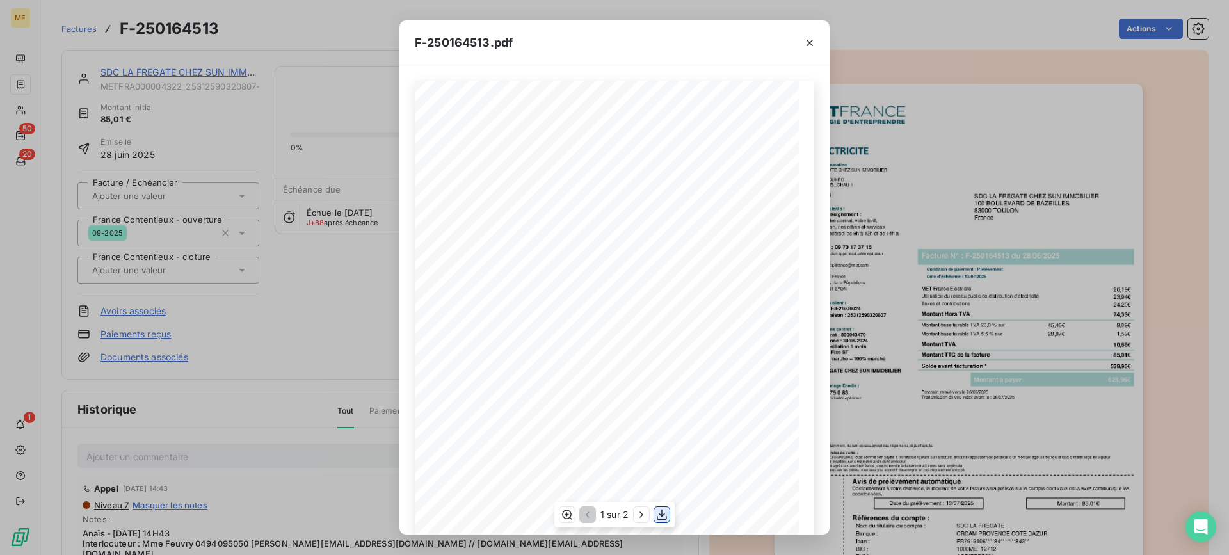
click at [663, 520] on icon "button" at bounding box center [662, 514] width 13 height 13
drag, startPoint x: 814, startPoint y: 38, endPoint x: 684, endPoint y: 55, distance: 130.4
click at [814, 38] on icon "button" at bounding box center [810, 42] width 13 height 13
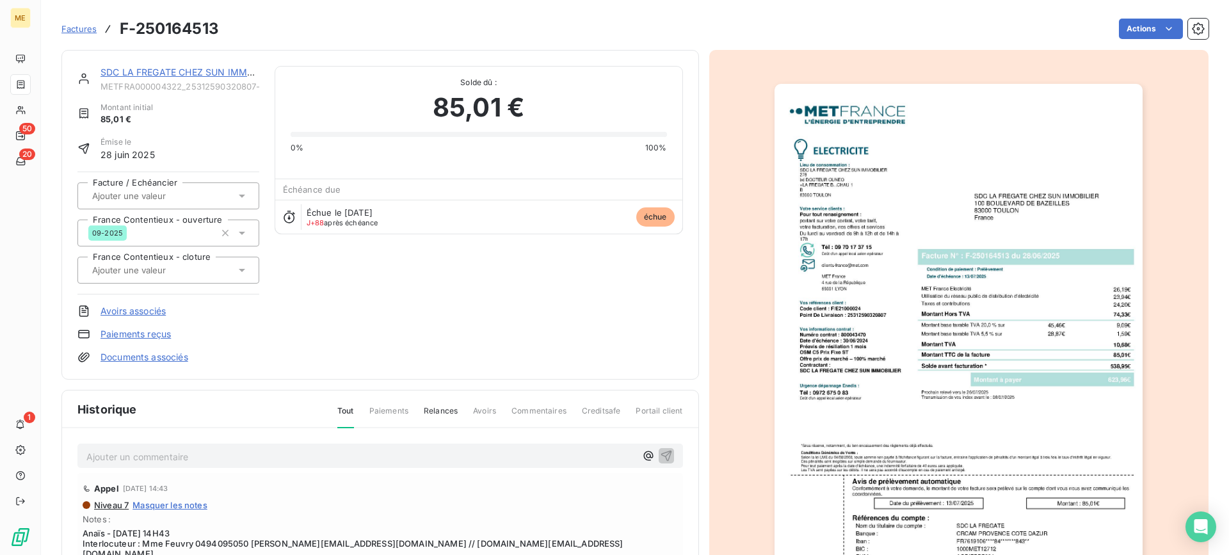
scroll to position [154, 0]
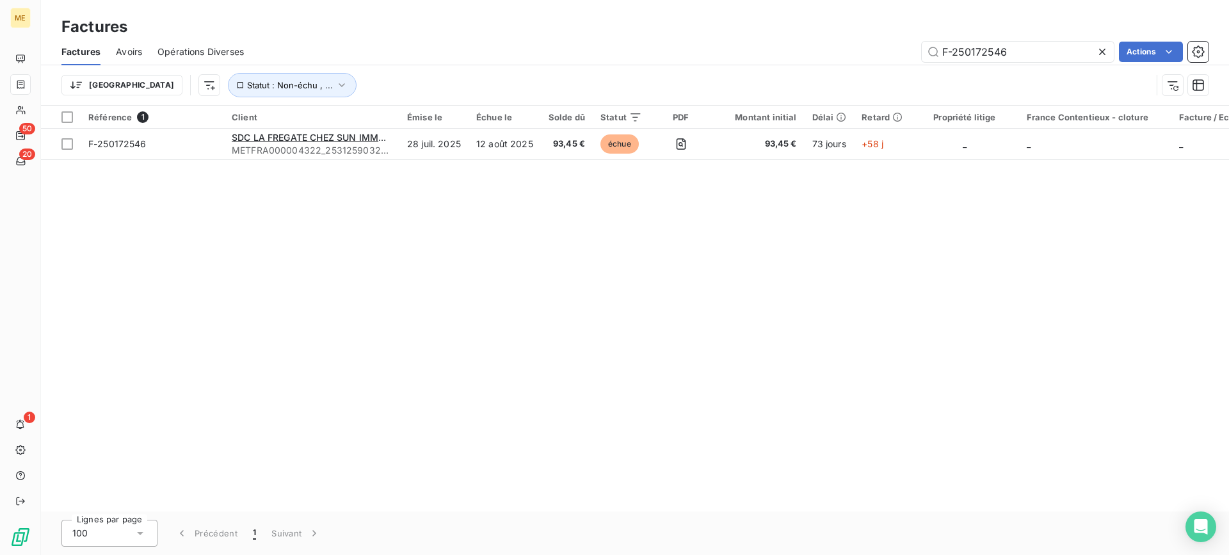
drag, startPoint x: 1012, startPoint y: 48, endPoint x: 843, endPoint y: 48, distance: 169.0
click at [840, 48] on div "F-250172546 Actions" at bounding box center [734, 52] width 950 height 20
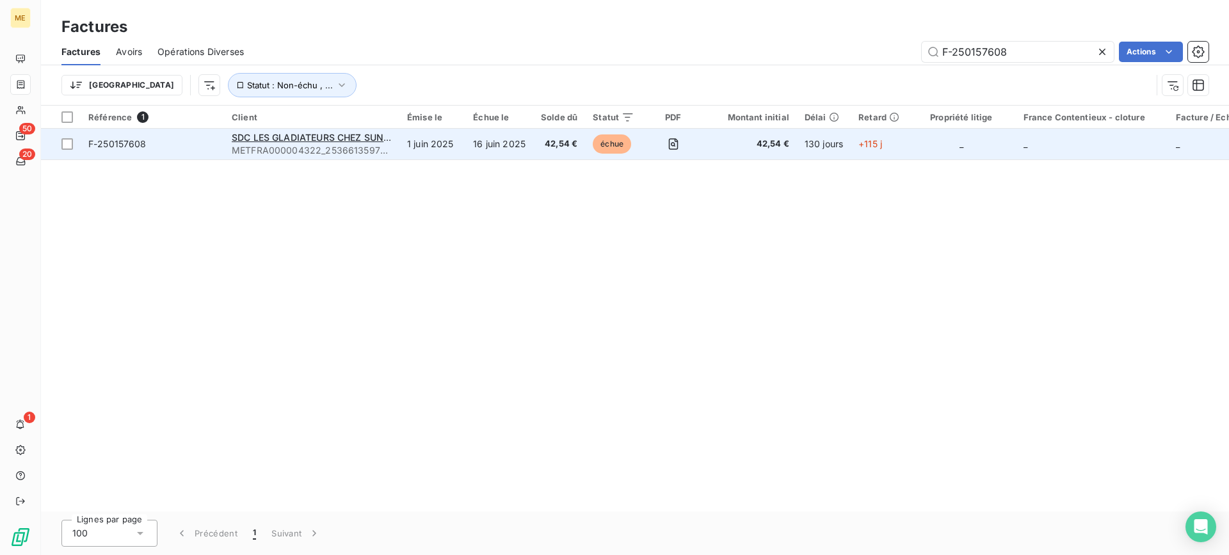
type input "F-250157608"
click at [433, 147] on td "1 juin 2025" at bounding box center [433, 144] width 66 height 31
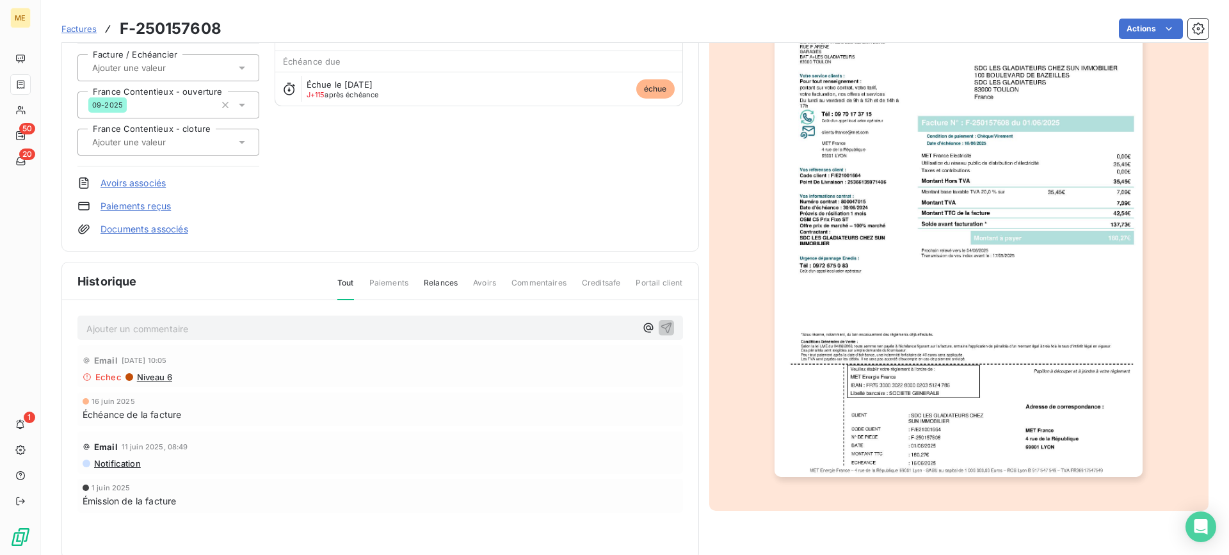
scroll to position [154, 0]
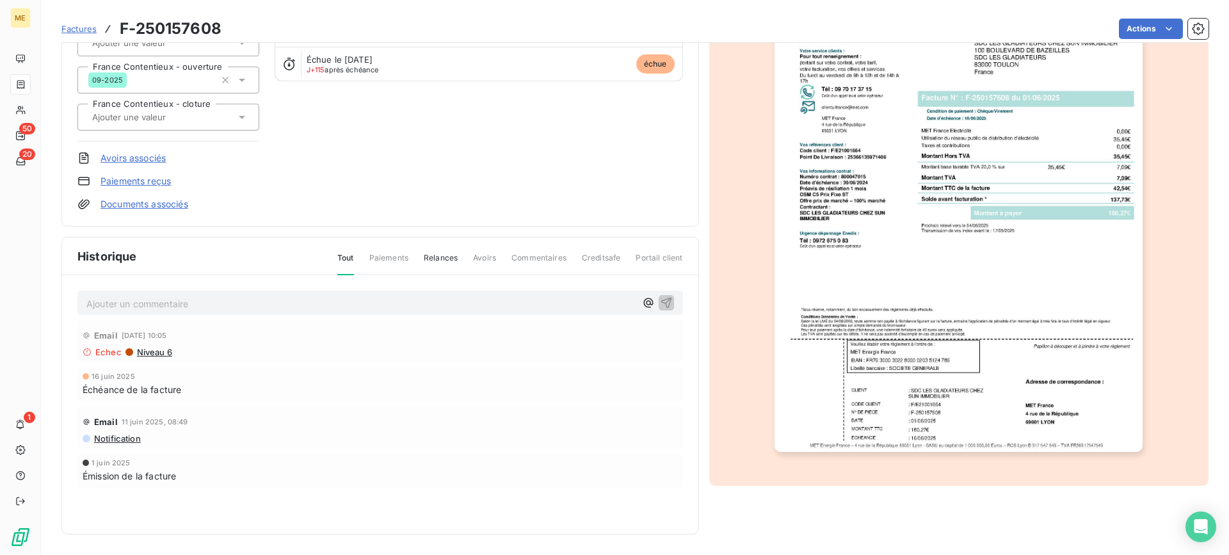
click at [967, 336] on img "button" at bounding box center [959, 191] width 368 height 521
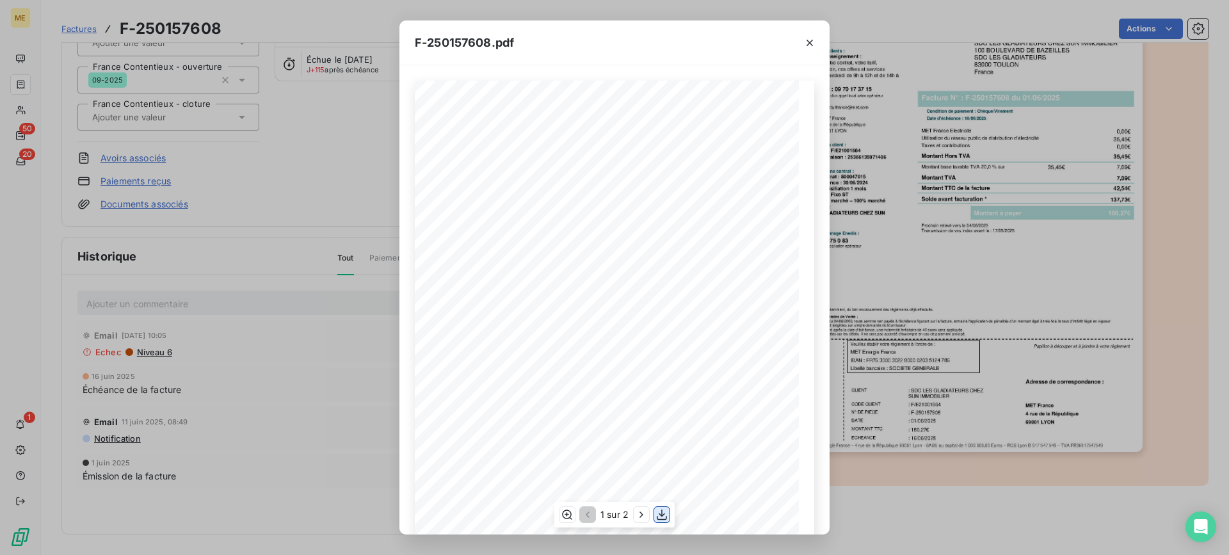
click at [663, 512] on icon "button" at bounding box center [662, 514] width 13 height 13
drag, startPoint x: 814, startPoint y: 38, endPoint x: 470, endPoint y: 40, distance: 343.8
click at [814, 39] on icon "button" at bounding box center [810, 42] width 13 height 13
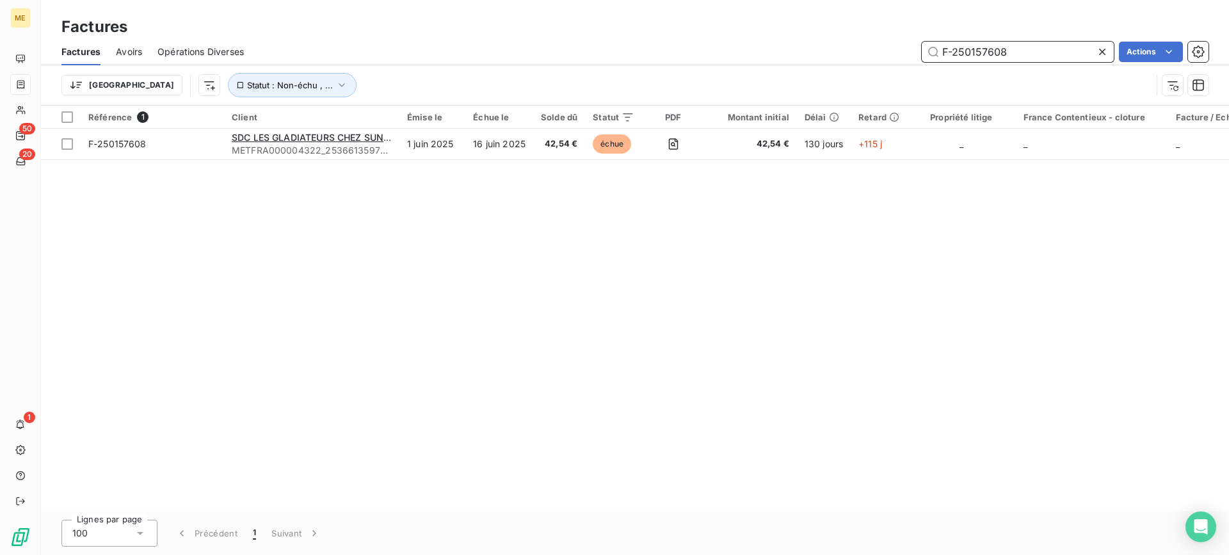
drag, startPoint x: 1003, startPoint y: 56, endPoint x: 887, endPoint y: 47, distance: 116.2
click at [841, 47] on div "F-250157608 Actions" at bounding box center [734, 52] width 950 height 20
paste input "25255"
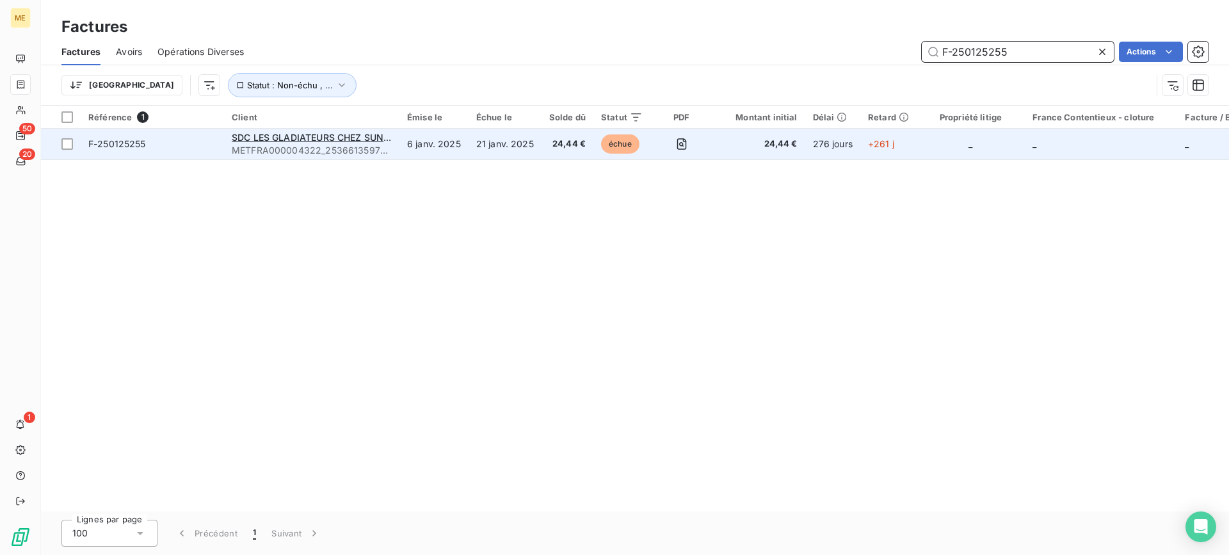
type input "F-250125255"
click at [425, 143] on td "6 janv. 2025" at bounding box center [434, 144] width 69 height 31
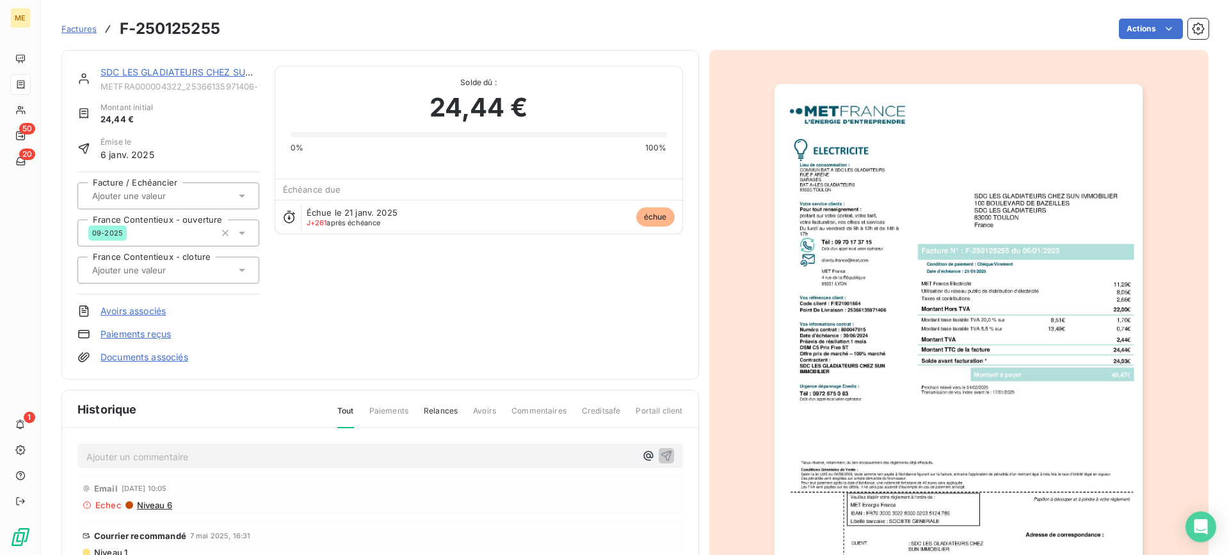
click at [1007, 382] on img "button" at bounding box center [959, 344] width 368 height 521
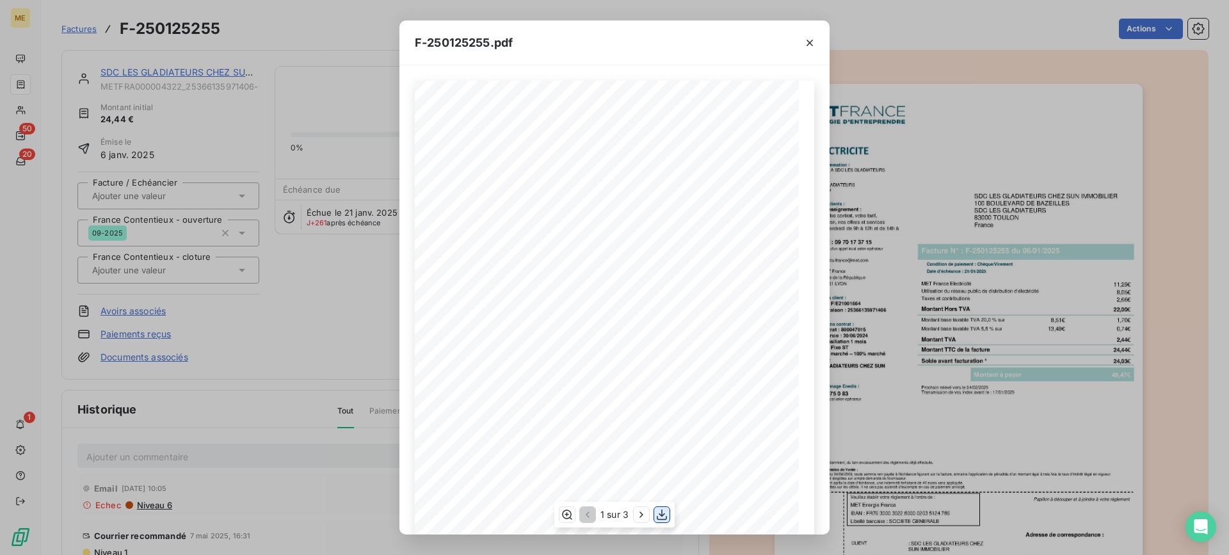
click at [660, 516] on icon "button" at bounding box center [662, 514] width 13 height 13
drag, startPoint x: 811, startPoint y: 44, endPoint x: 458, endPoint y: 7, distance: 354.8
click at [811, 44] on icon "button" at bounding box center [810, 42] width 13 height 13
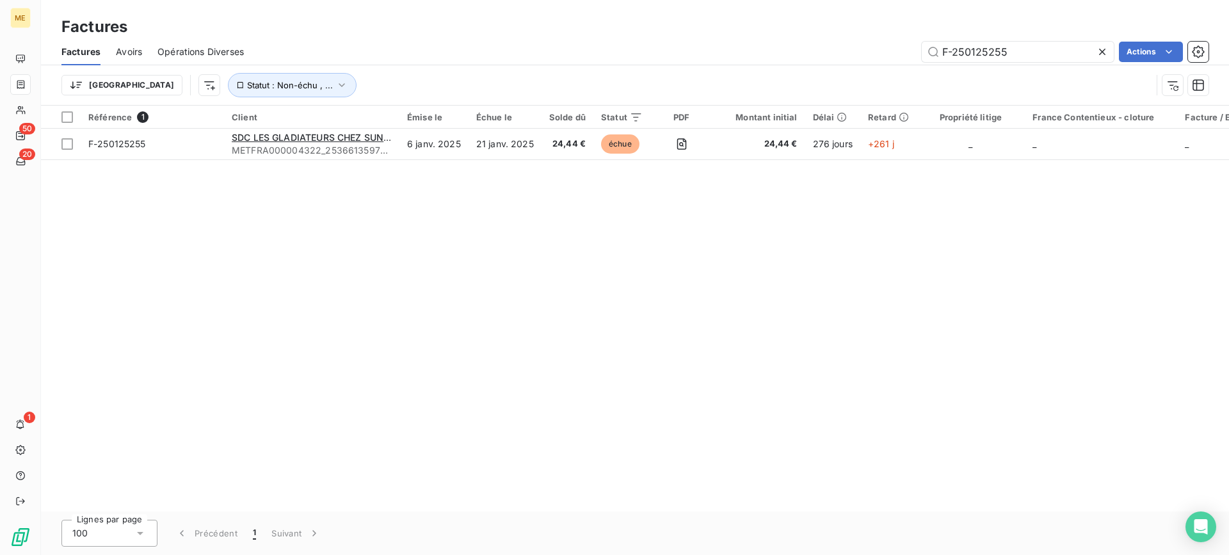
drag, startPoint x: 1017, startPoint y: 53, endPoint x: 893, endPoint y: 49, distance: 124.3
click at [893, 49] on div "F-250125255 Actions" at bounding box center [734, 52] width 950 height 20
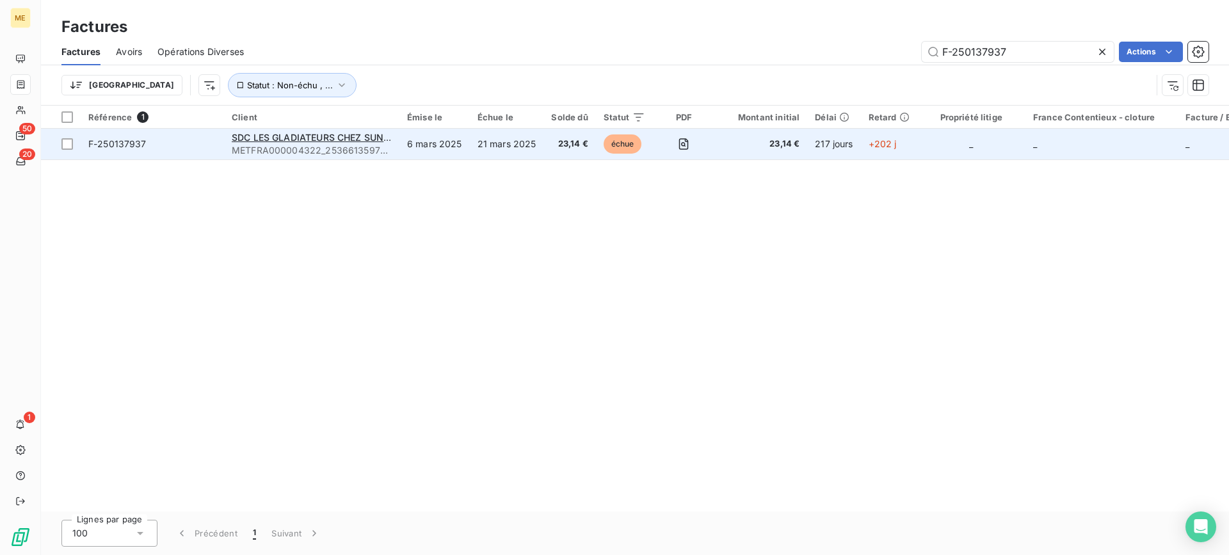
type input "F-250137937"
click at [503, 149] on td "21 mars 2025" at bounding box center [507, 144] width 74 height 31
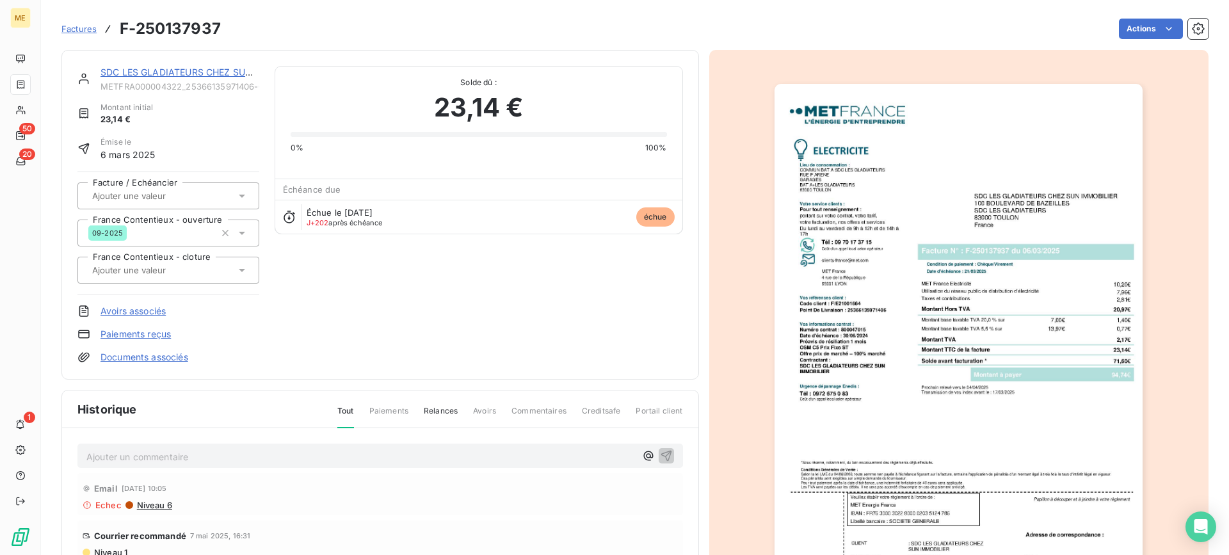
click at [872, 244] on img "button" at bounding box center [959, 344] width 368 height 521
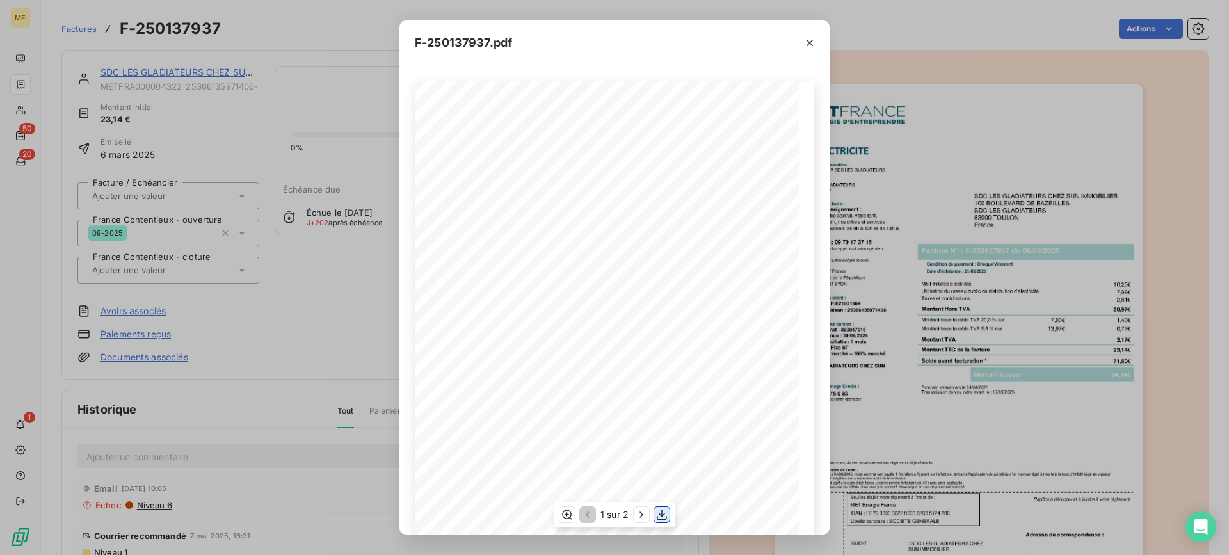
click at [665, 515] on icon "button" at bounding box center [662, 514] width 13 height 13
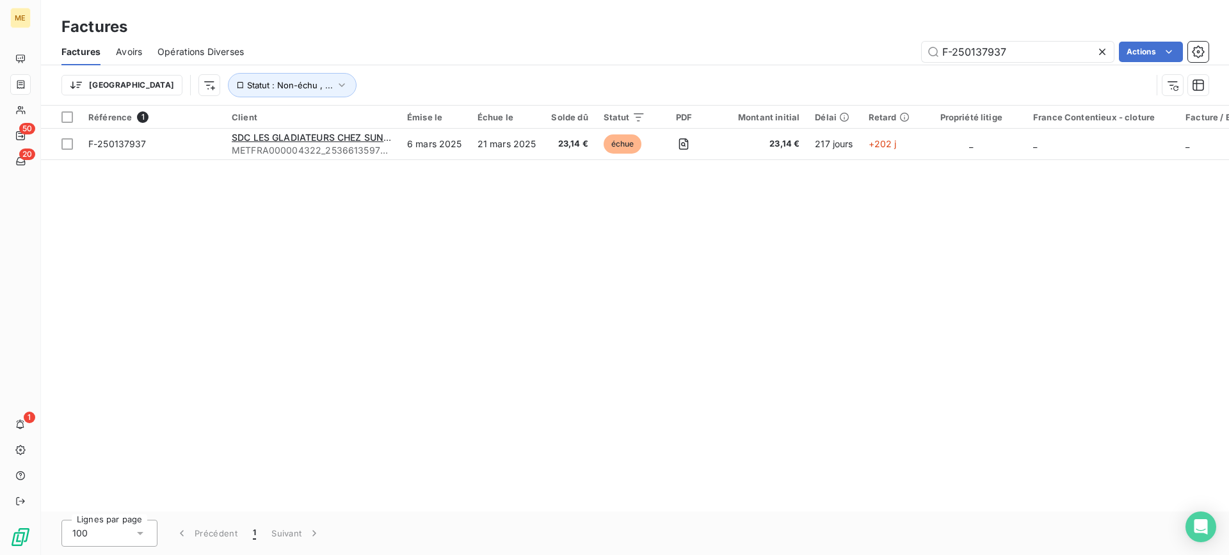
drag, startPoint x: 1001, startPoint y: 54, endPoint x: 843, endPoint y: 54, distance: 157.5
click at [843, 54] on div "F-250137937 Actions" at bounding box center [734, 52] width 950 height 20
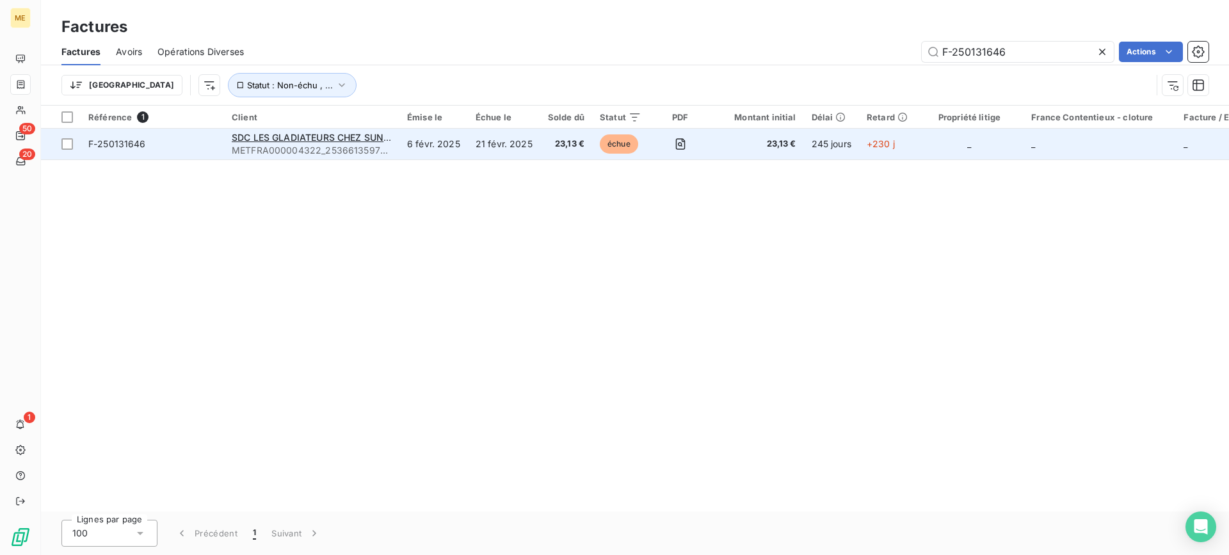
type input "F-250131646"
click at [514, 145] on td "21 févr. 2025" at bounding box center [504, 144] width 72 height 31
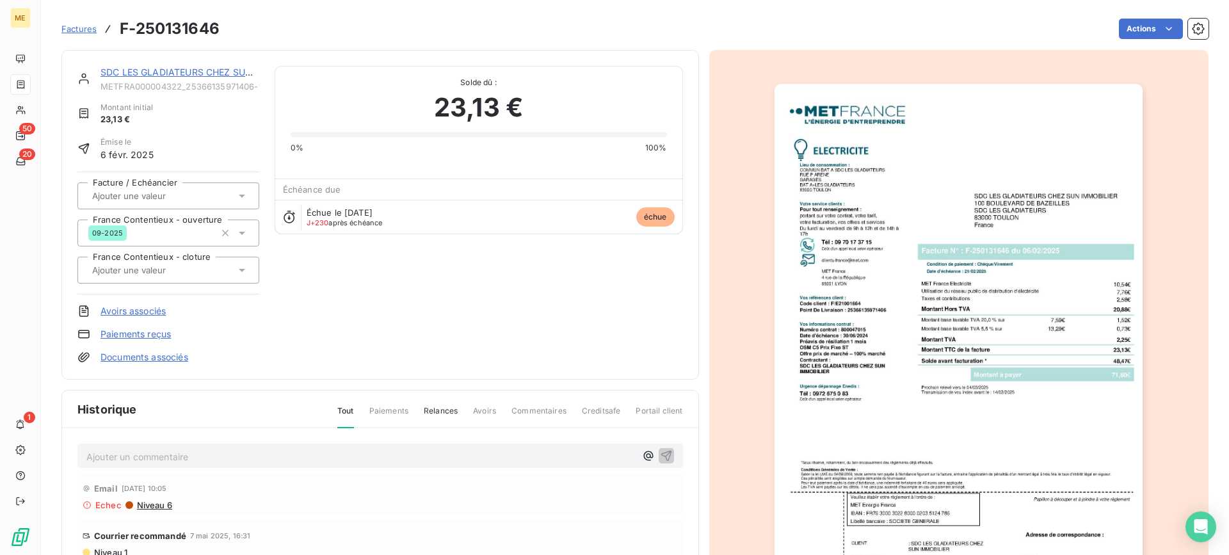
click at [992, 362] on img "button" at bounding box center [959, 344] width 368 height 521
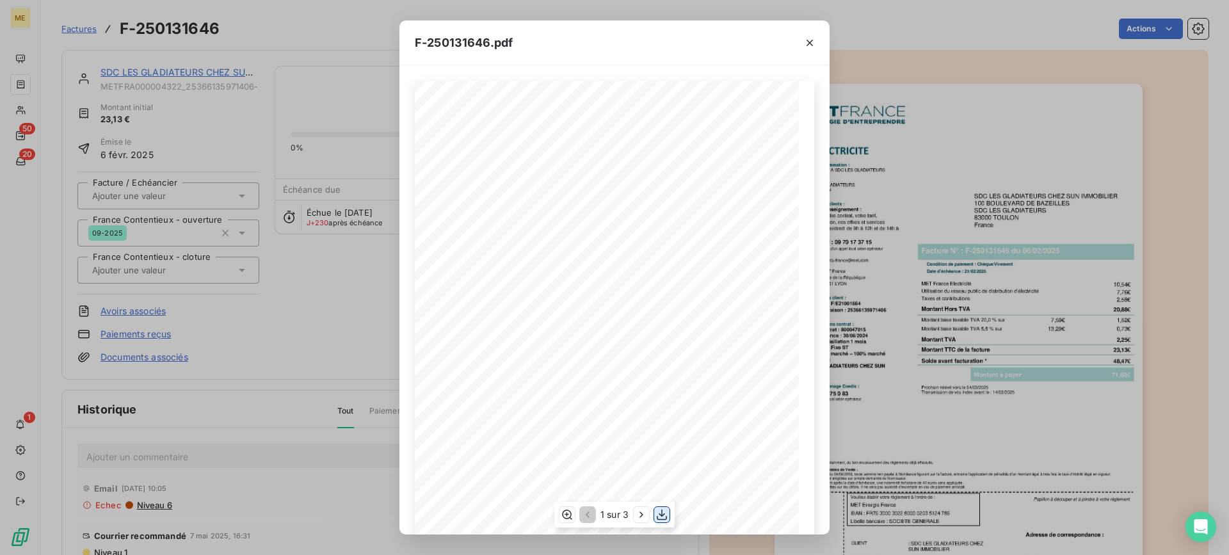
click at [660, 512] on icon "button" at bounding box center [662, 514] width 13 height 13
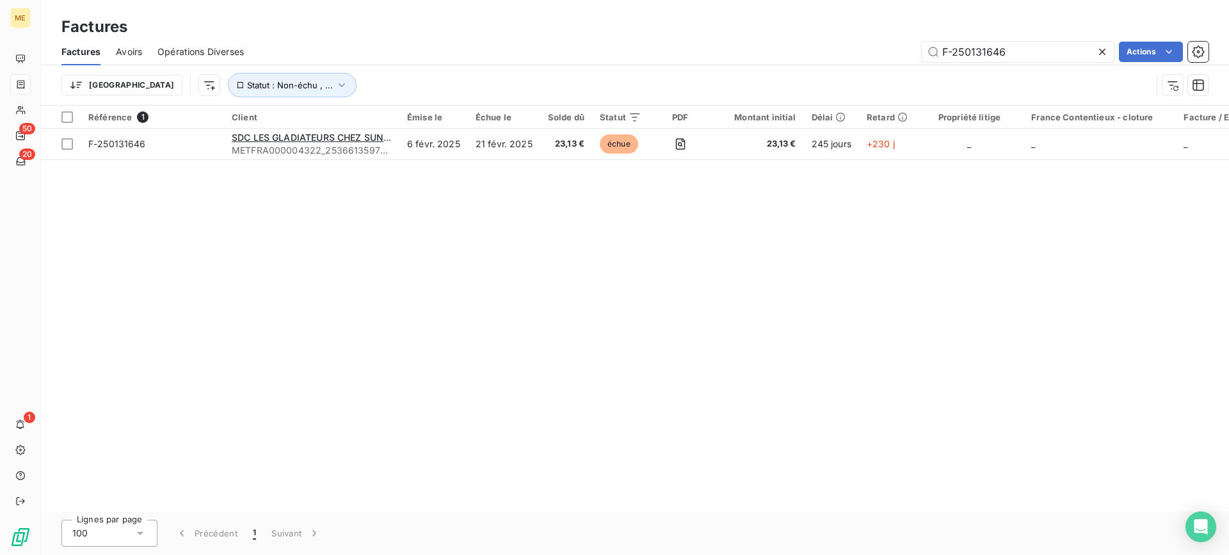
drag, startPoint x: 1009, startPoint y: 58, endPoint x: 896, endPoint y: 44, distance: 114.2
click at [896, 44] on div "F-250131646 Actions" at bounding box center [734, 52] width 950 height 20
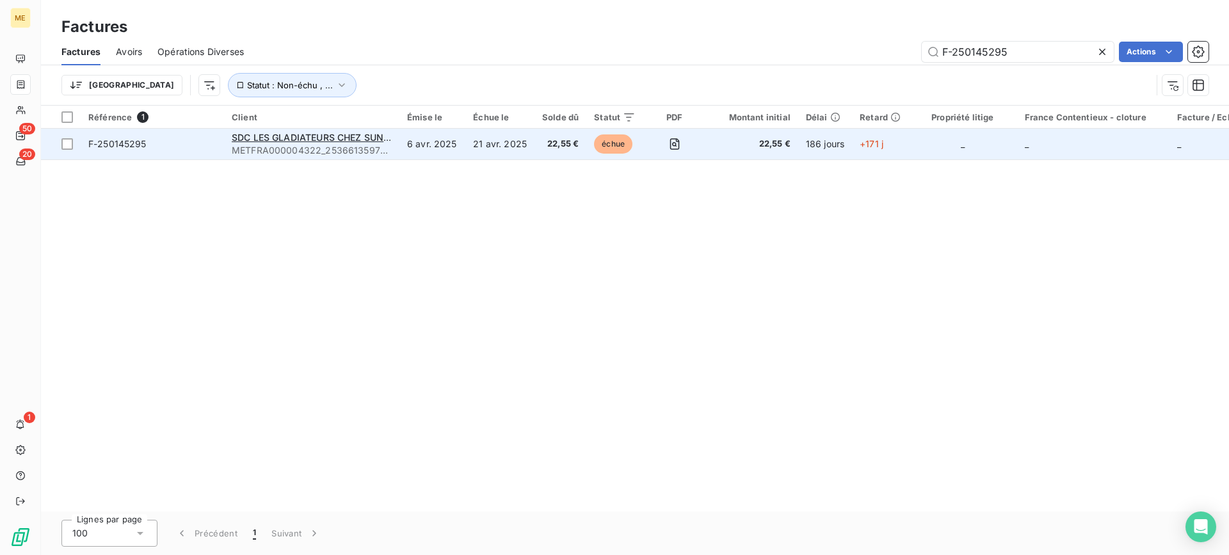
type input "F-250145295"
click at [502, 150] on td "21 avr. 2025" at bounding box center [499, 144] width 69 height 31
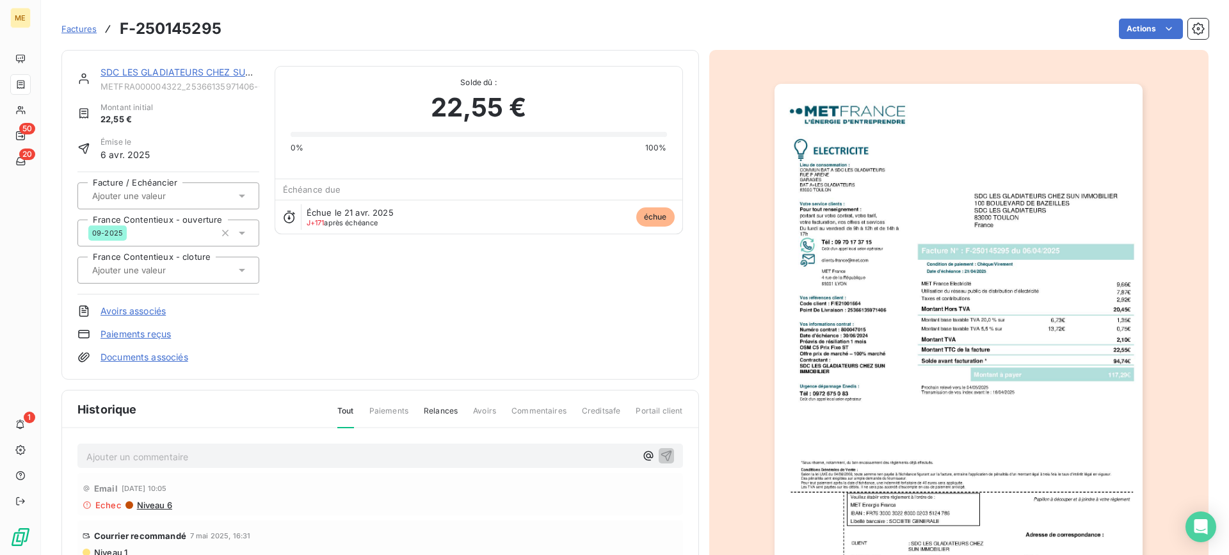
click at [1021, 397] on img "button" at bounding box center [959, 344] width 368 height 521
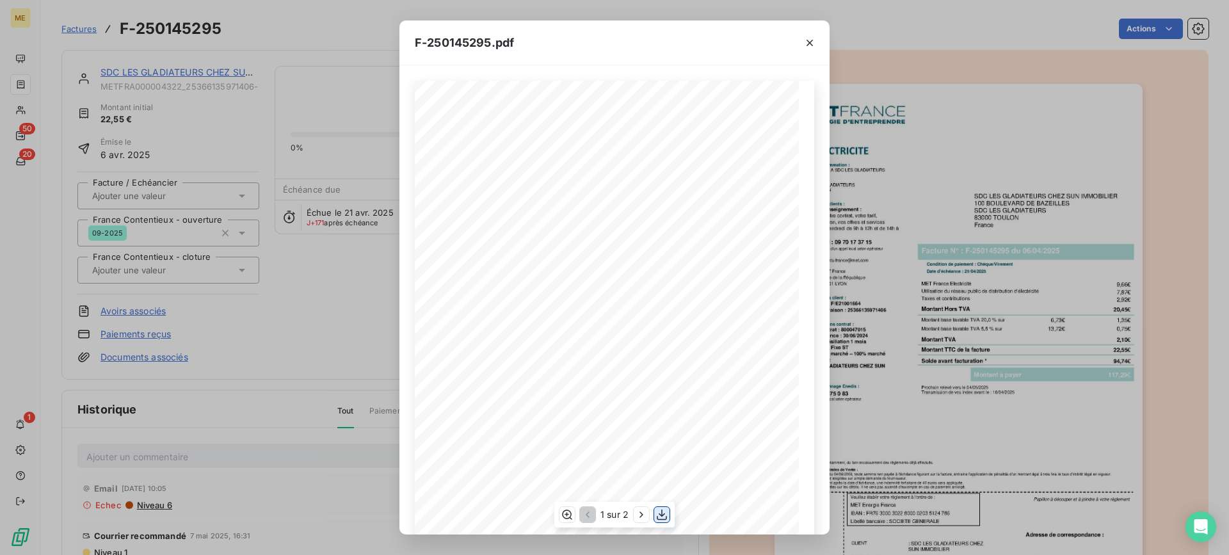
click at [664, 517] on icon "button" at bounding box center [662, 514] width 13 height 13
click at [813, 38] on icon "button" at bounding box center [810, 42] width 13 height 13
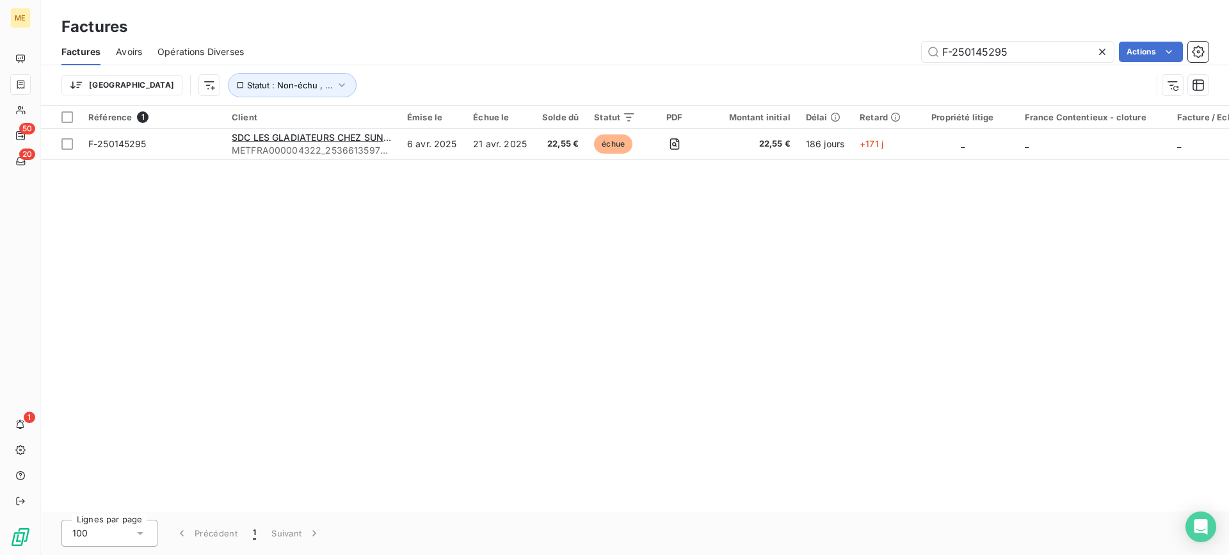
drag, startPoint x: 1025, startPoint y: 53, endPoint x: 866, endPoint y: 52, distance: 159.4
click at [866, 52] on div "F-250145295 Actions" at bounding box center [734, 52] width 950 height 20
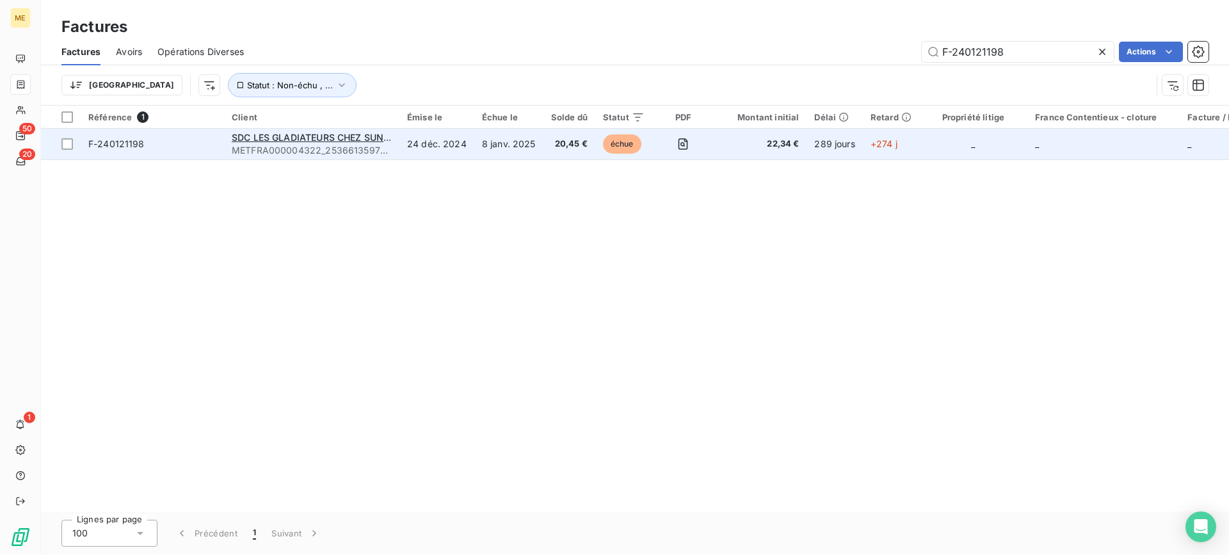
type input "F-240121198"
click at [532, 143] on td "8 janv. 2025" at bounding box center [508, 144] width 69 height 31
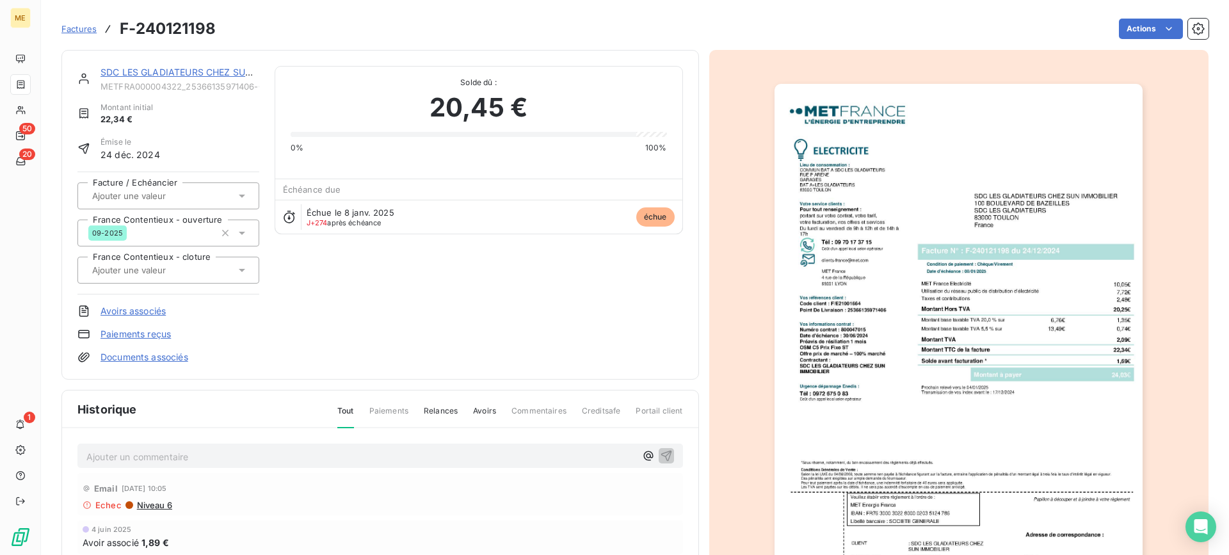
click at [978, 494] on img "button" at bounding box center [959, 344] width 368 height 521
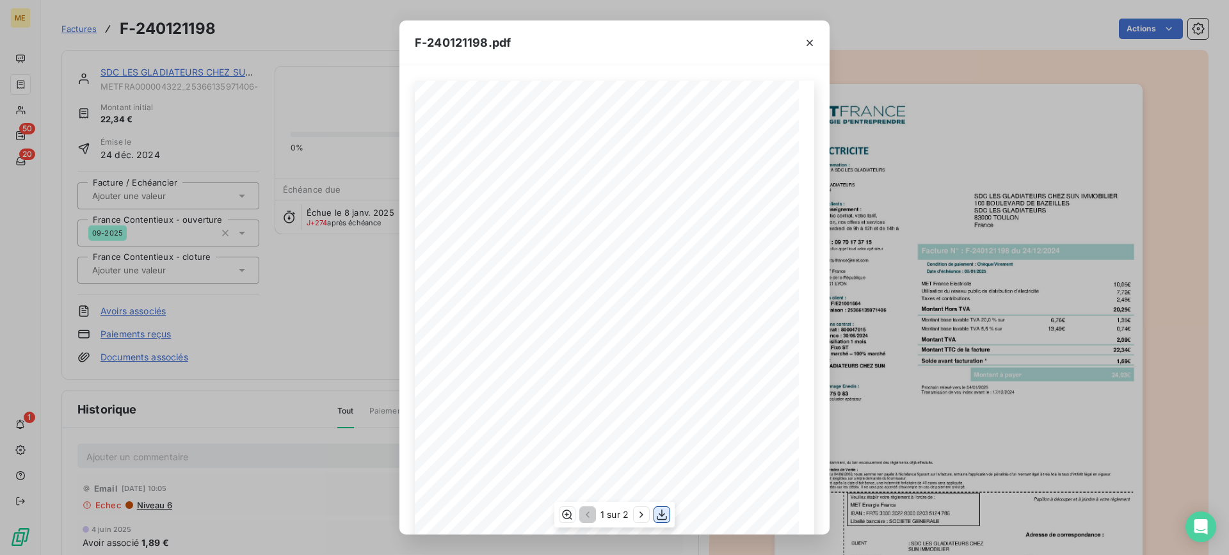
click at [660, 515] on icon "button" at bounding box center [662, 514] width 13 height 13
drag, startPoint x: 805, startPoint y: 47, endPoint x: 633, endPoint y: 8, distance: 176.0
click at [806, 46] on icon "button" at bounding box center [810, 42] width 13 height 13
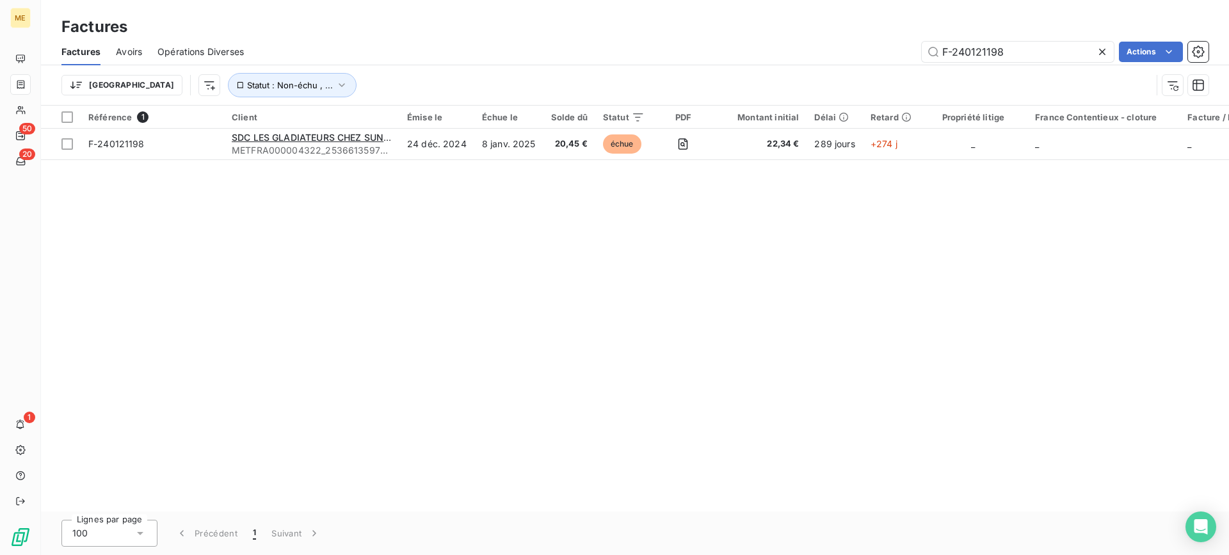
drag, startPoint x: 996, startPoint y: 49, endPoint x: 830, endPoint y: 47, distance: 166.5
click at [830, 47] on div "F-240121198 Actions" at bounding box center [734, 52] width 950 height 20
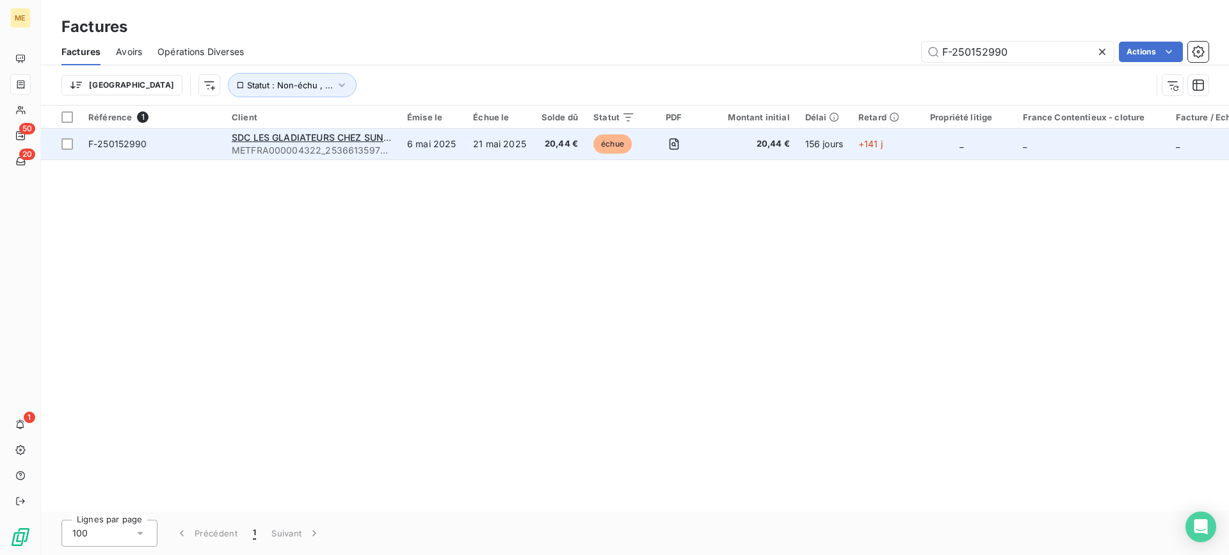
type input "F-250152990"
click at [542, 149] on span "20,44 €" at bounding box center [560, 144] width 36 height 13
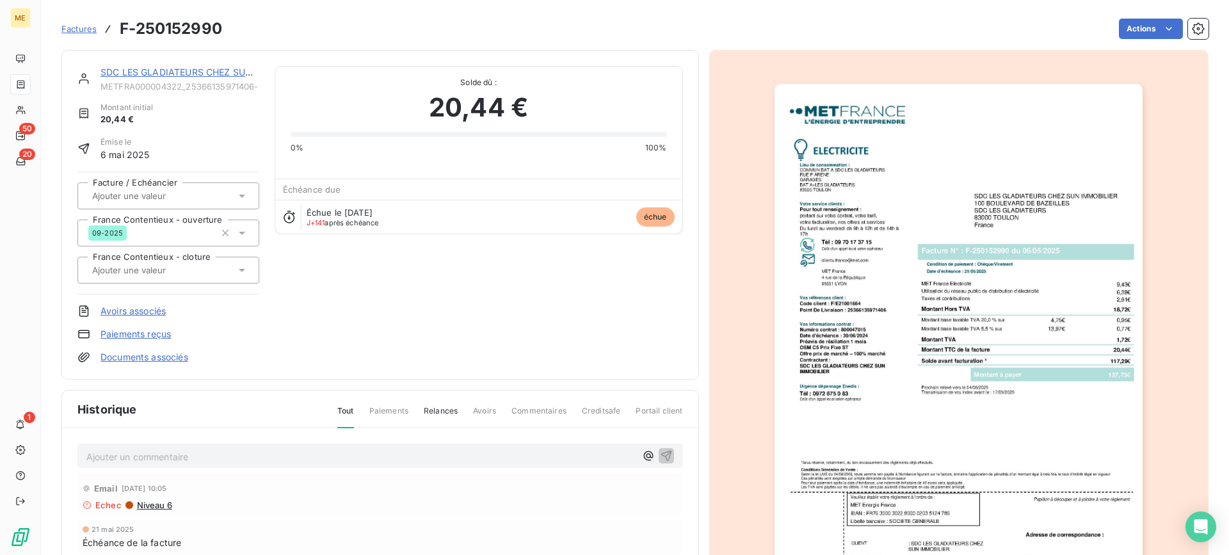
click at [970, 517] on img "button" at bounding box center [959, 344] width 368 height 521
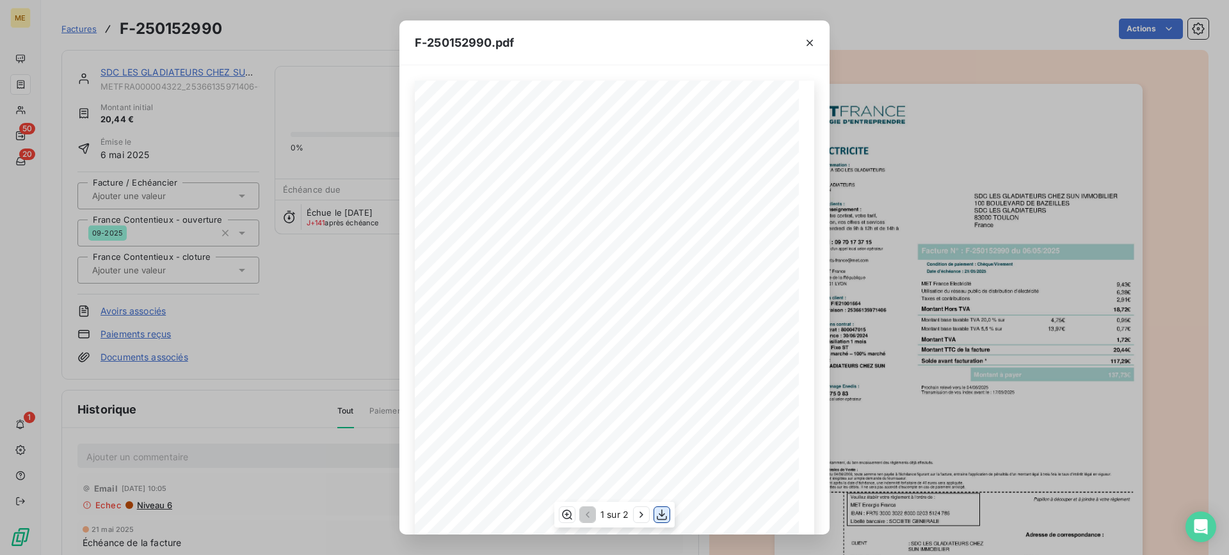
click at [662, 515] on icon "button" at bounding box center [662, 514] width 10 height 11
click at [812, 43] on icon "button" at bounding box center [810, 42] width 13 height 13
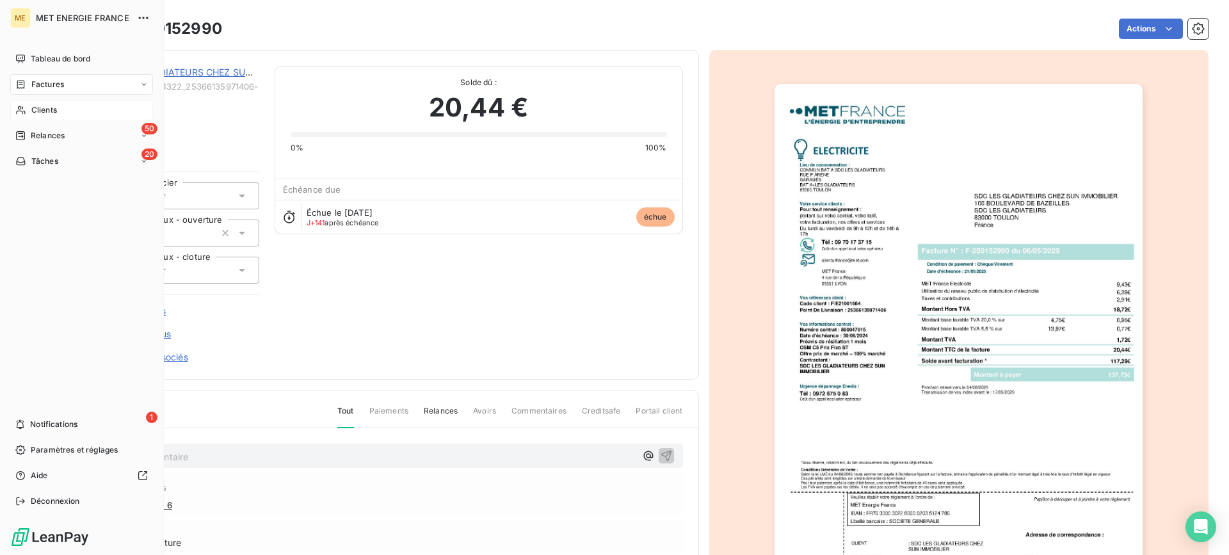
click at [47, 109] on span "Clients" at bounding box center [44, 110] width 26 height 12
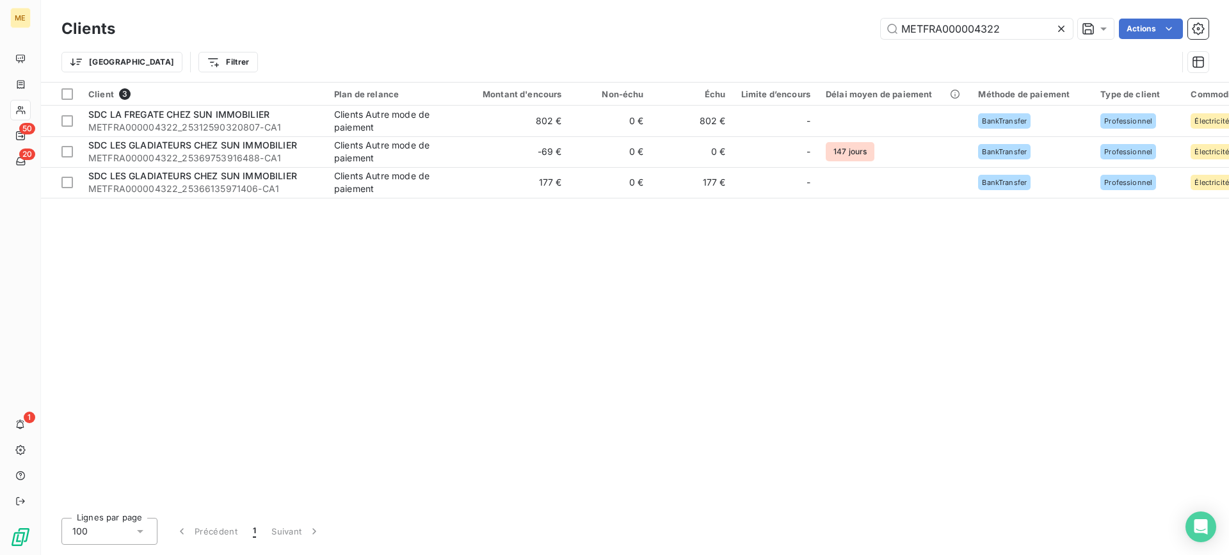
drag, startPoint x: 1003, startPoint y: 28, endPoint x: 787, endPoint y: 13, distance: 216.9
click at [787, 13] on div "Clients METFRA000004322 Actions Trier Filtrer" at bounding box center [635, 41] width 1188 height 82
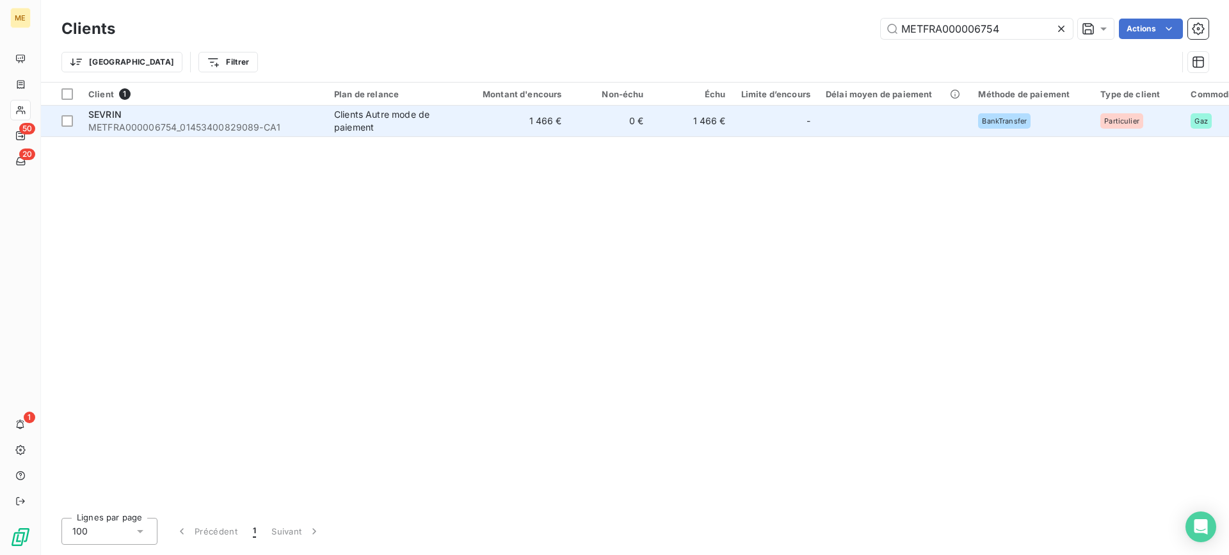
type input "METFRA000006754"
click at [213, 124] on span "METFRA000006754_01453400829089-CA1" at bounding box center [203, 127] width 231 height 13
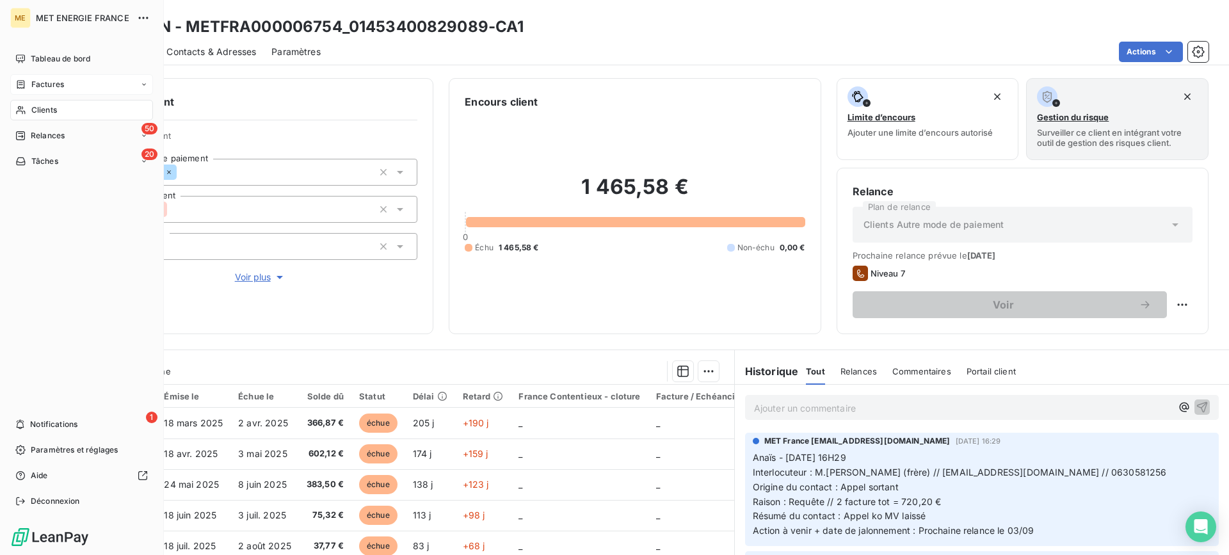
drag, startPoint x: 49, startPoint y: 86, endPoint x: 60, endPoint y: 86, distance: 10.3
click at [49, 86] on span "Factures" at bounding box center [47, 85] width 33 height 12
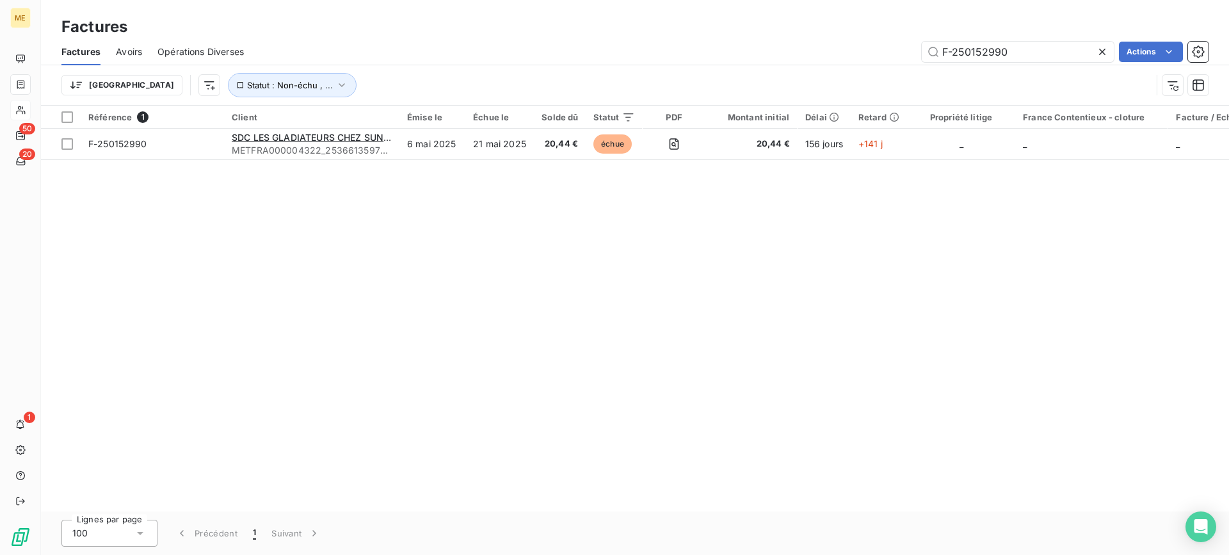
drag, startPoint x: 1005, startPoint y: 56, endPoint x: 862, endPoint y: 54, distance: 143.4
click at [866, 54] on div "F-250152990 Actions" at bounding box center [734, 52] width 950 height 20
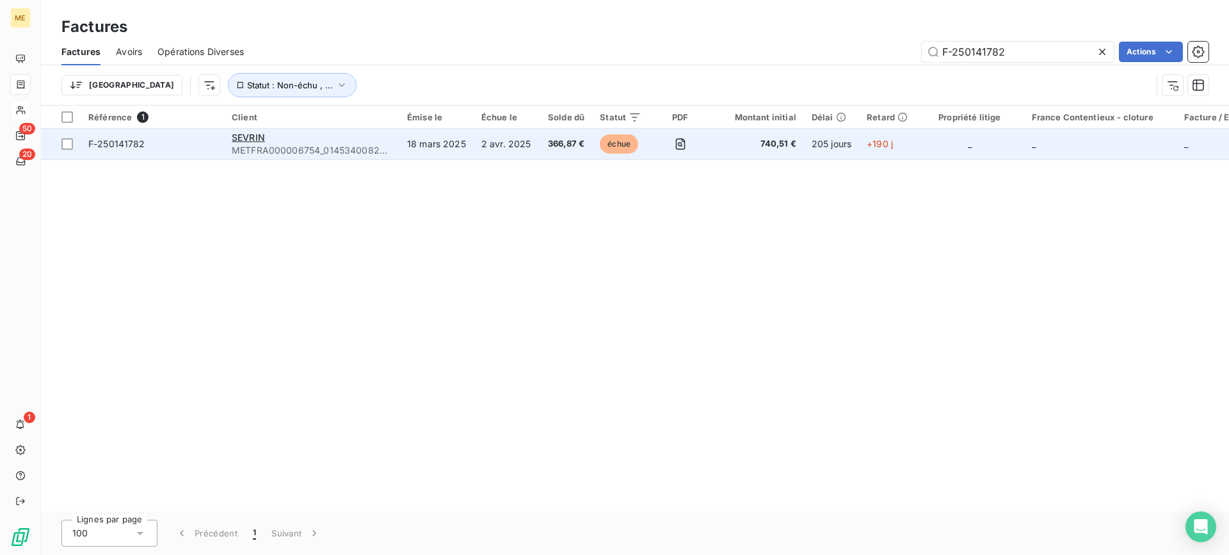
type input "F-250141782"
click at [255, 137] on span "SEVRIN" at bounding box center [248, 137] width 33 height 11
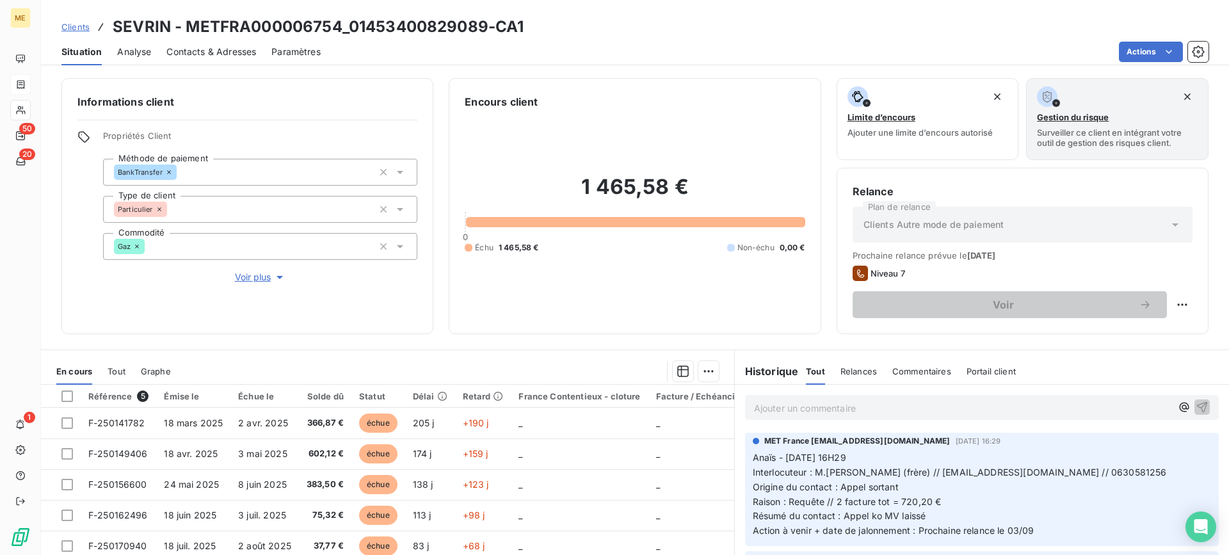
scroll to position [115, 0]
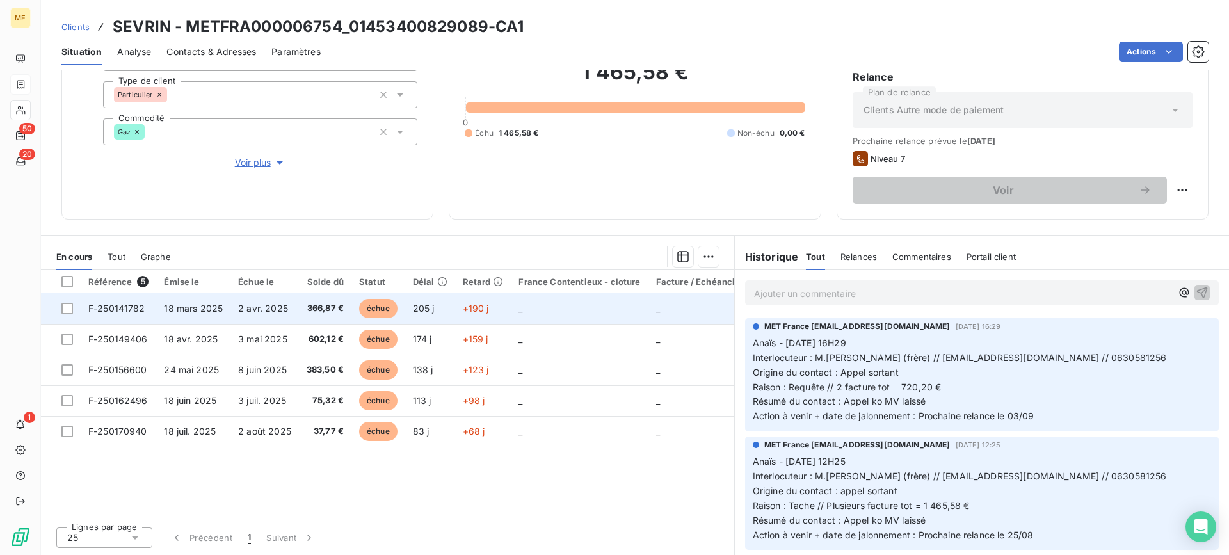
click at [197, 309] on span "18 mars 2025" at bounding box center [193, 308] width 59 height 11
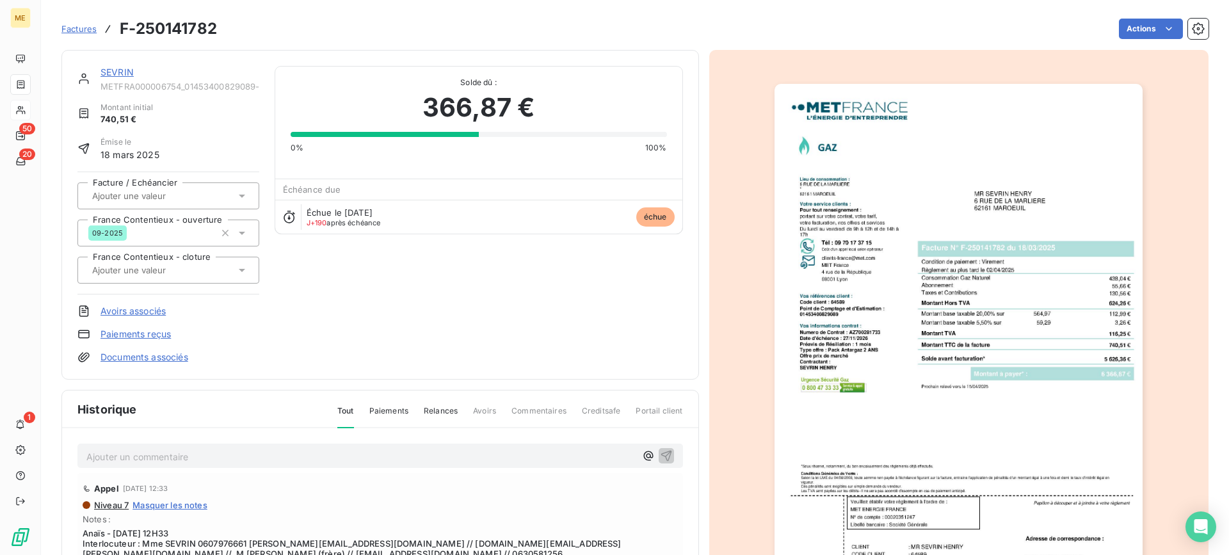
click at [1058, 259] on img "button" at bounding box center [959, 344] width 368 height 521
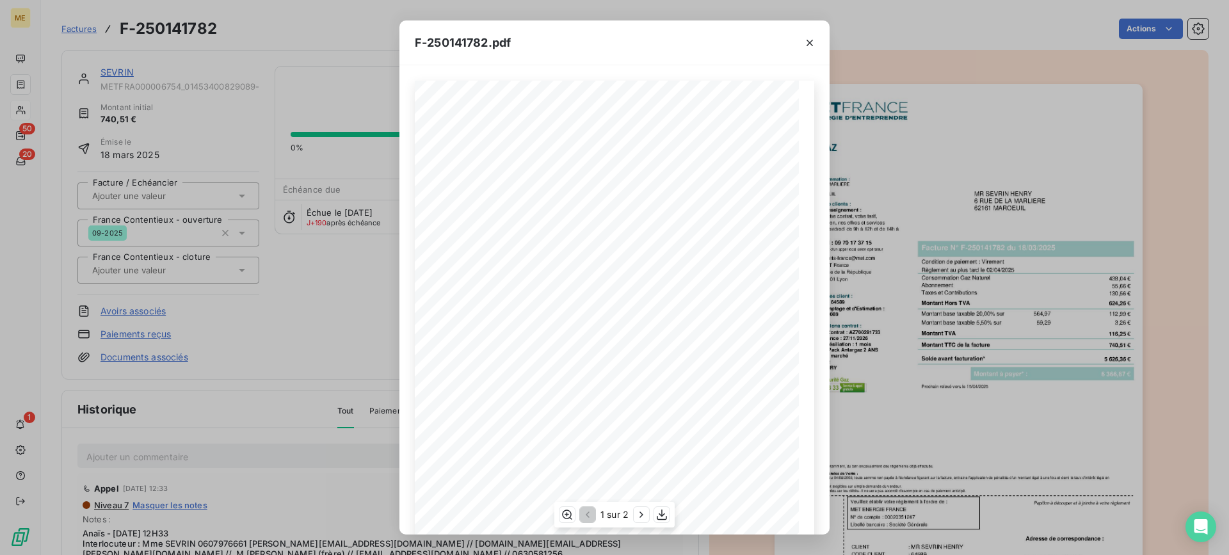
click at [656, 522] on div "1 sur 2" at bounding box center [615, 515] width 120 height 26
click at [661, 514] on icon "button" at bounding box center [662, 514] width 13 height 13
drag, startPoint x: 814, startPoint y: 40, endPoint x: 667, endPoint y: 40, distance: 146.6
click at [814, 40] on icon "button" at bounding box center [810, 42] width 13 height 13
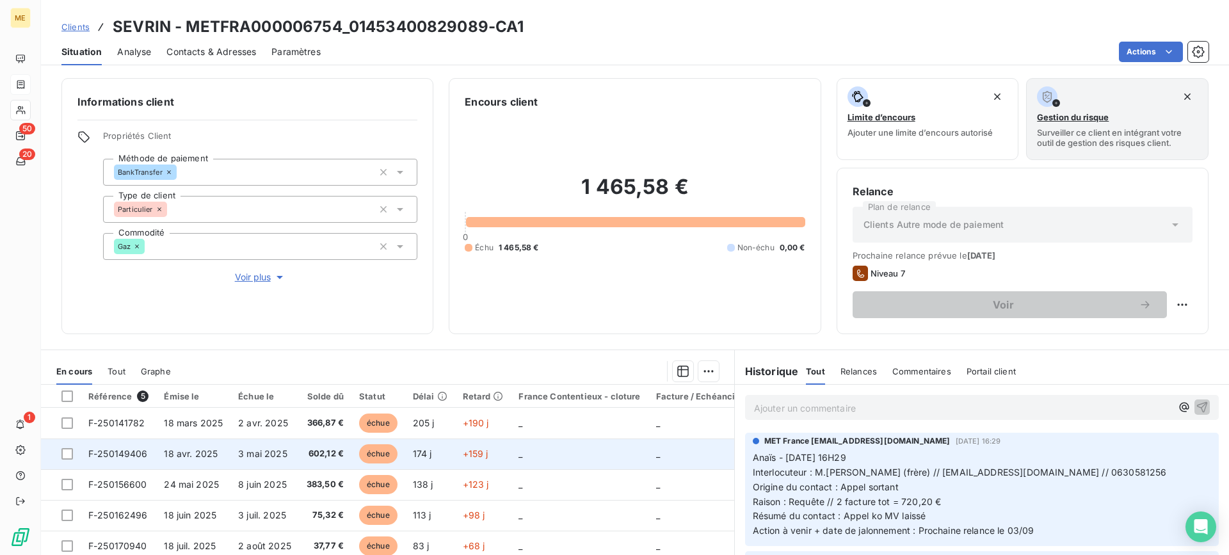
click at [136, 450] on span "F-250149406" at bounding box center [118, 453] width 60 height 11
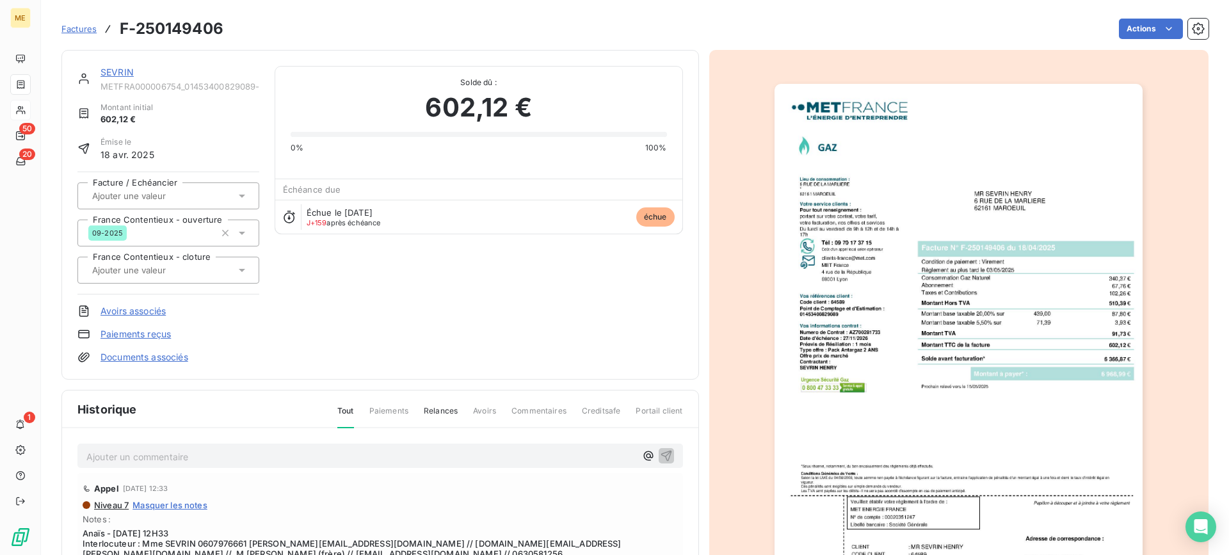
click at [1001, 177] on img "button" at bounding box center [959, 344] width 368 height 521
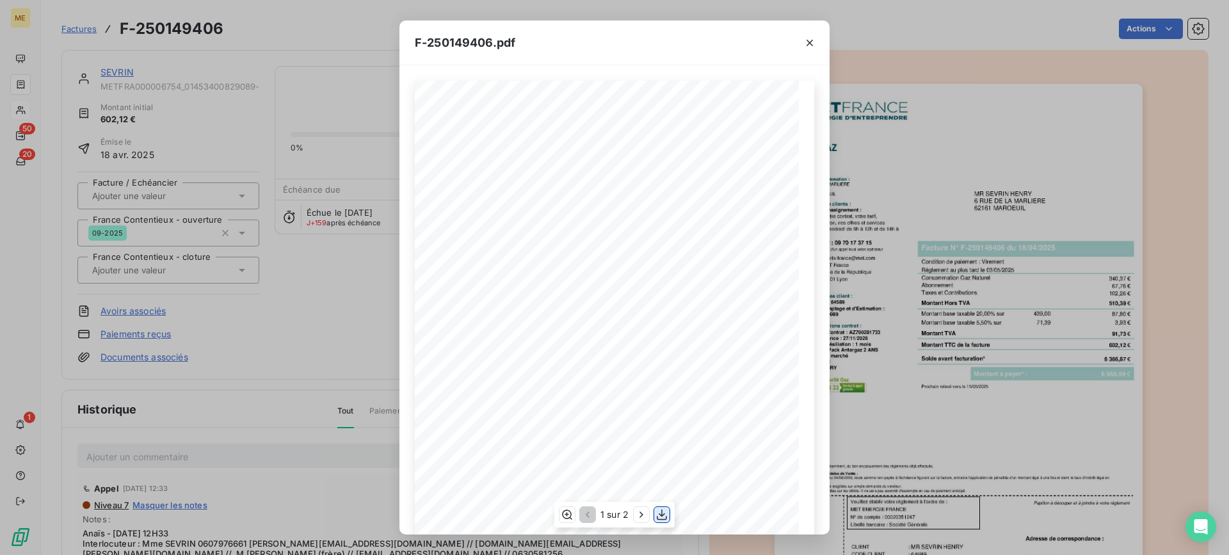
click at [661, 512] on icon "button" at bounding box center [662, 514] width 13 height 13
click at [812, 43] on icon "button" at bounding box center [810, 42] width 13 height 13
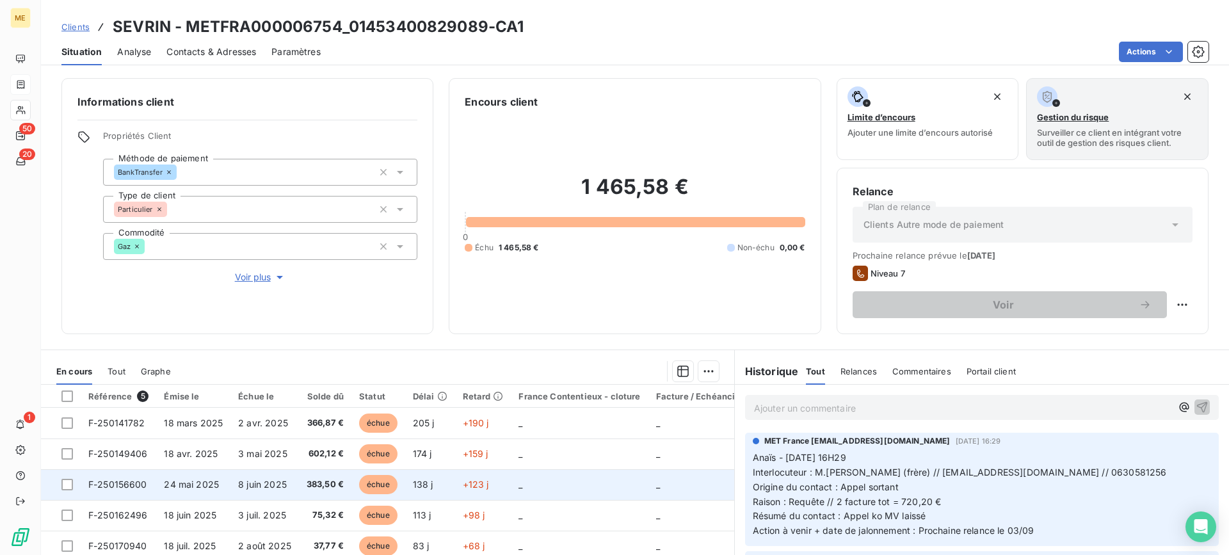
click at [135, 481] on span "F-250156600" at bounding box center [117, 484] width 59 height 11
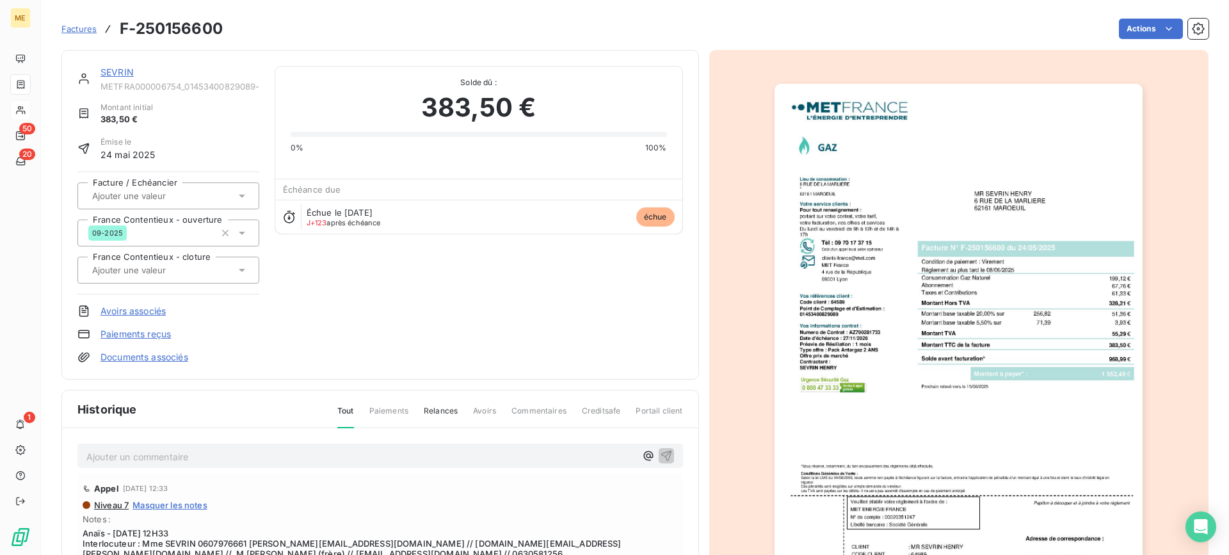
click at [829, 328] on img "button" at bounding box center [959, 344] width 368 height 521
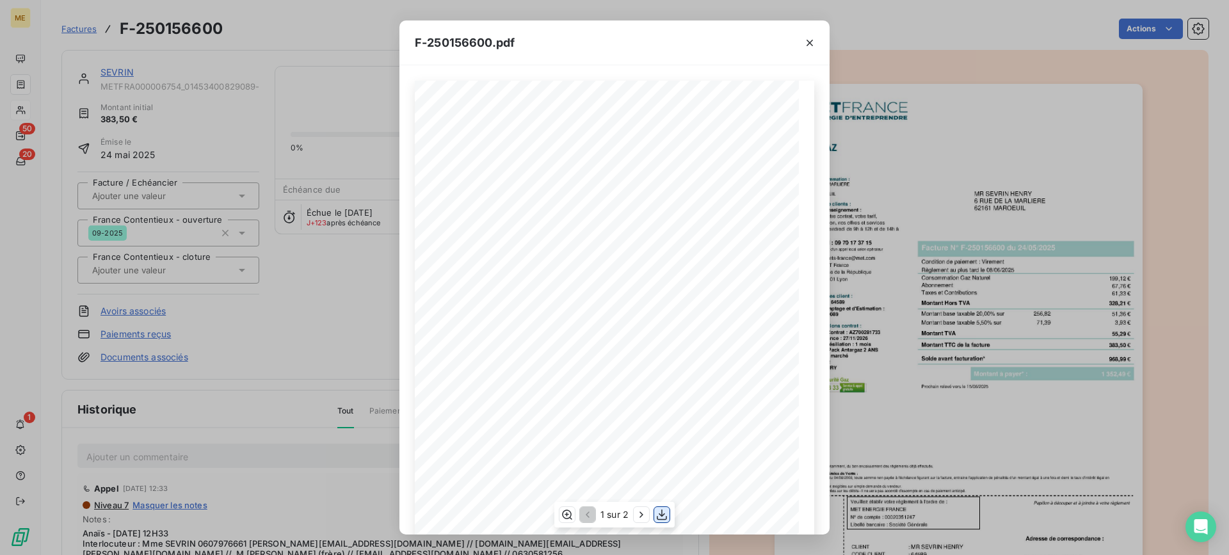
click at [669, 514] on button "button" at bounding box center [661, 514] width 15 height 15
click at [667, 514] on icon "button" at bounding box center [662, 514] width 13 height 13
drag, startPoint x: 806, startPoint y: 41, endPoint x: 365, endPoint y: 268, distance: 496.3
click at [807, 41] on icon "button" at bounding box center [810, 42] width 13 height 13
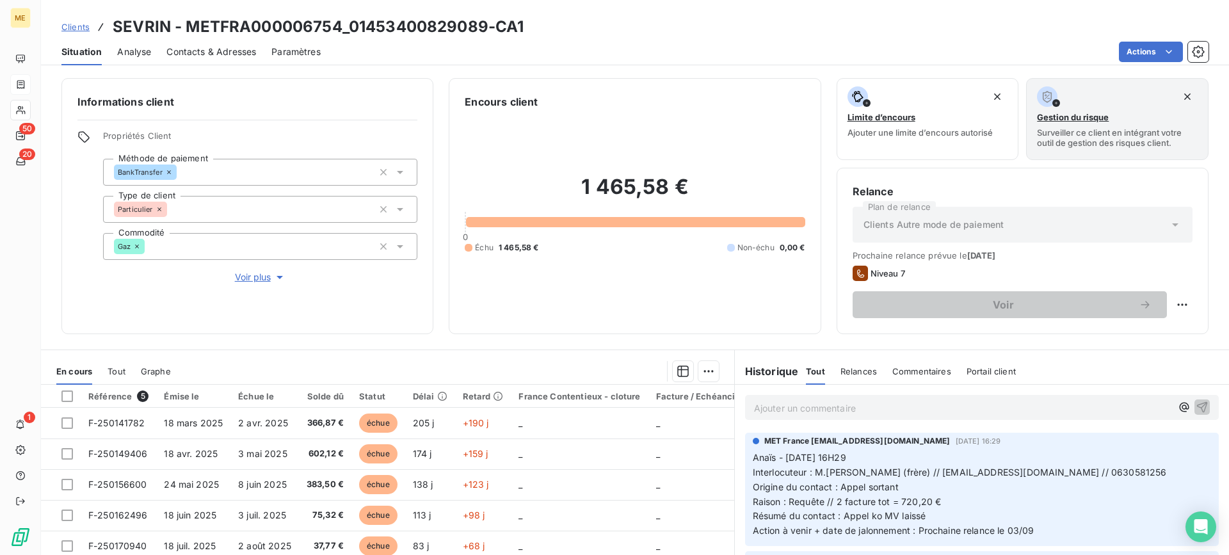
scroll to position [64, 0]
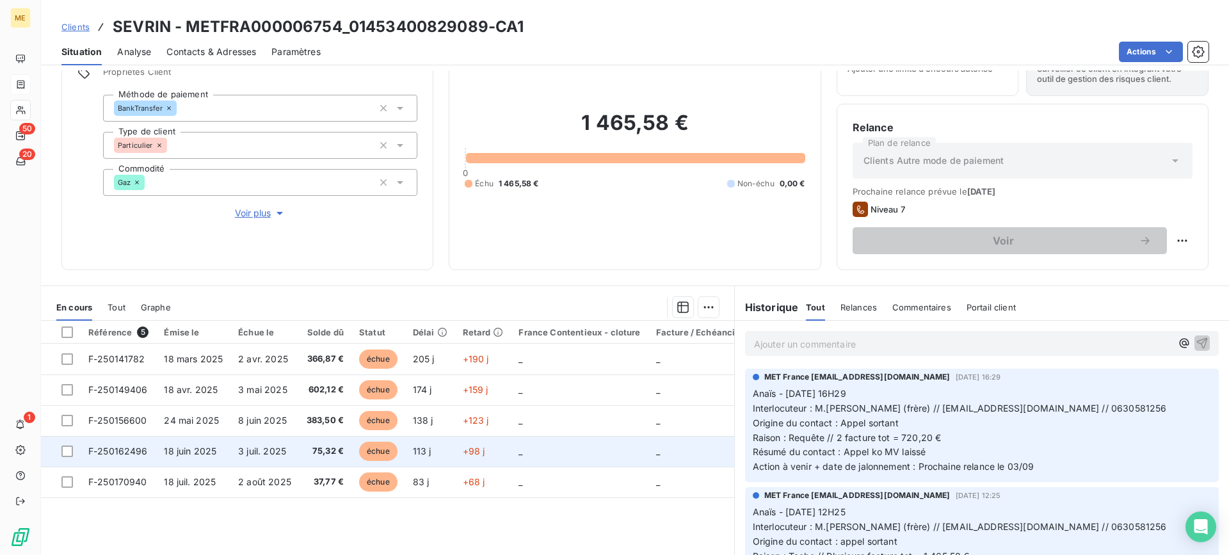
click at [112, 452] on span "F-250162496" at bounding box center [118, 451] width 60 height 11
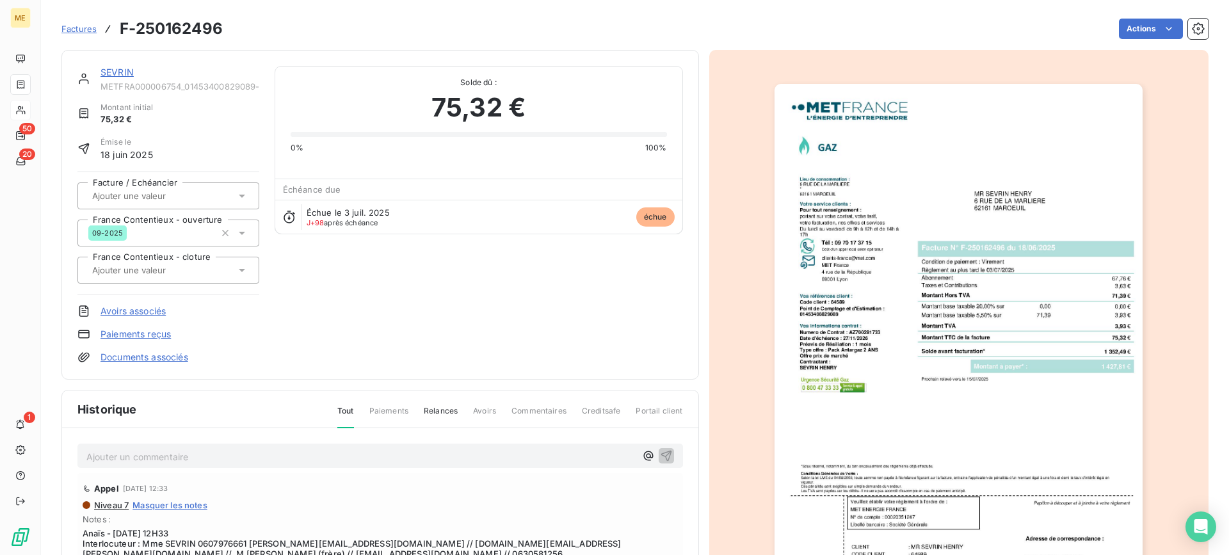
click at [969, 357] on img "button" at bounding box center [959, 344] width 368 height 521
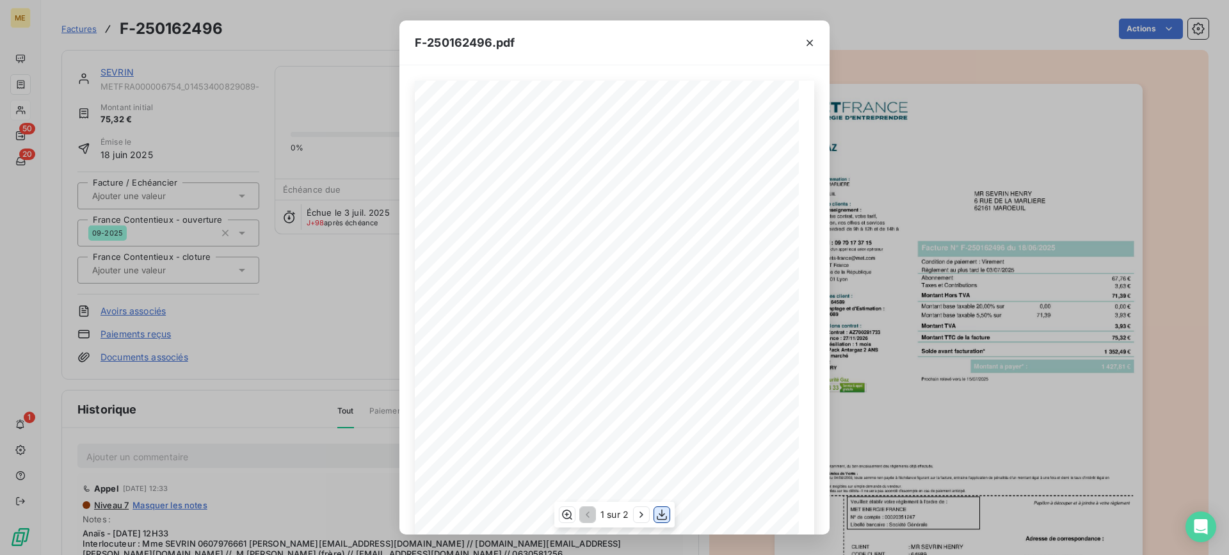
click at [659, 517] on icon "button" at bounding box center [662, 514] width 13 height 13
click at [811, 43] on icon "button" at bounding box center [810, 42] width 13 height 13
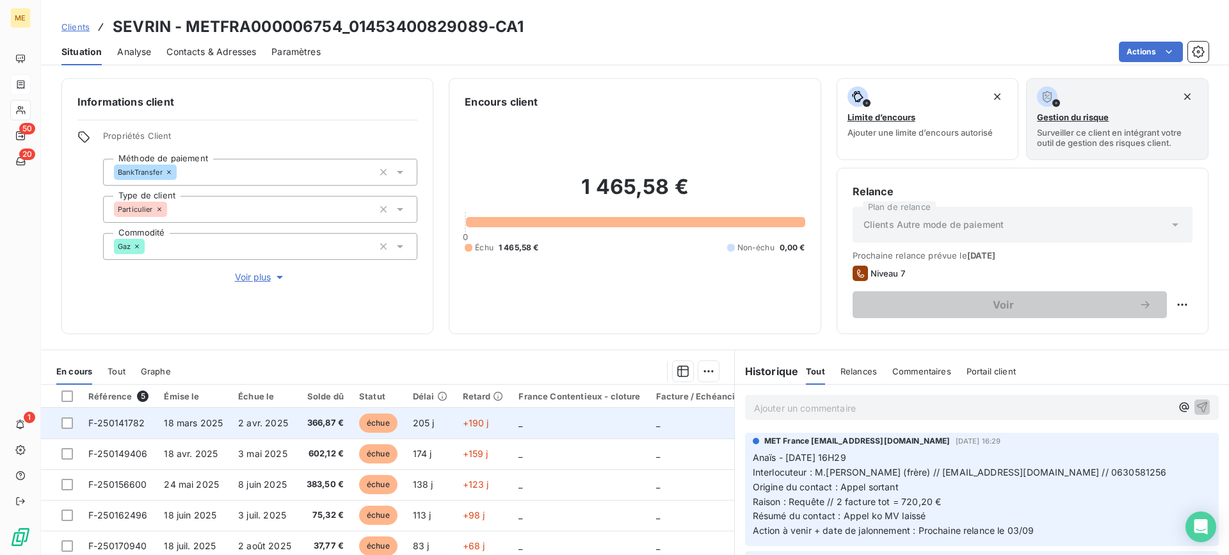
scroll to position [115, 0]
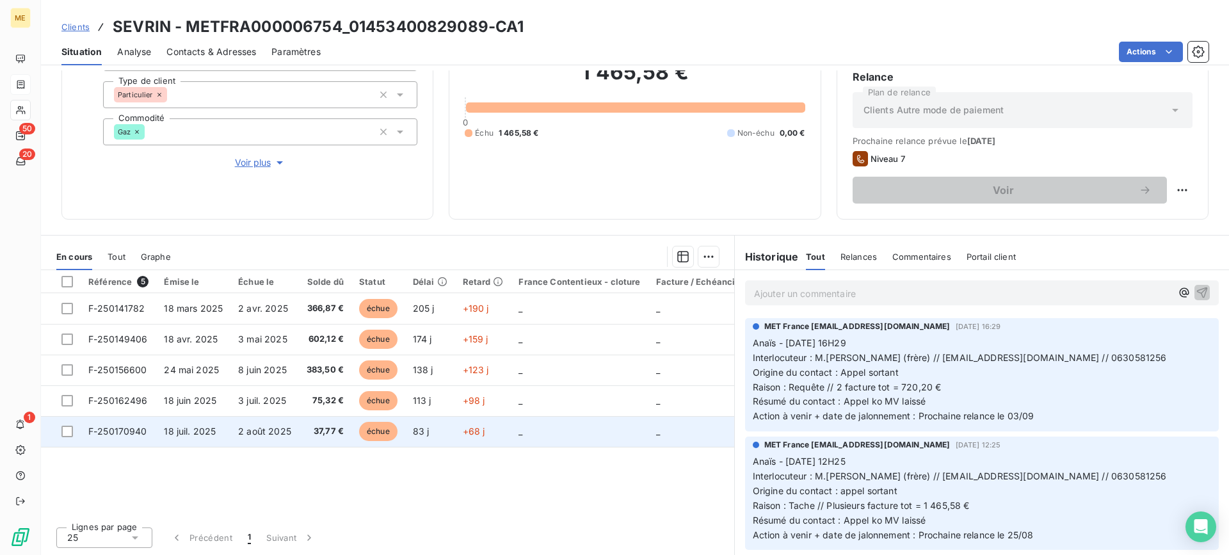
click at [138, 437] on td "F-250170940" at bounding box center [119, 431] width 76 height 31
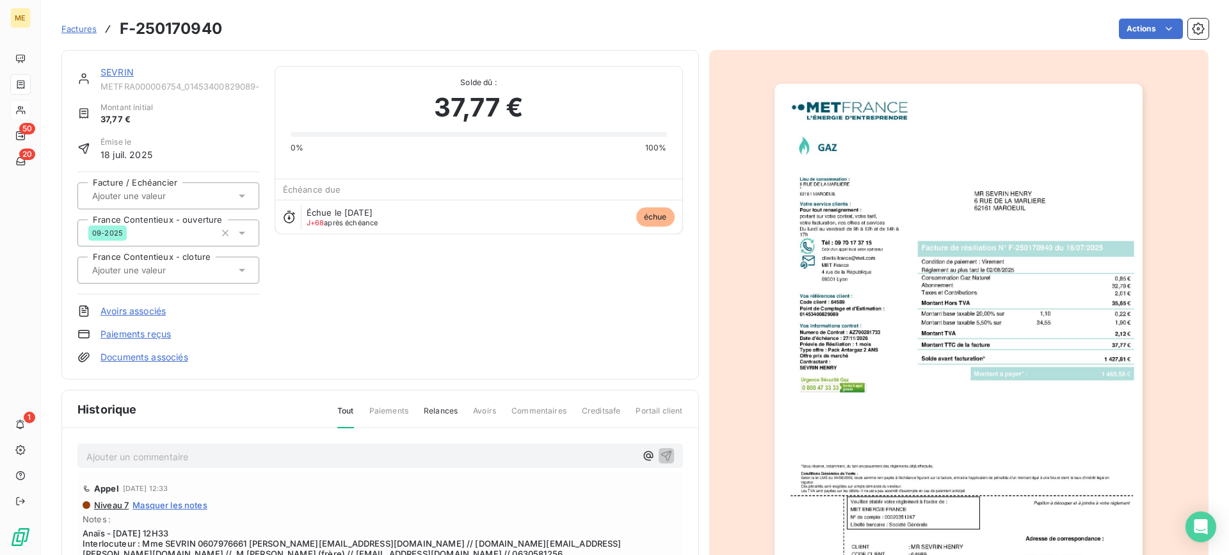
click at [904, 432] on img "button" at bounding box center [959, 344] width 368 height 521
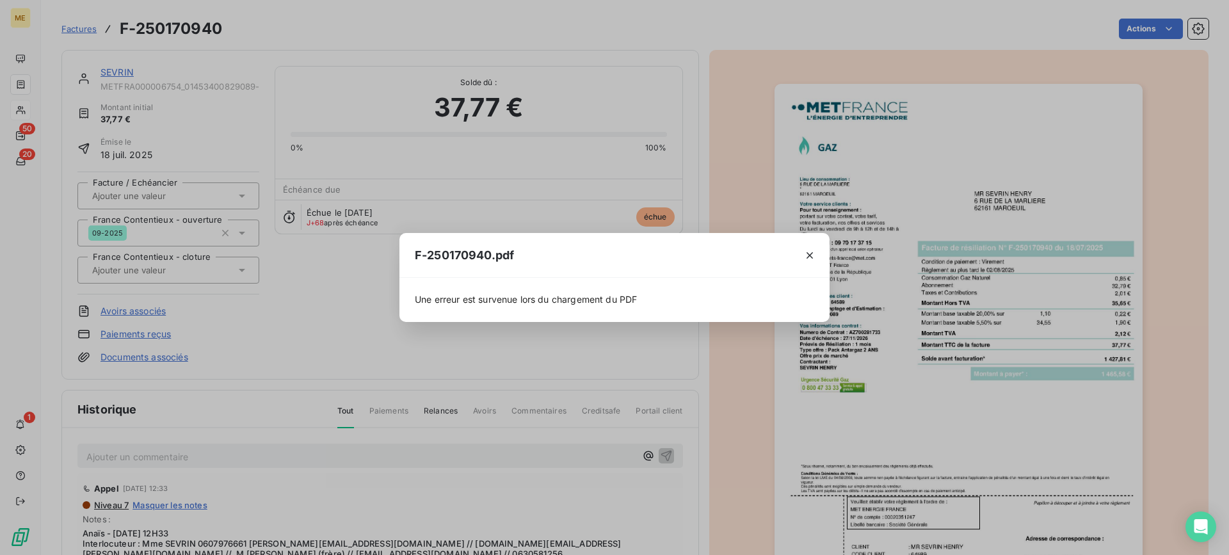
click at [825, 255] on div at bounding box center [810, 255] width 40 height 44
click at [813, 255] on icon "button" at bounding box center [810, 255] width 13 height 13
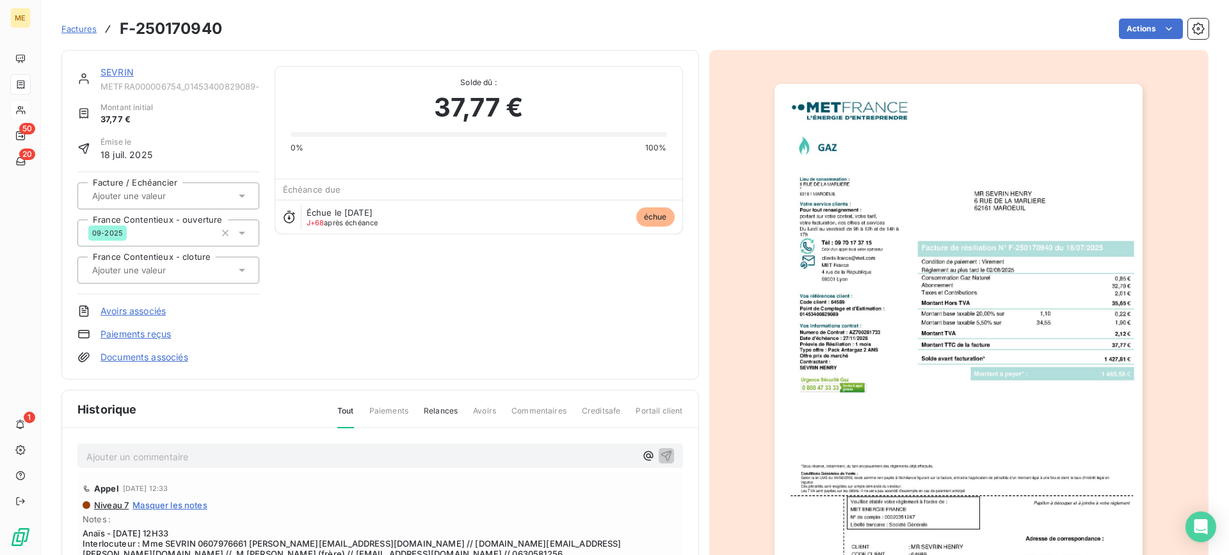
click at [930, 184] on img "button" at bounding box center [959, 344] width 368 height 521
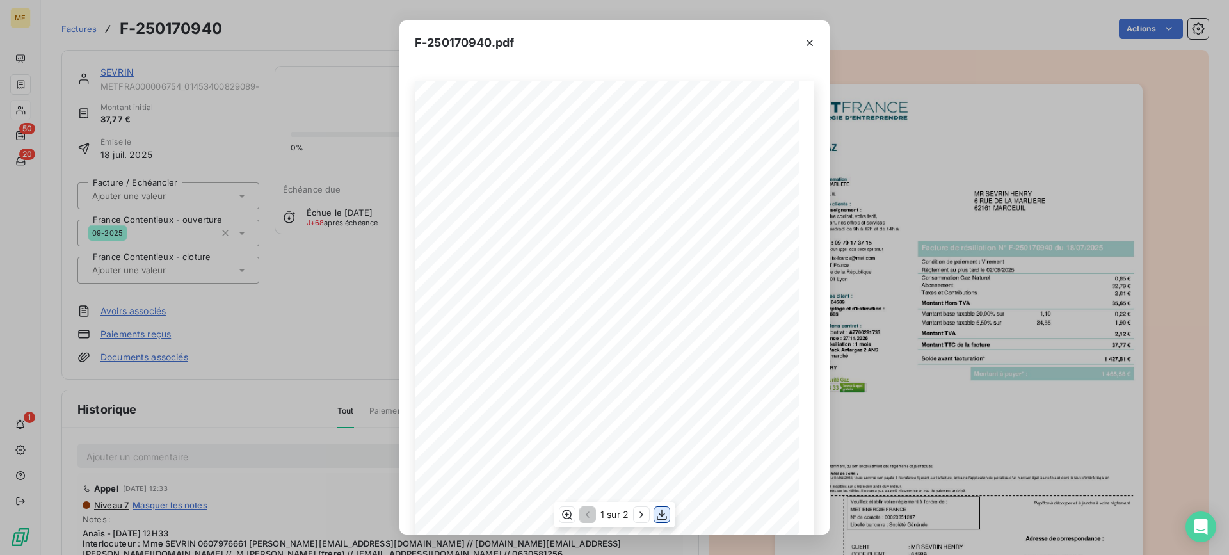
click at [660, 517] on icon "button" at bounding box center [662, 514] width 13 height 13
click at [811, 43] on icon "button" at bounding box center [810, 42] width 13 height 13
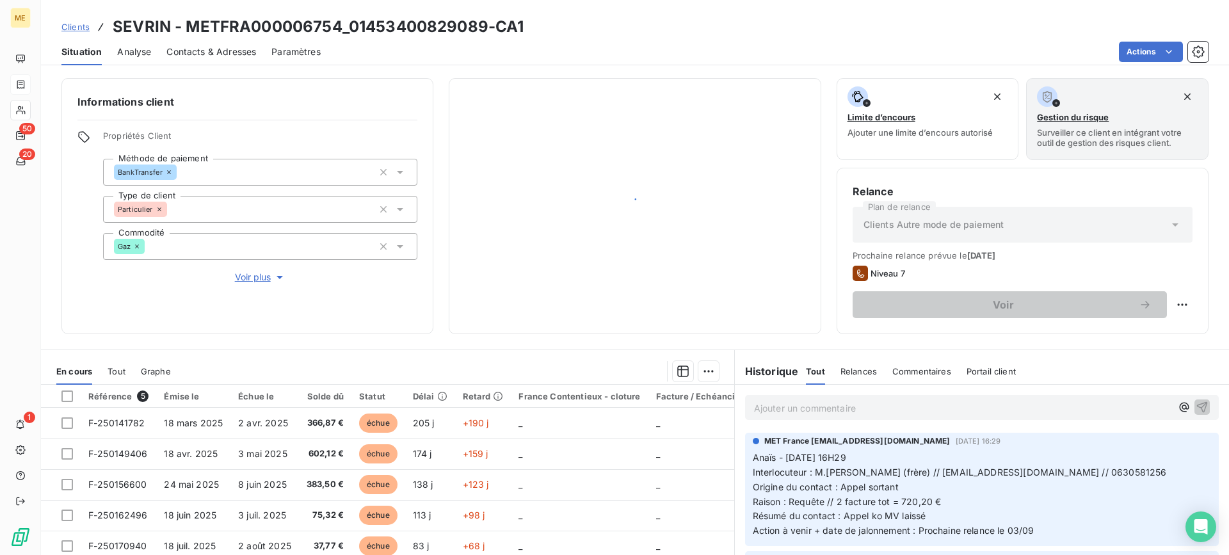
scroll to position [115, 0]
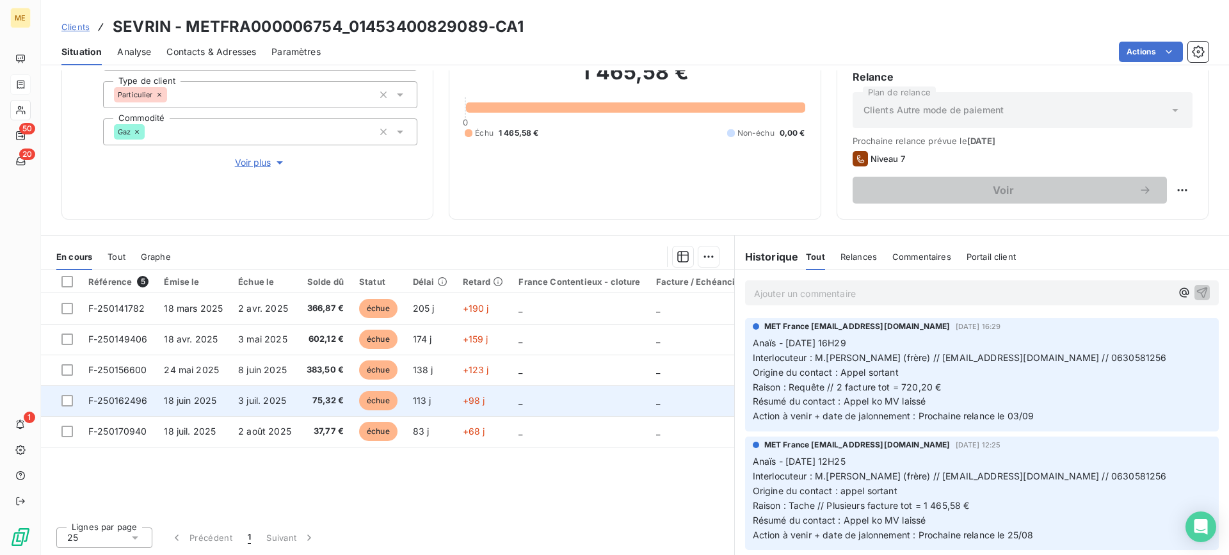
click at [124, 403] on span "F-250162496" at bounding box center [118, 400] width 60 height 11
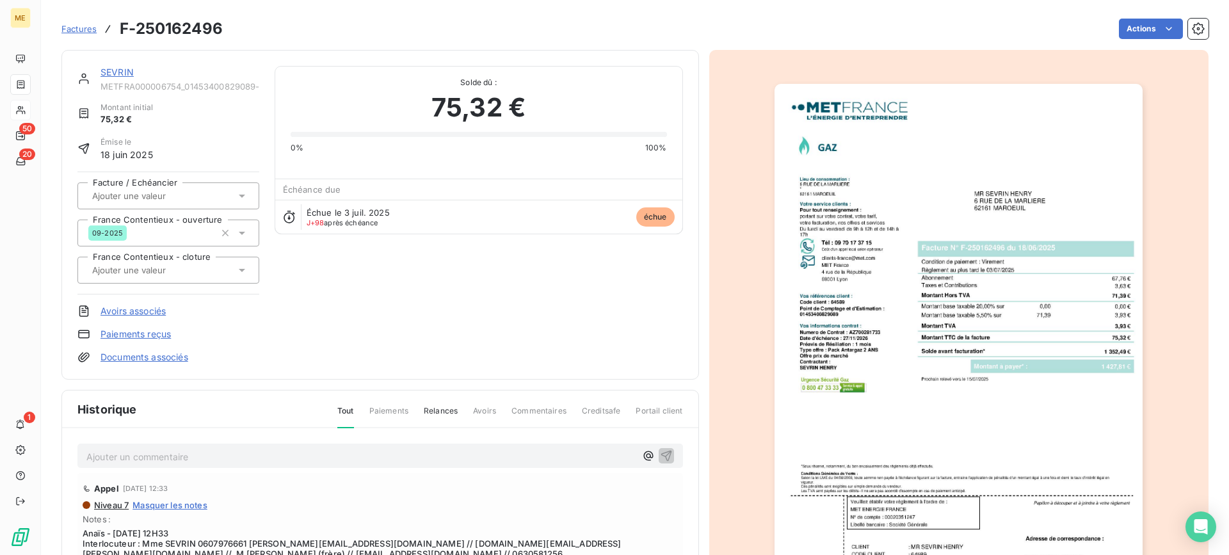
click at [982, 464] on img "button" at bounding box center [959, 344] width 368 height 521
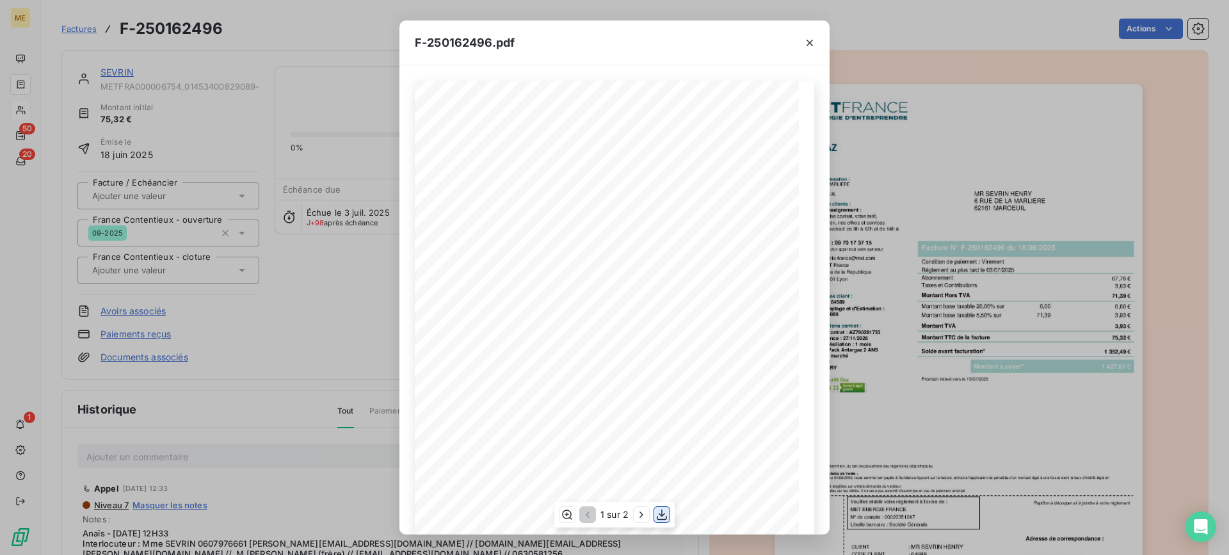
click at [660, 517] on icon "button" at bounding box center [662, 514] width 13 height 13
drag, startPoint x: 809, startPoint y: 44, endPoint x: 590, endPoint y: 4, distance: 222.4
click at [809, 44] on icon "button" at bounding box center [810, 43] width 6 height 6
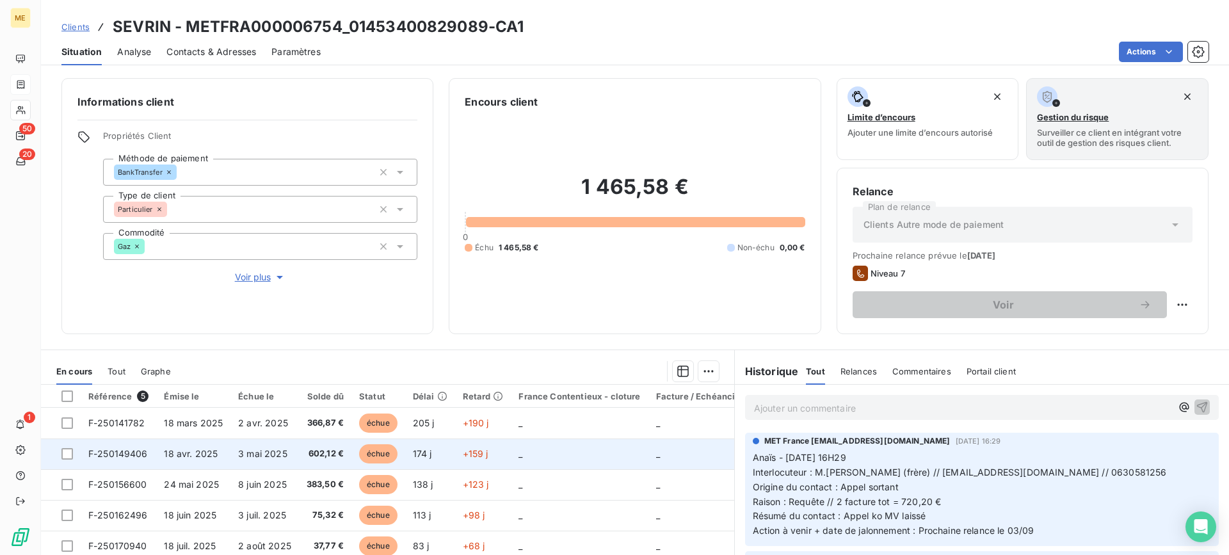
scroll to position [115, 0]
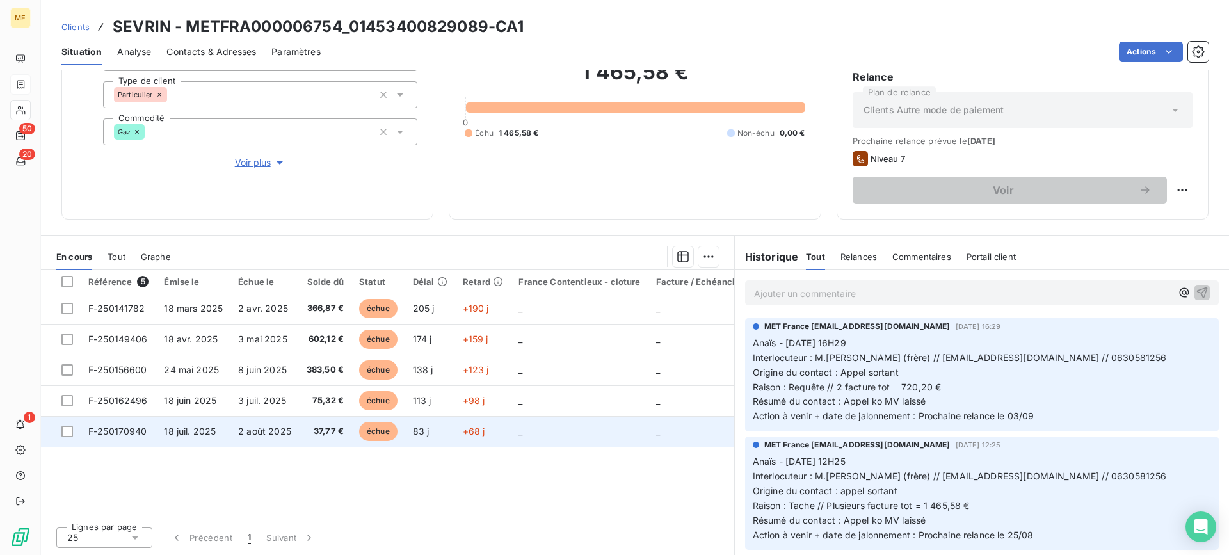
click at [120, 432] on span "F-250170940" at bounding box center [117, 431] width 59 height 11
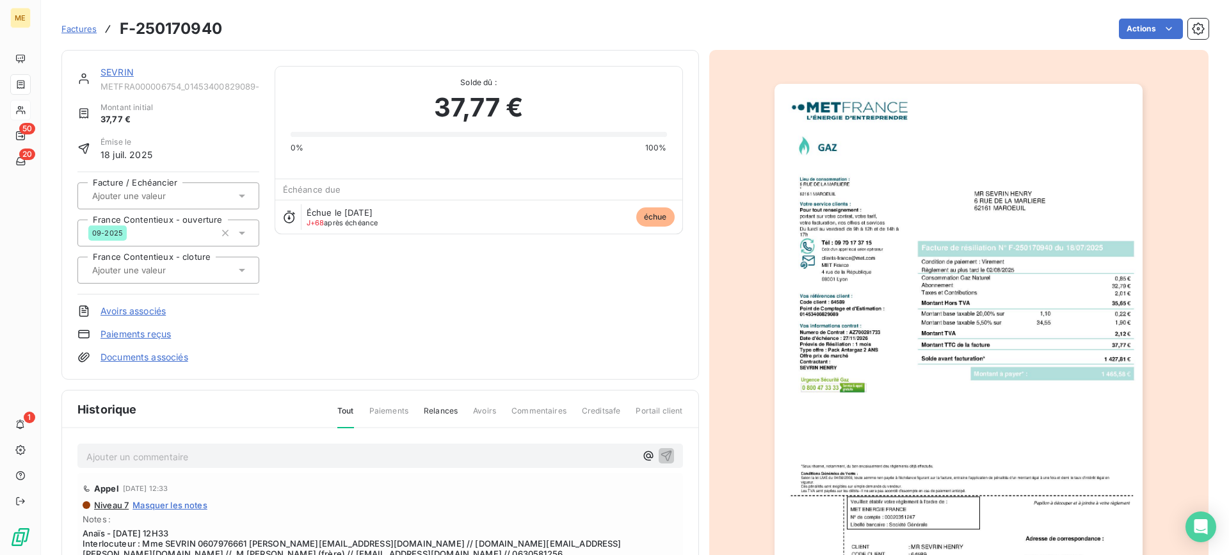
click at [883, 429] on img "button" at bounding box center [959, 344] width 368 height 521
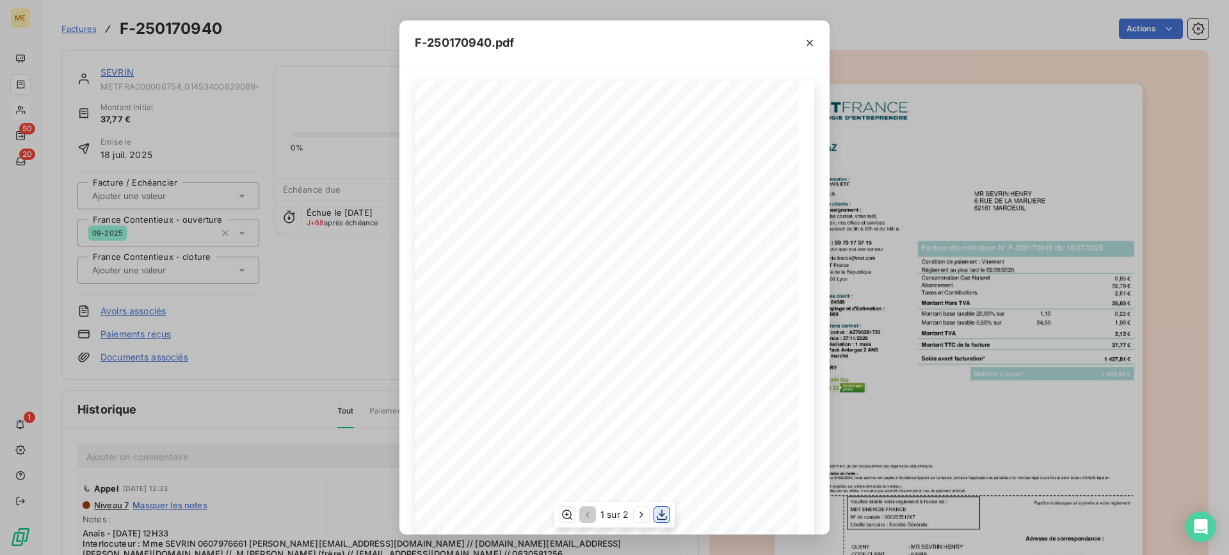
click at [660, 516] on icon "button" at bounding box center [662, 514] width 13 height 13
drag, startPoint x: 809, startPoint y: 42, endPoint x: 953, endPoint y: 26, distance: 145.6
click at [809, 42] on icon "button" at bounding box center [810, 43] width 6 height 6
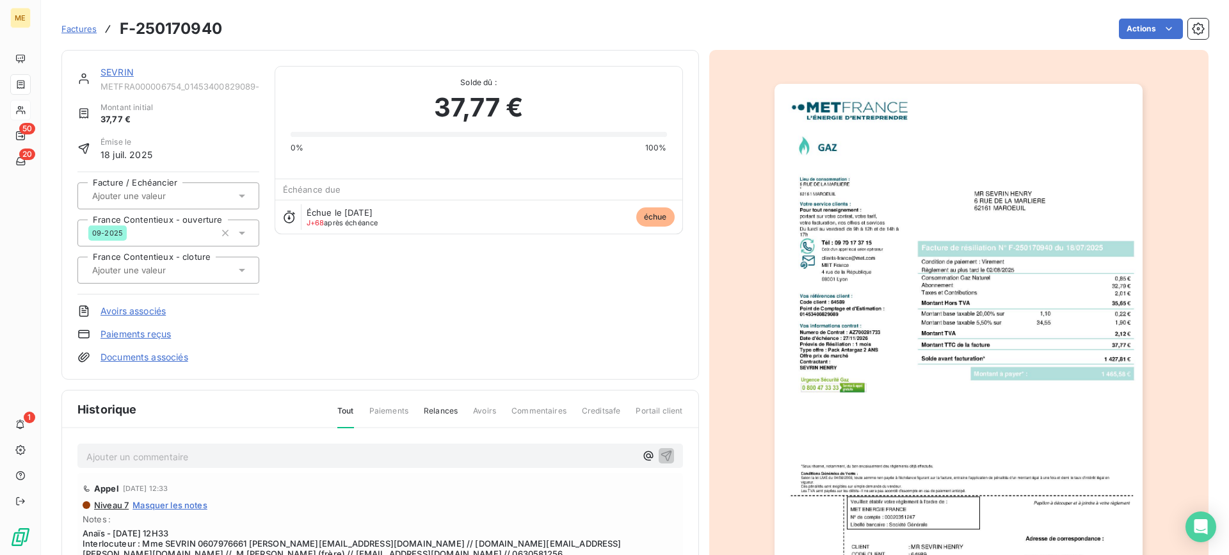
click at [919, 320] on img "button" at bounding box center [959, 344] width 368 height 521
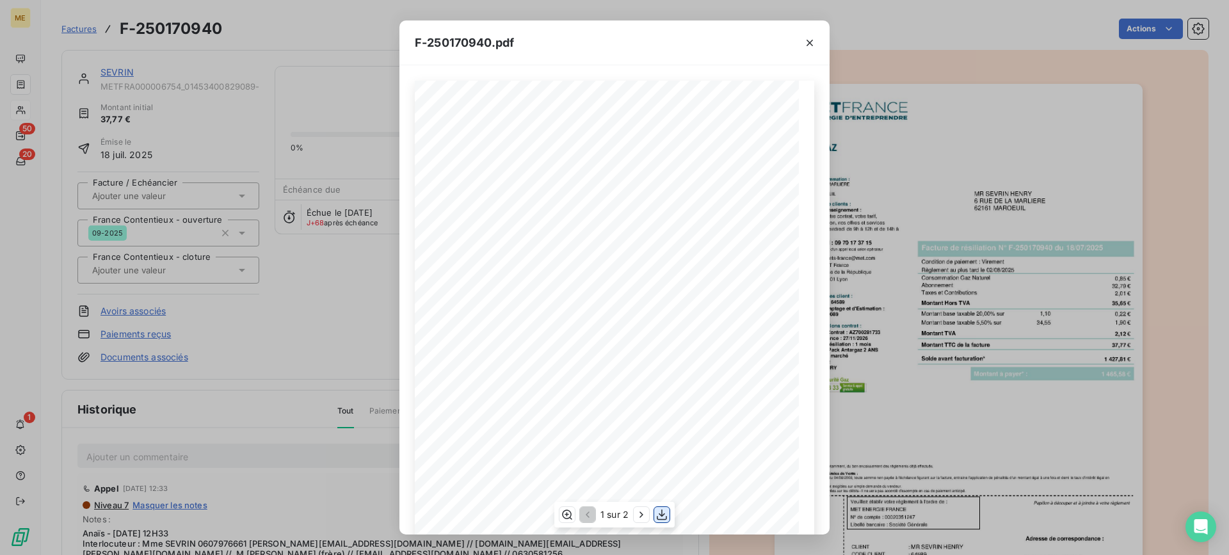
click at [665, 515] on icon "button" at bounding box center [662, 514] width 13 height 13
drag, startPoint x: 810, startPoint y: 42, endPoint x: 577, endPoint y: 11, distance: 235.1
click at [809, 42] on icon "button" at bounding box center [810, 42] width 13 height 13
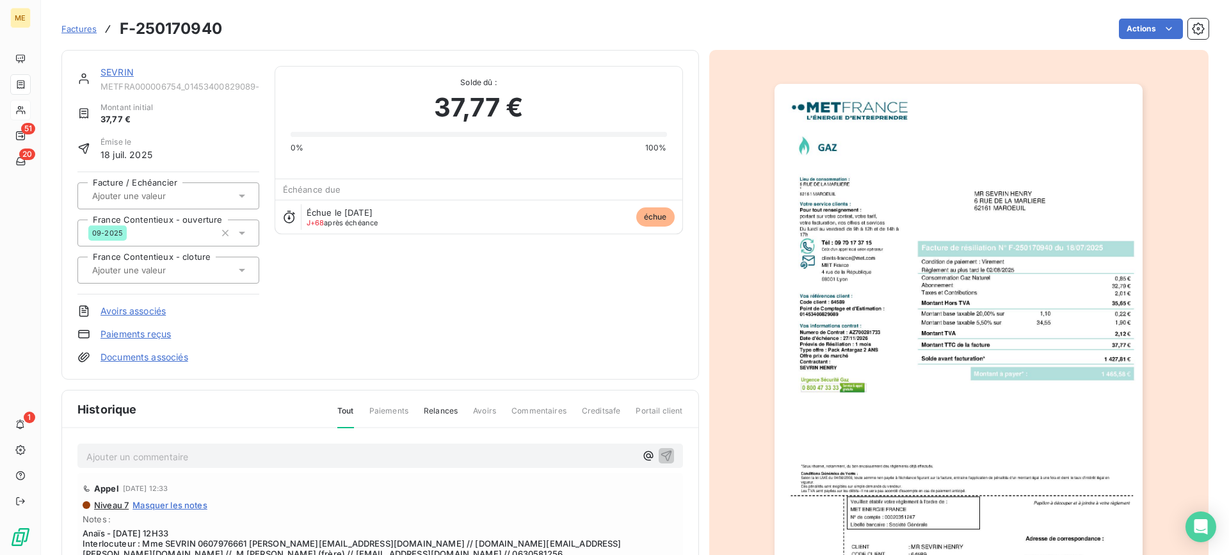
click at [902, 40] on div "Factures F-250170940 Actions" at bounding box center [634, 28] width 1147 height 27
click at [944, 464] on img "button" at bounding box center [959, 344] width 368 height 521
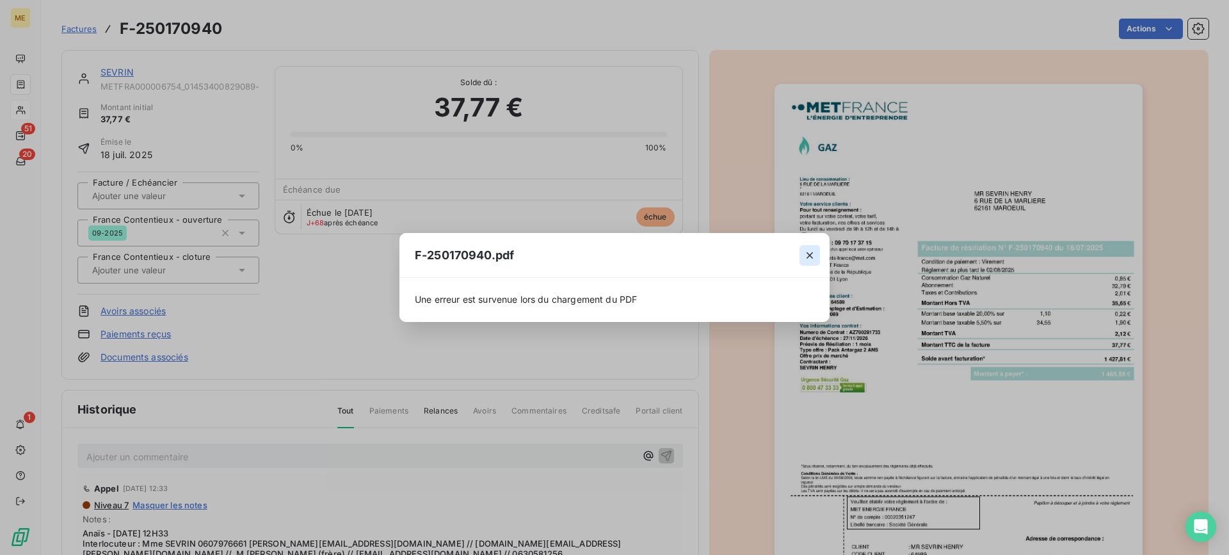
click at [818, 259] on button "button" at bounding box center [810, 255] width 20 height 20
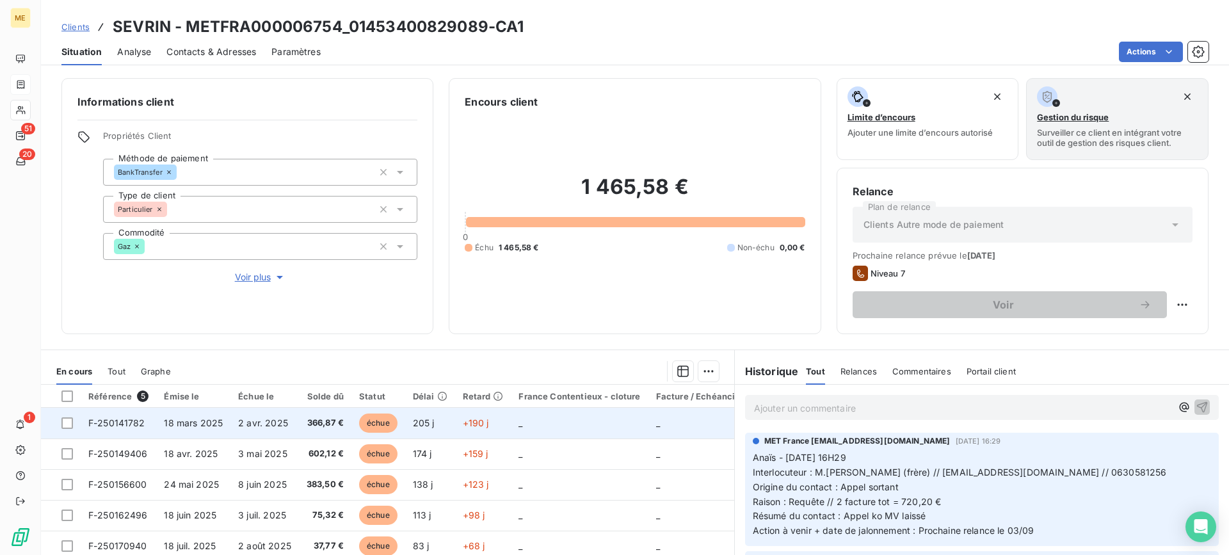
scroll to position [115, 0]
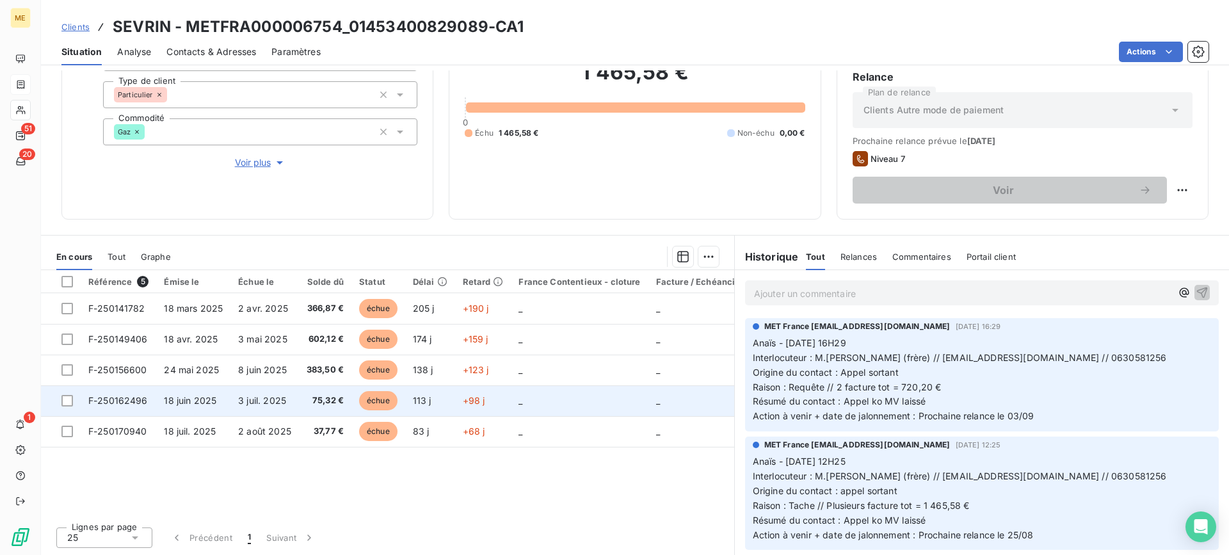
click at [120, 403] on span "F-250162496" at bounding box center [118, 400] width 60 height 11
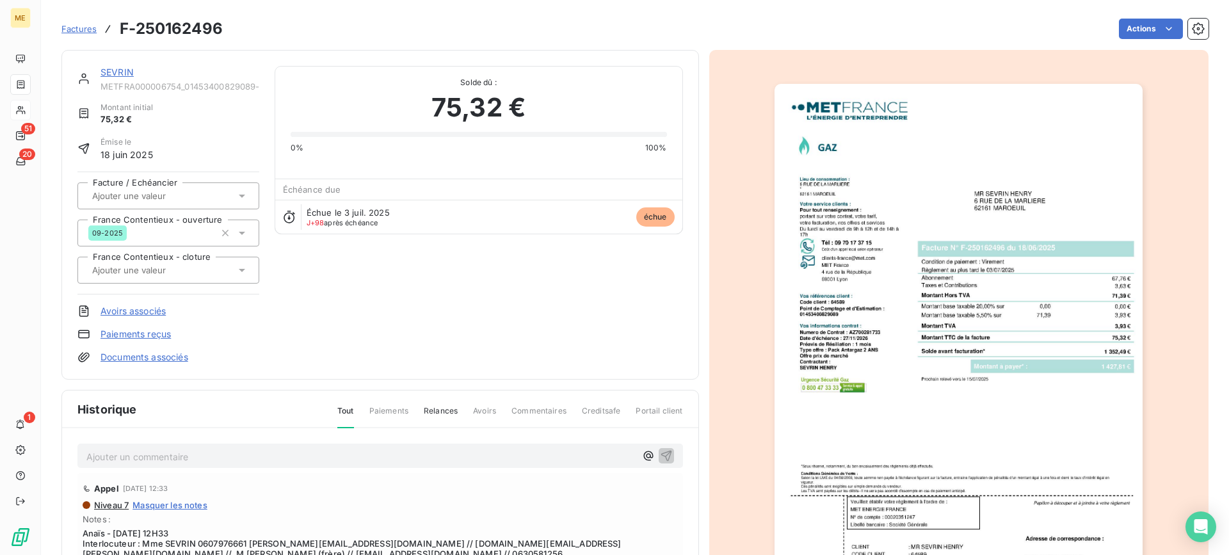
click at [938, 434] on img "button" at bounding box center [959, 344] width 368 height 521
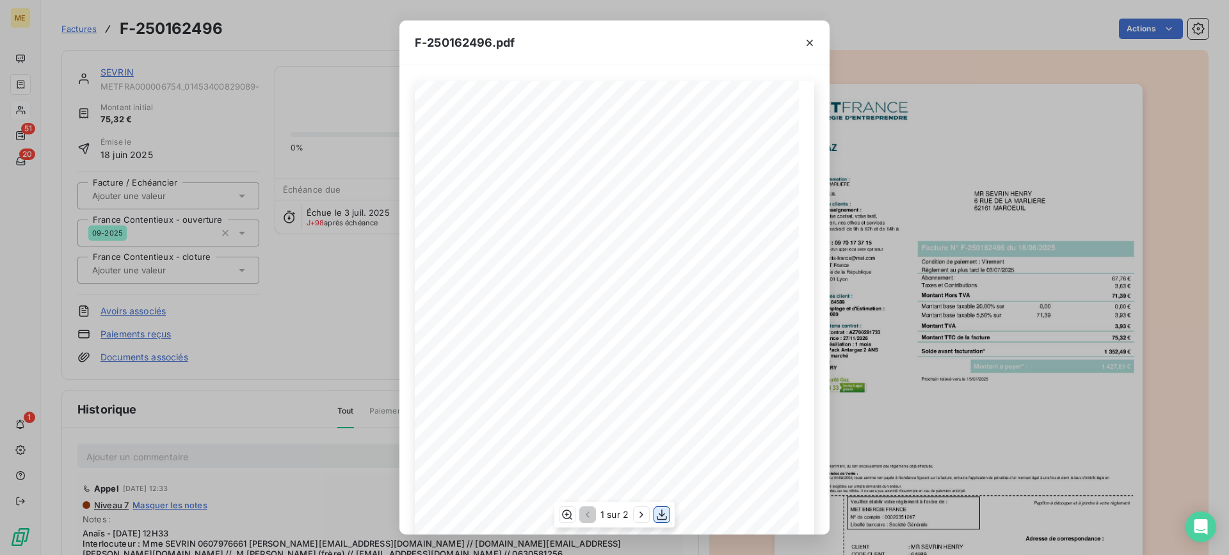
click at [664, 517] on icon "button" at bounding box center [662, 514] width 13 height 13
drag, startPoint x: 810, startPoint y: 42, endPoint x: 549, endPoint y: 0, distance: 264.6
click at [810, 42] on icon "button" at bounding box center [810, 43] width 6 height 6
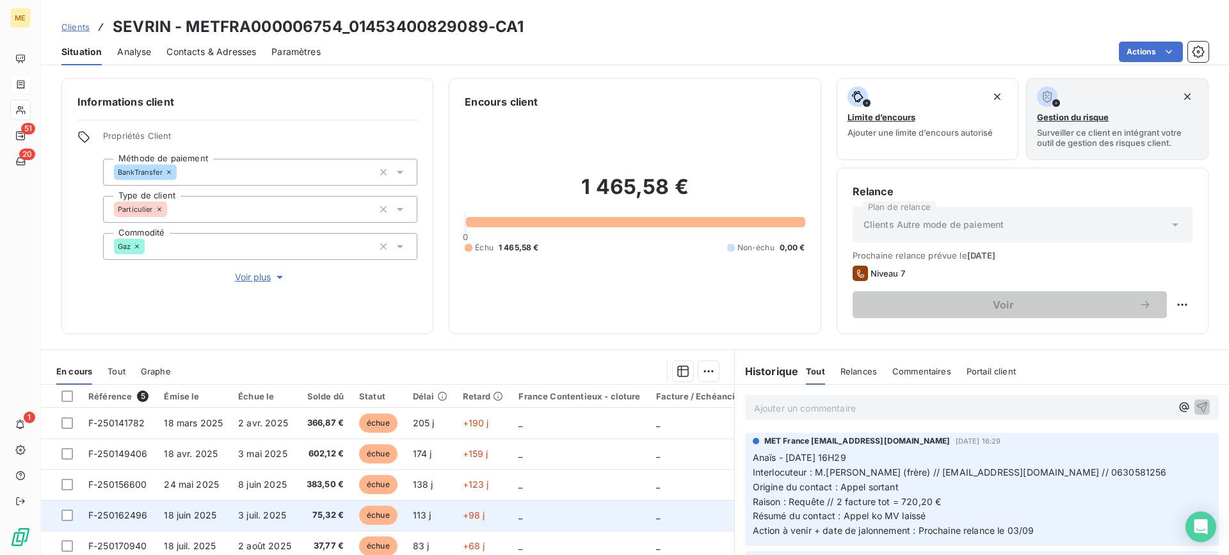
scroll to position [115, 0]
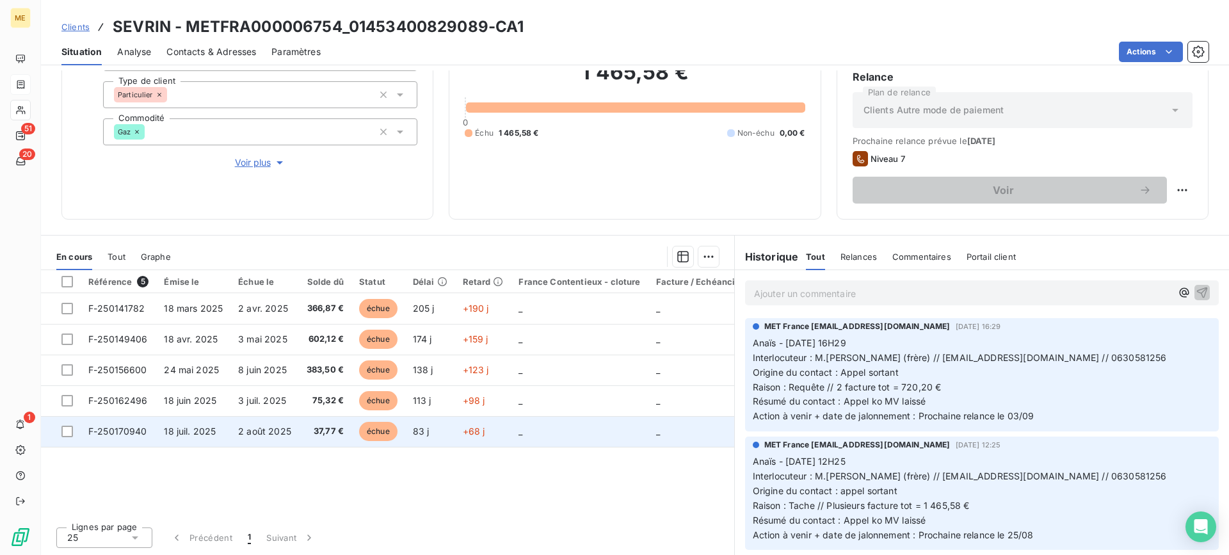
click at [139, 433] on span "F-250170940" at bounding box center [117, 431] width 59 height 11
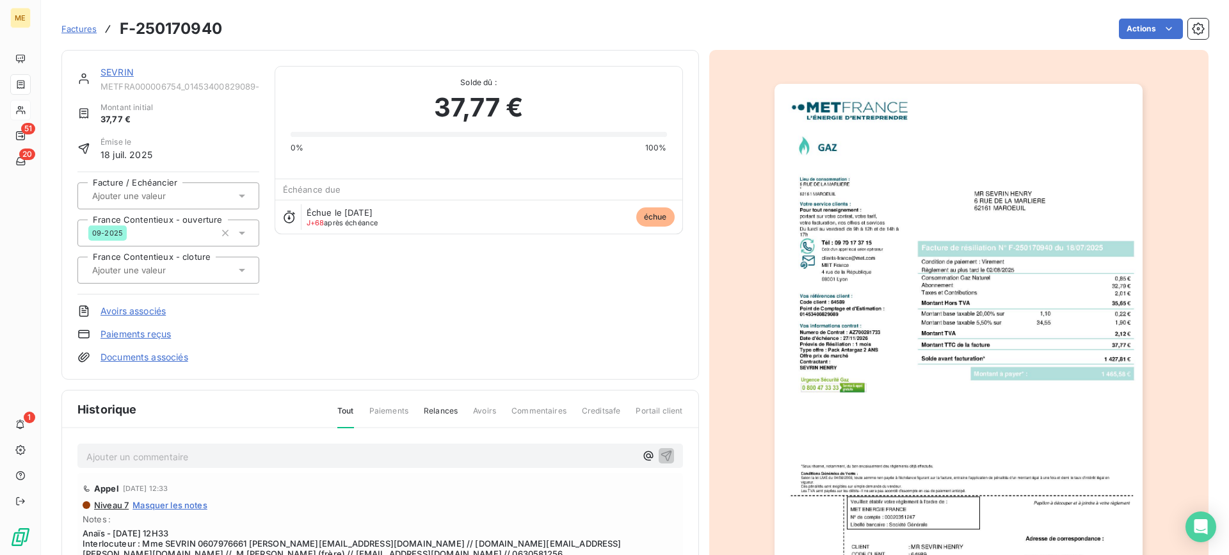
click at [918, 423] on img "button" at bounding box center [959, 344] width 368 height 521
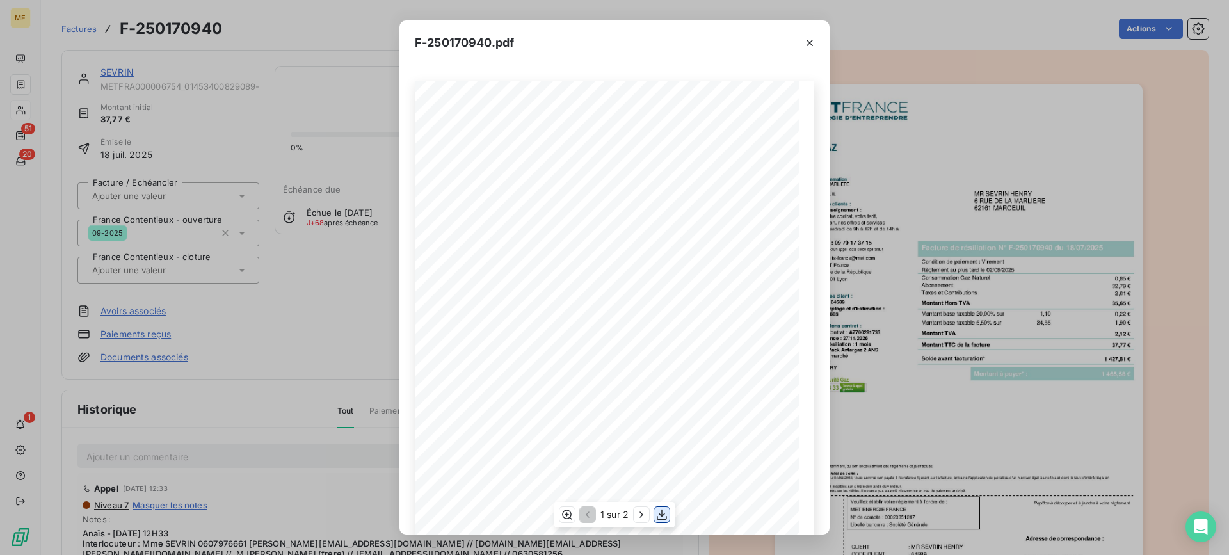
click at [660, 512] on icon "button" at bounding box center [662, 514] width 13 height 13
click at [814, 39] on icon "button" at bounding box center [810, 42] width 13 height 13
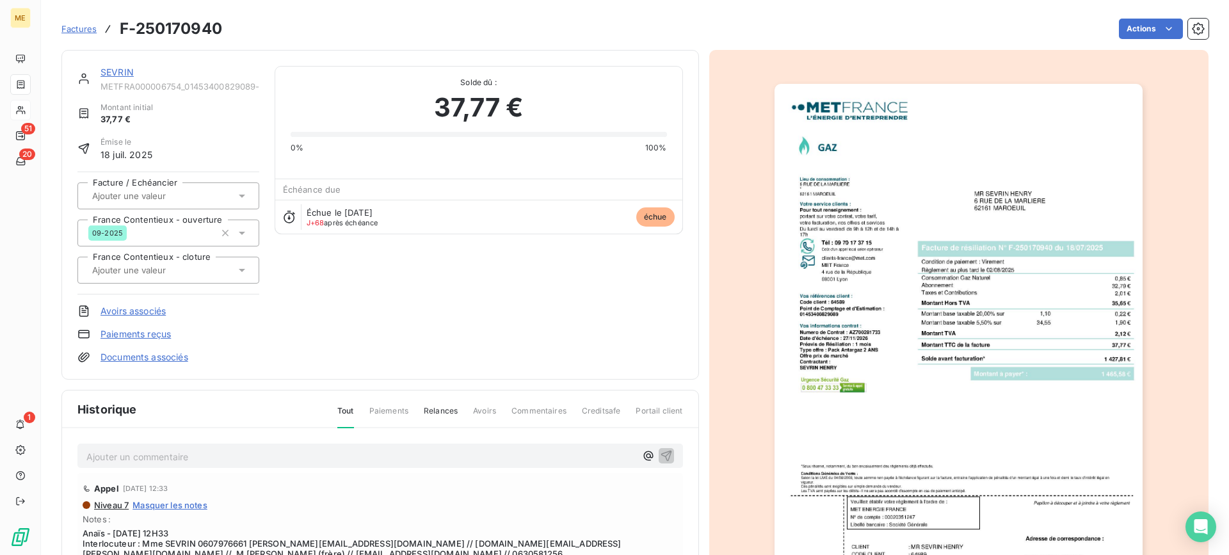
click at [102, 70] on link "SEVRIN" at bounding box center [117, 72] width 33 height 11
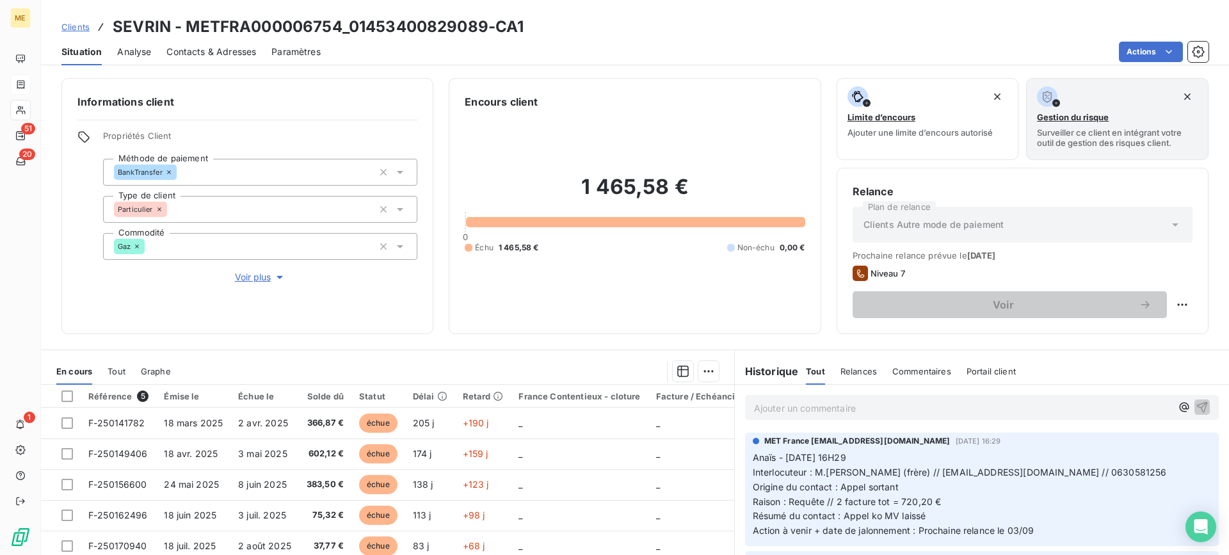
scroll to position [115, 0]
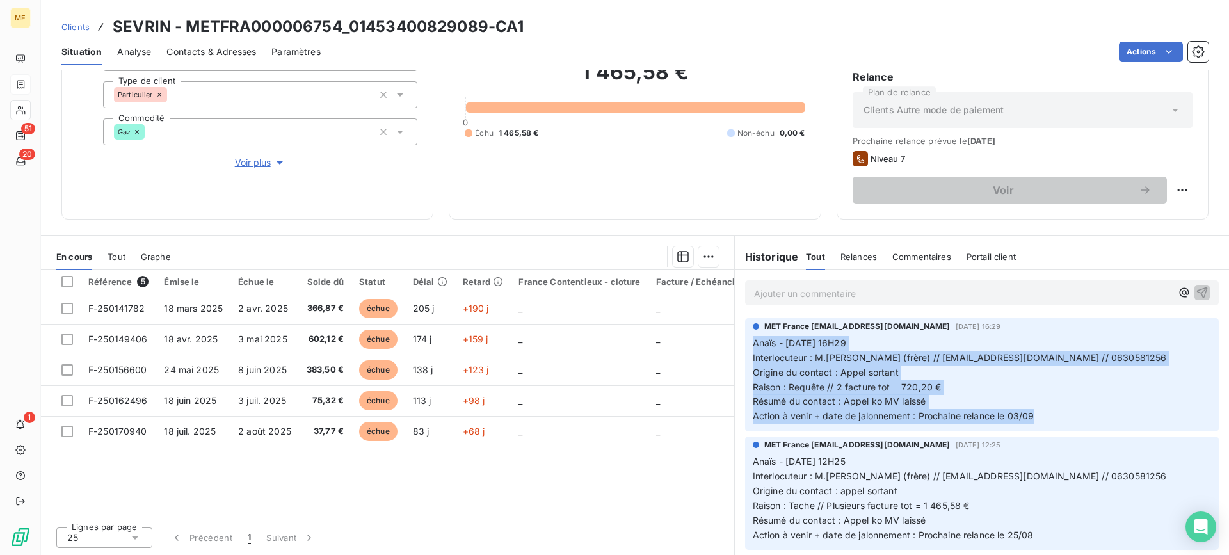
drag, startPoint x: 1075, startPoint y: 419, endPoint x: 743, endPoint y: 338, distance: 342.1
click at [745, 338] on div "MET [GEOGRAPHIC_DATA] [EMAIL_ADDRESS][DOMAIN_NAME] [DATE] 16:29 Anaïs - [DATE] …" at bounding box center [982, 374] width 474 height 113
copy p "Anaïs - [DATE] 16H29 Interlocuteur : M.[PERSON_NAME] (frère) // [PERSON_NAME][E…"
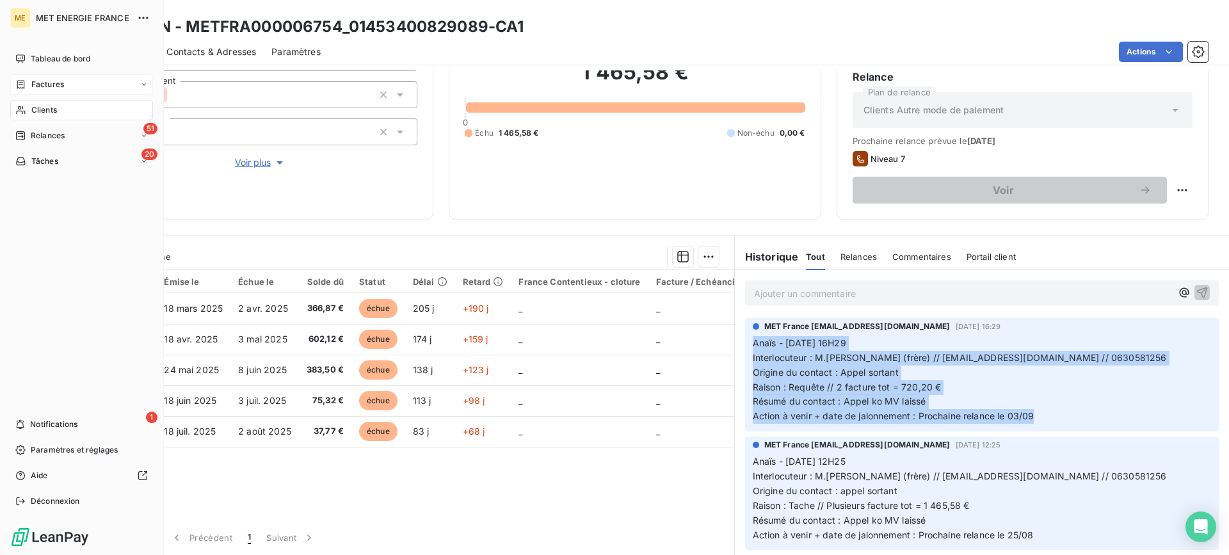
drag, startPoint x: 51, startPoint y: 105, endPoint x: 154, endPoint y: 106, distance: 102.5
click at [51, 105] on span "Clients" at bounding box center [44, 110] width 26 height 12
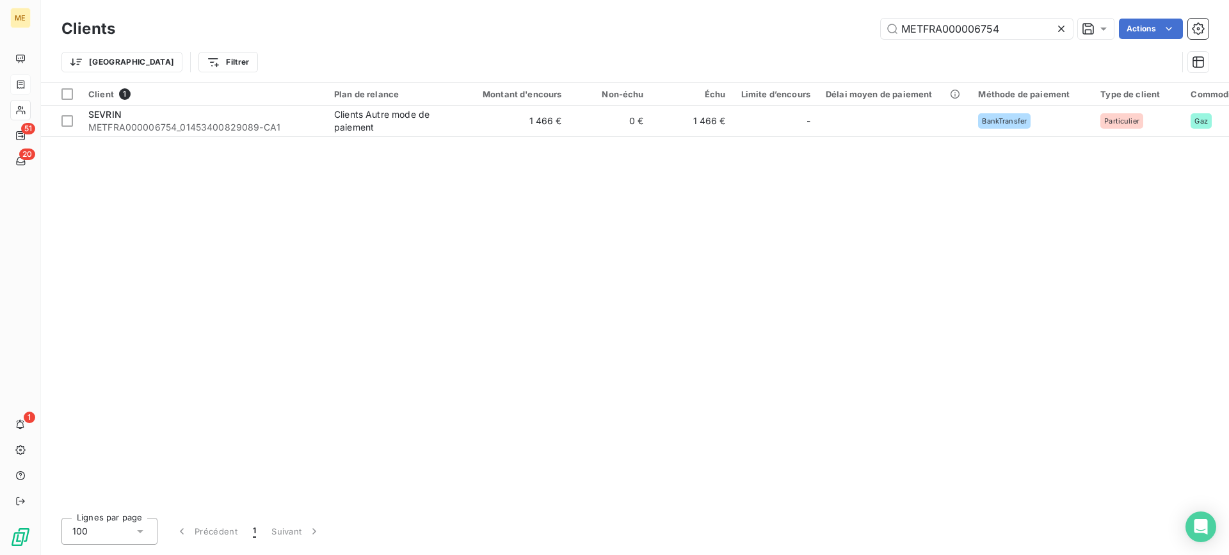
drag, startPoint x: 1001, startPoint y: 27, endPoint x: 779, endPoint y: 22, distance: 222.2
click at [779, 22] on div "METFRA000006754 Actions" at bounding box center [670, 29] width 1078 height 20
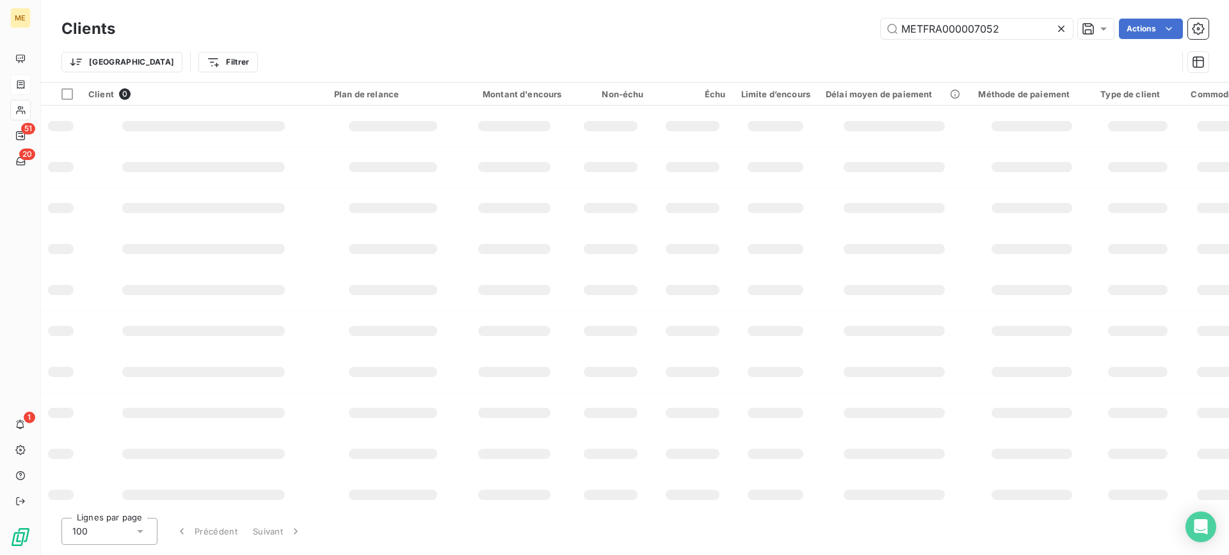
type input "METFRA000007052"
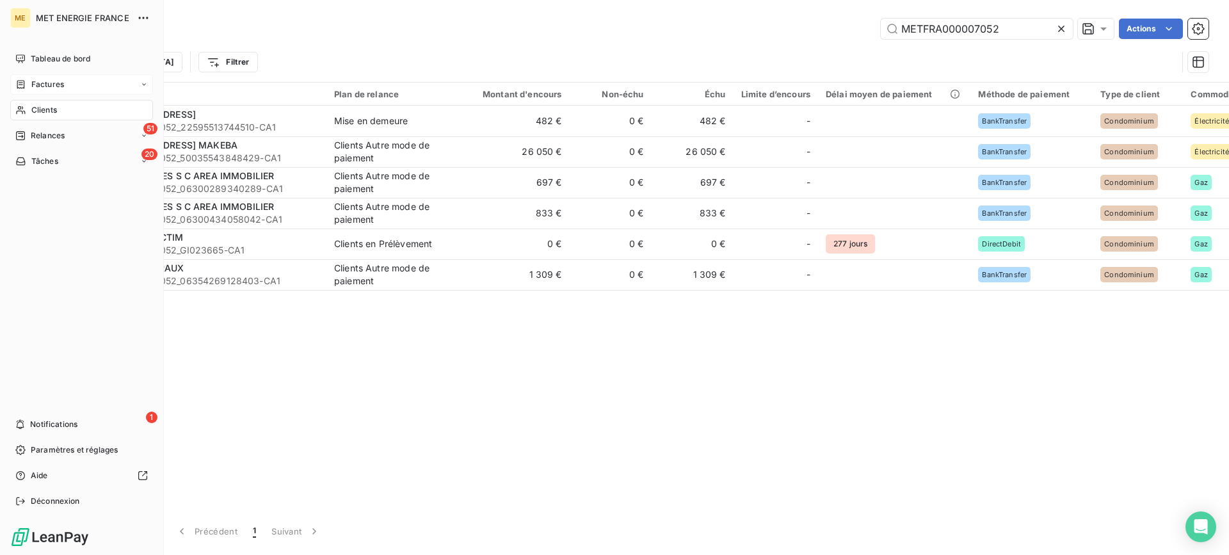
click at [35, 81] on span "Factures" at bounding box center [47, 85] width 33 height 12
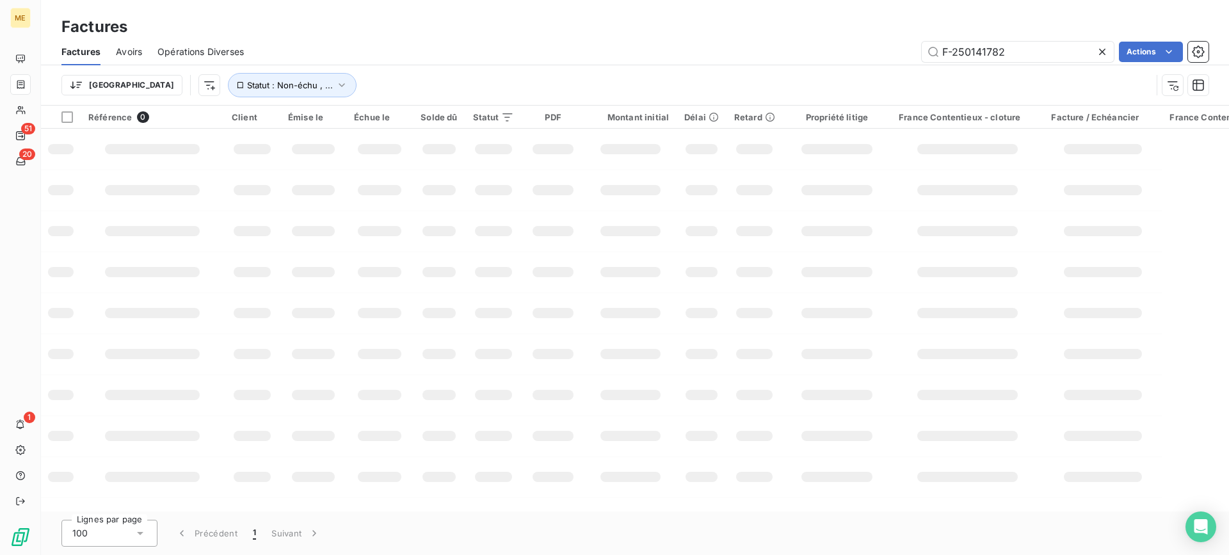
drag, startPoint x: 1010, startPoint y: 58, endPoint x: 861, endPoint y: 42, distance: 150.8
click at [861, 42] on div "F-250141782 Actions" at bounding box center [734, 52] width 950 height 20
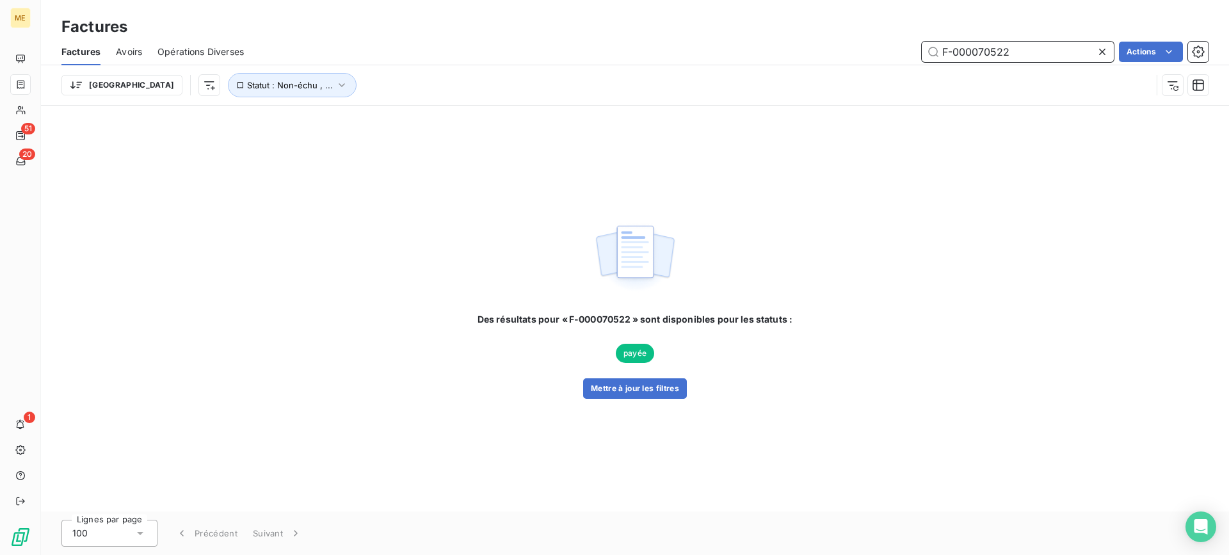
drag, startPoint x: 1025, startPoint y: 54, endPoint x: 874, endPoint y: 45, distance: 151.4
click at [874, 45] on div "F-000070522 Actions" at bounding box center [734, 52] width 950 height 20
paste input "240116411"
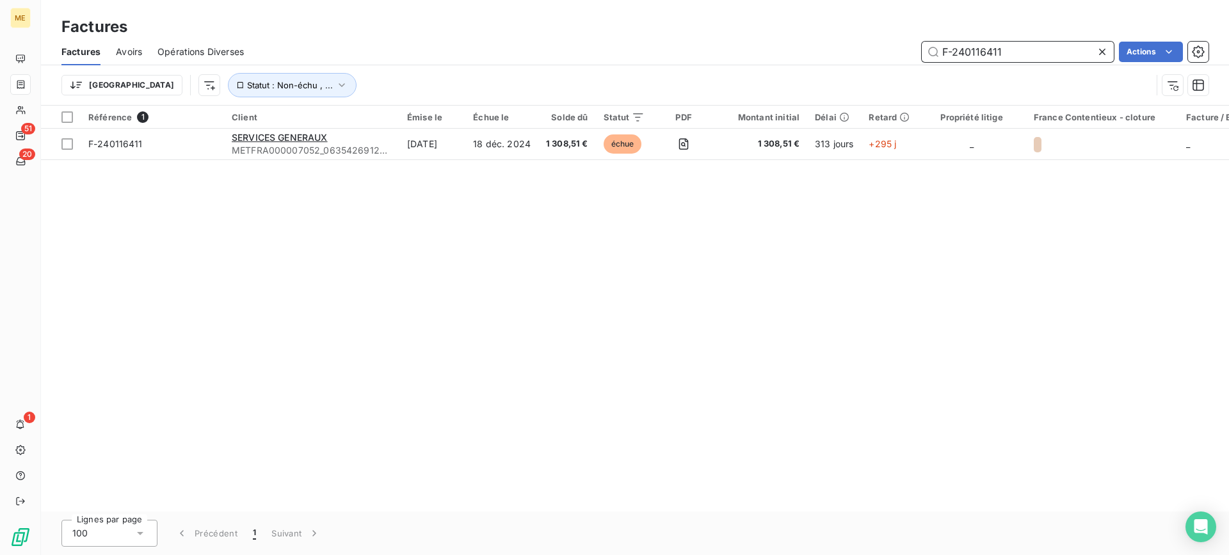
type input "F-240116411"
drag, startPoint x: 1016, startPoint y: 51, endPoint x: 852, endPoint y: 47, distance: 163.9
click at [852, 47] on div "F-240116411 Actions" at bounding box center [734, 52] width 950 height 20
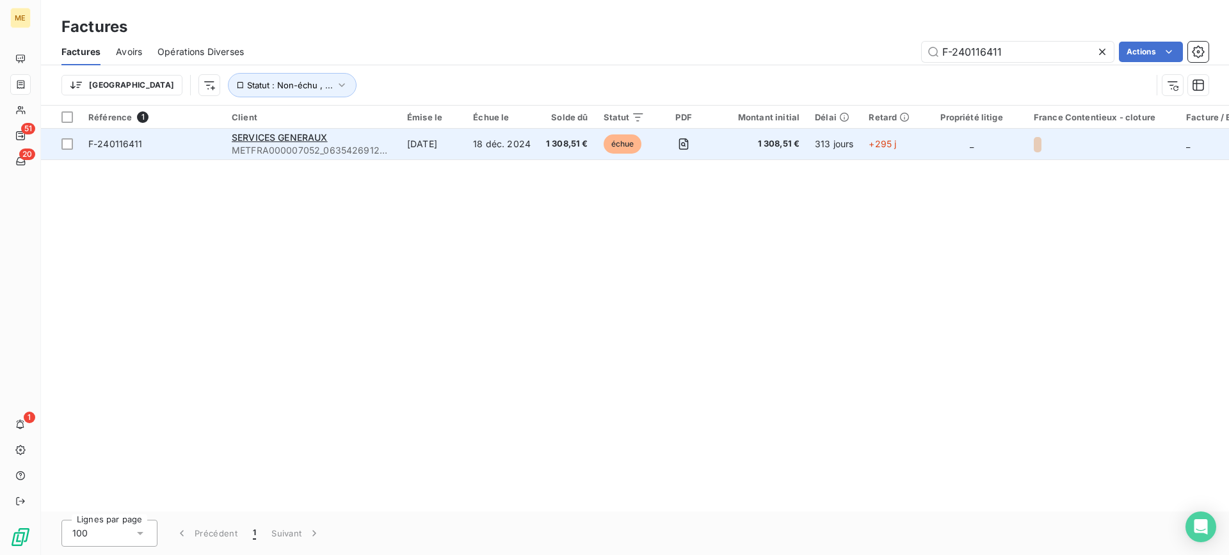
click at [385, 152] on span "METFRA000007052_06354269128403-CA1" at bounding box center [312, 150] width 160 height 13
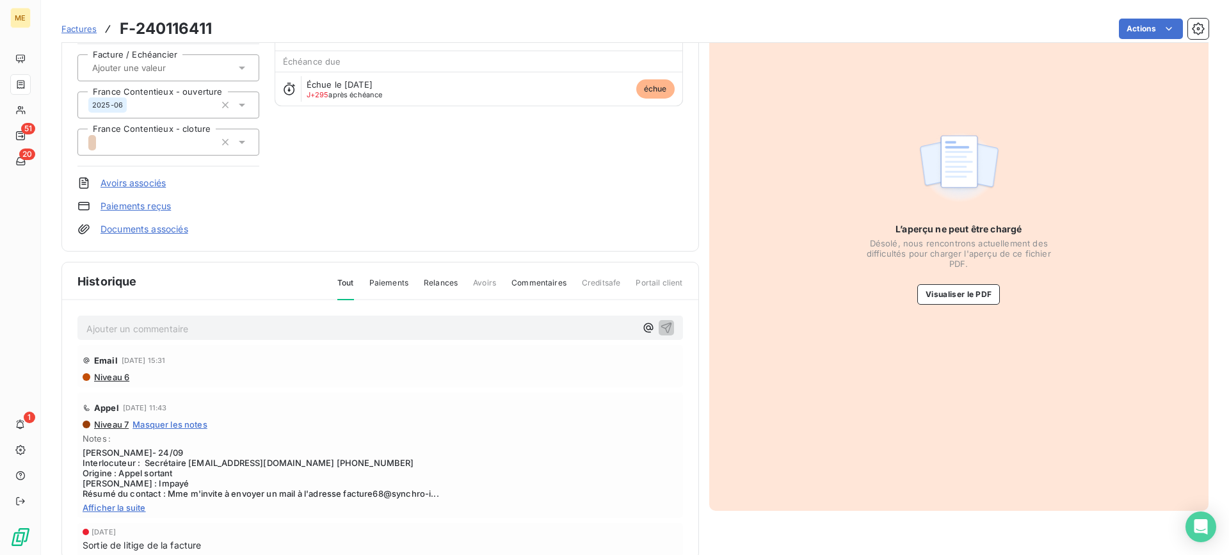
scroll to position [128, 0]
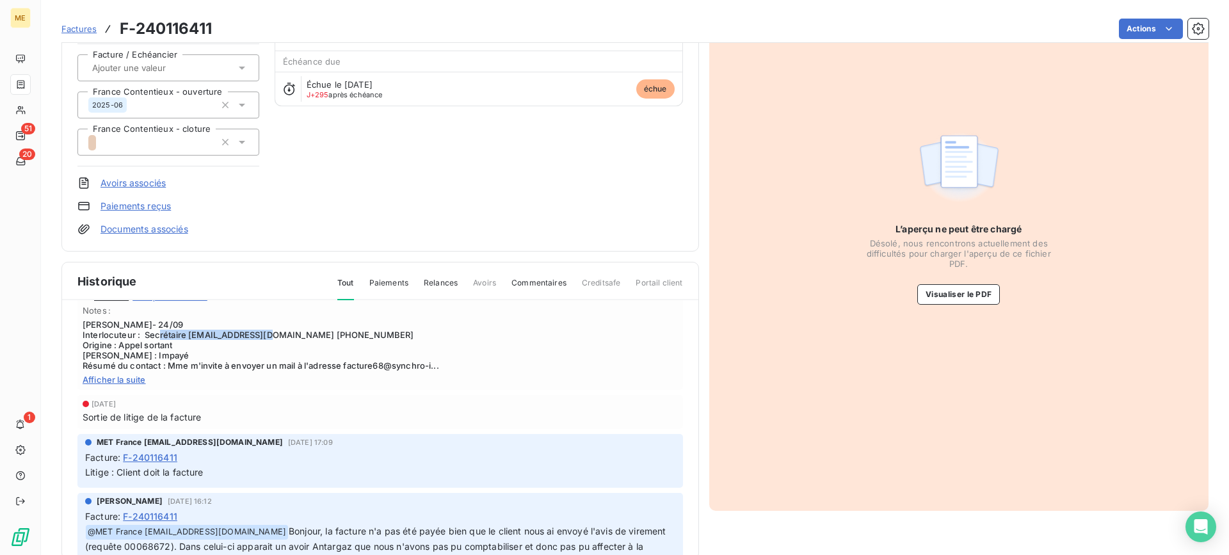
drag, startPoint x: 309, startPoint y: 336, endPoint x: 193, endPoint y: 333, distance: 115.3
click at [193, 333] on span "[PERSON_NAME]- 24/09 Interlocuteur : Secrétaire [EMAIL_ADDRESS][DOMAIN_NAME] [P…" at bounding box center [380, 345] width 595 height 51
copy span "[EMAIL_ADDRESS][DOMAIN_NAME]"
click at [129, 382] on span "Afficher la suite" at bounding box center [380, 380] width 595 height 10
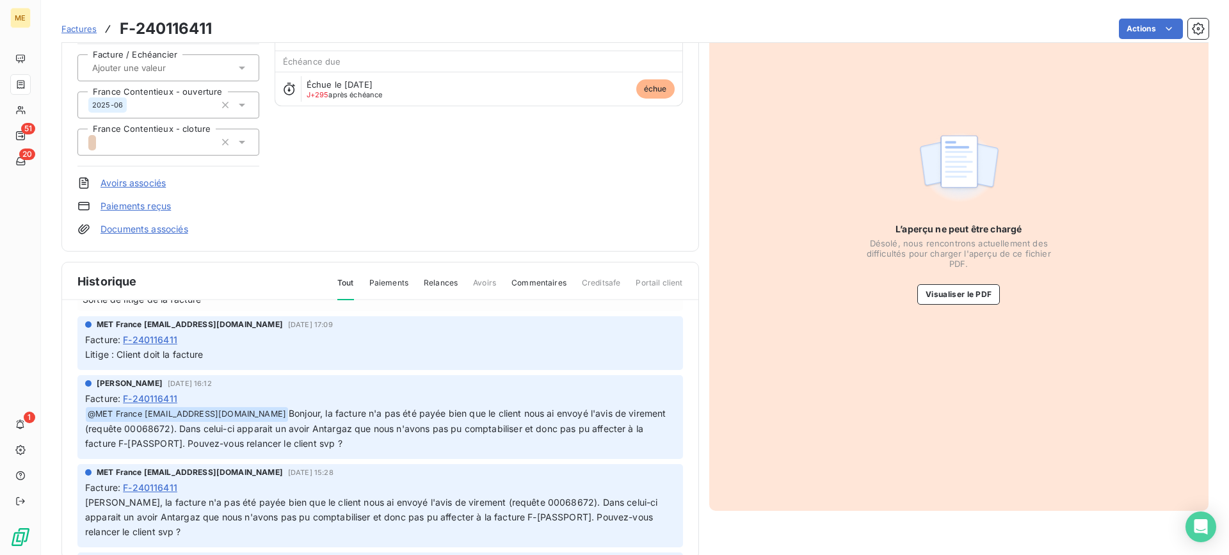
scroll to position [320, 0]
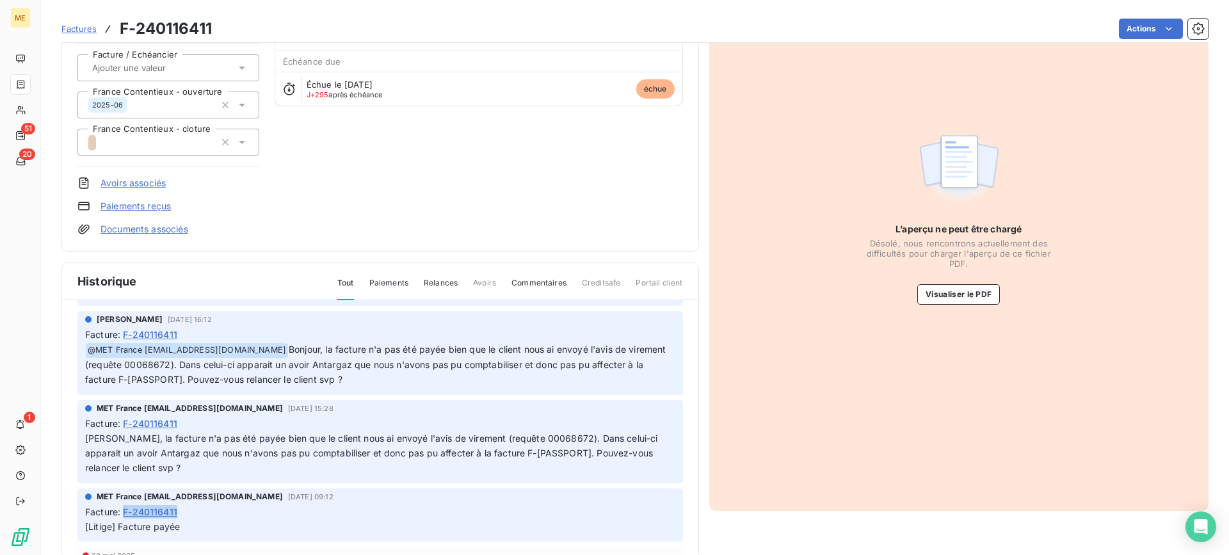
drag, startPoint x: 177, startPoint y: 517, endPoint x: 126, endPoint y: 516, distance: 50.6
click at [126, 516] on div "Facture : F-240116411" at bounding box center [380, 511] width 590 height 13
copy span "F-240116411"
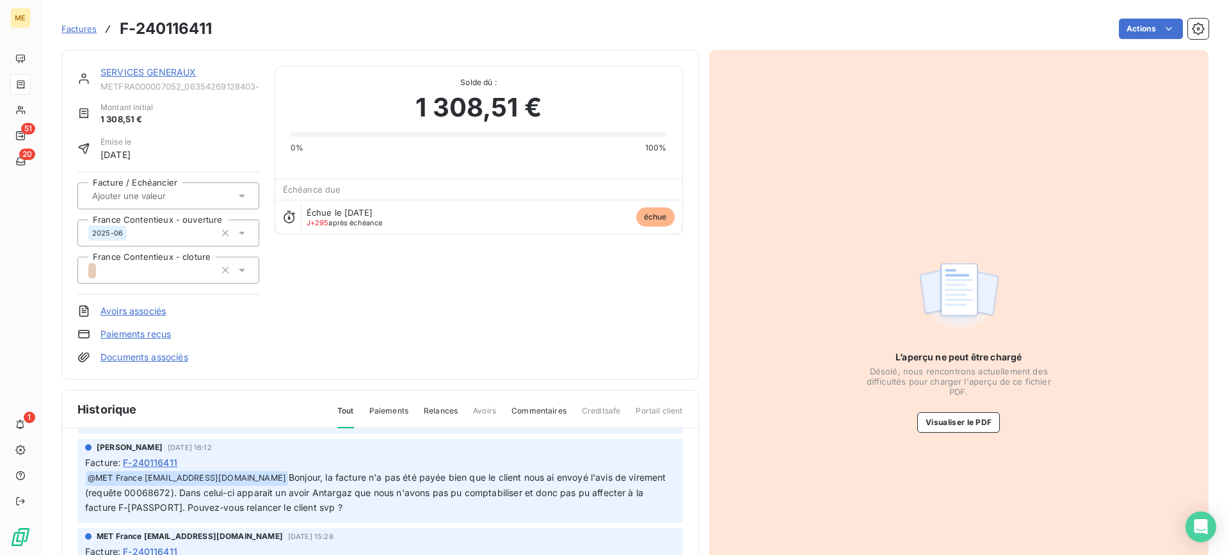
click at [71, 27] on span "Factures" at bounding box center [78, 29] width 35 height 10
